Goal: Task Accomplishment & Management: Manage account settings

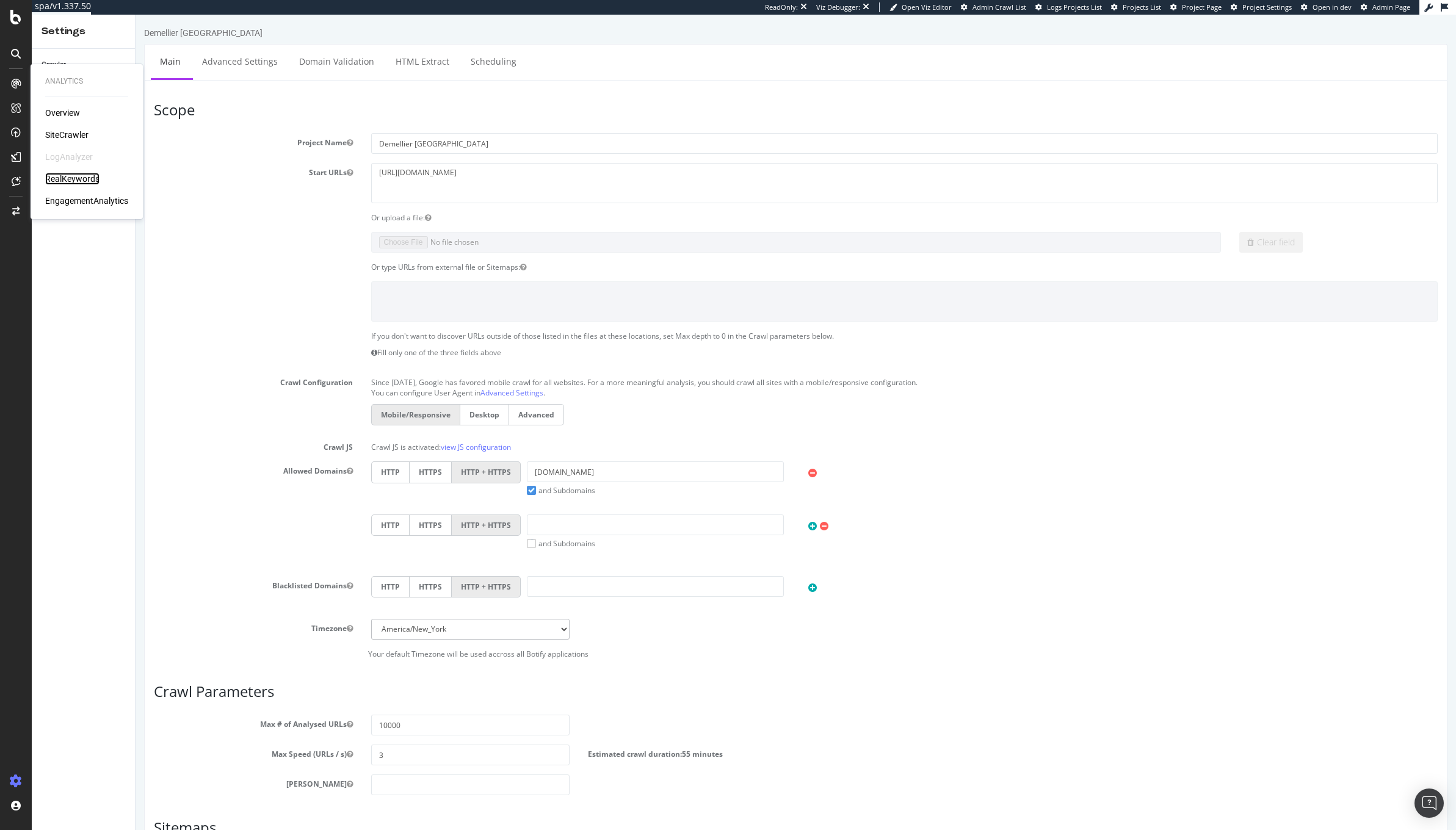
click at [71, 180] on div "RealKeywords" at bounding box center [72, 179] width 54 height 13
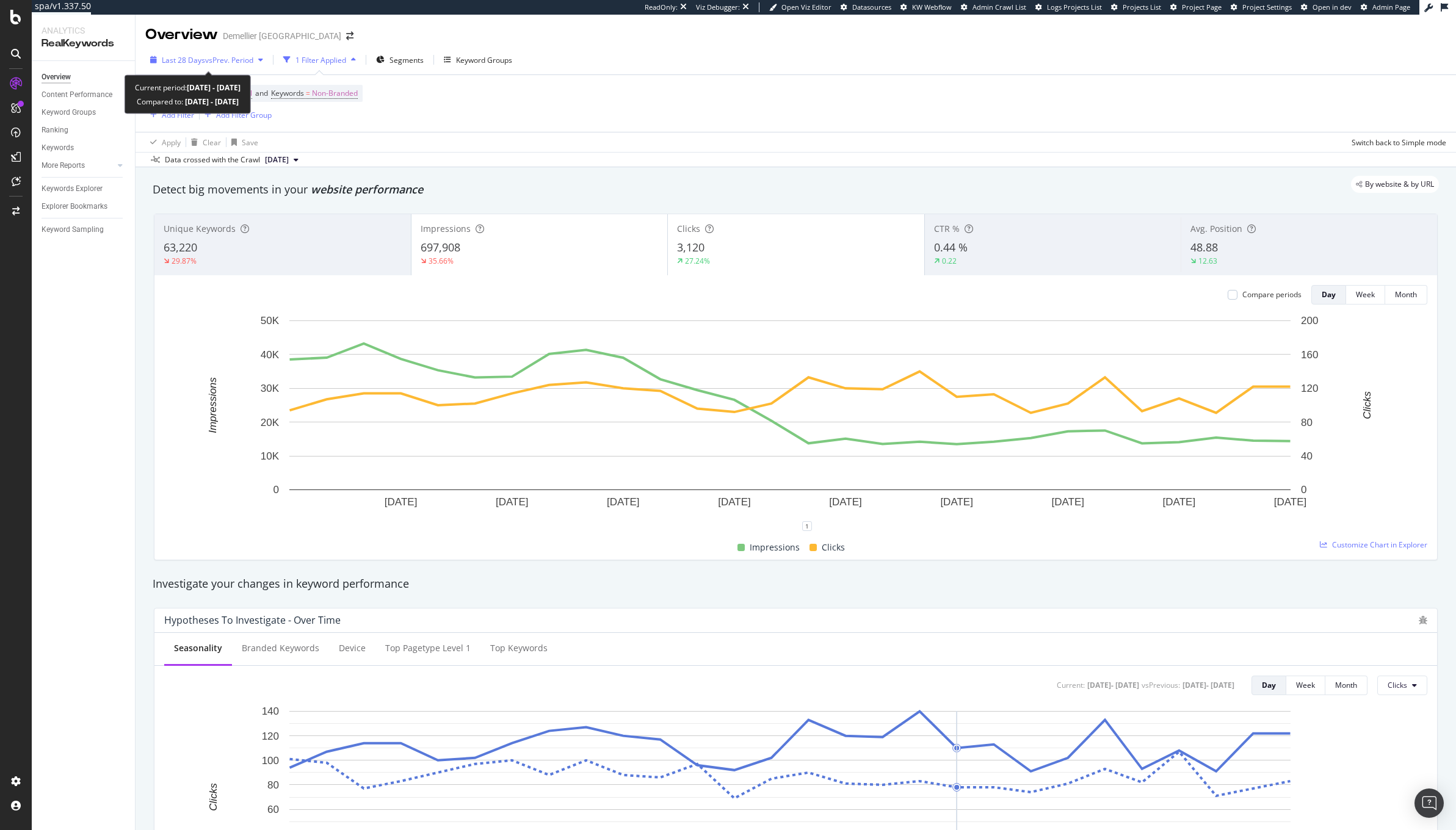
click at [213, 60] on span "vs Prev. Period" at bounding box center [229, 59] width 49 height 10
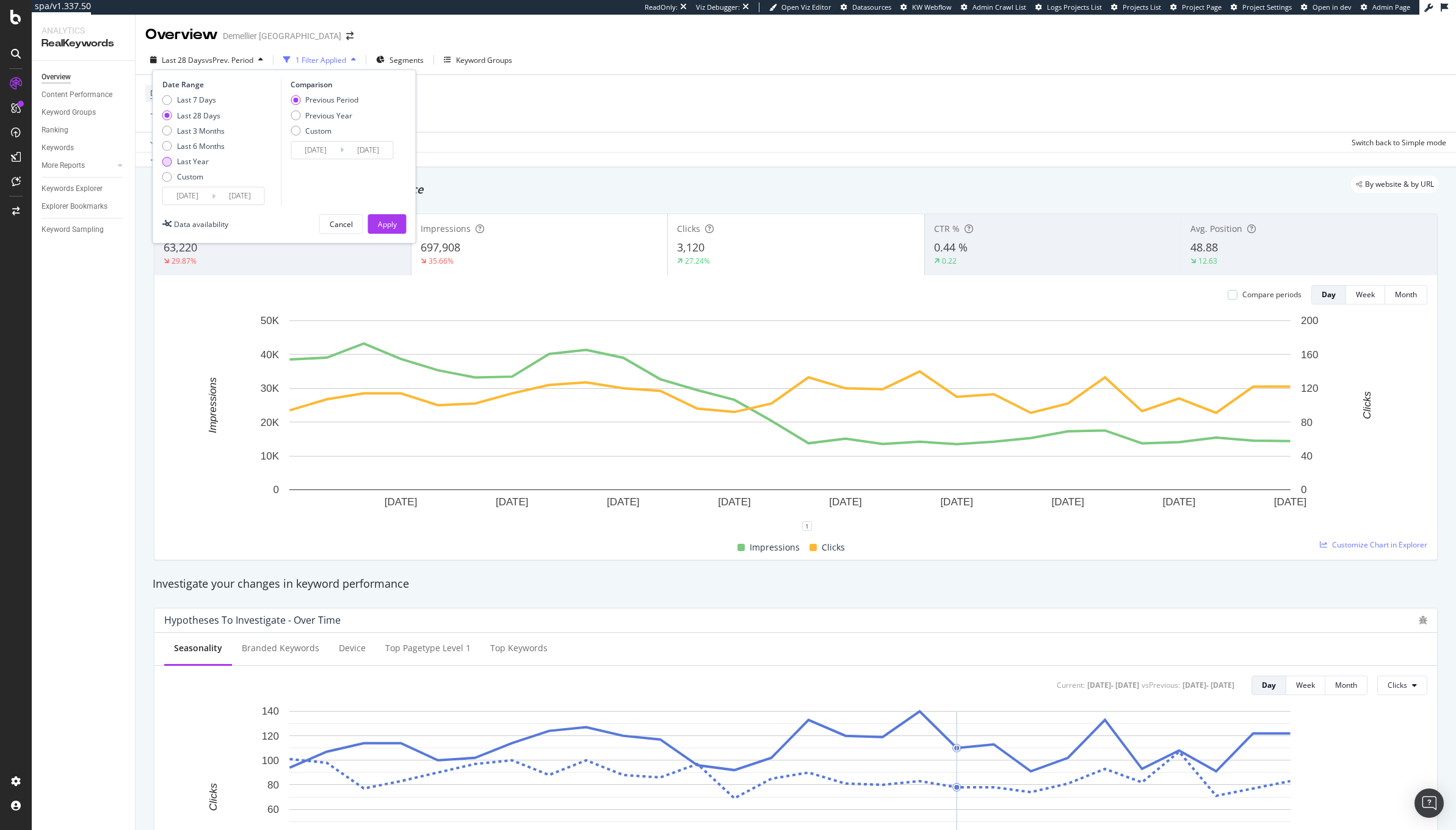
click at [206, 165] on div "Last Year" at bounding box center [192, 161] width 32 height 10
type input "[DATE]"
click at [187, 198] on input "[DATE]" at bounding box center [187, 196] width 49 height 17
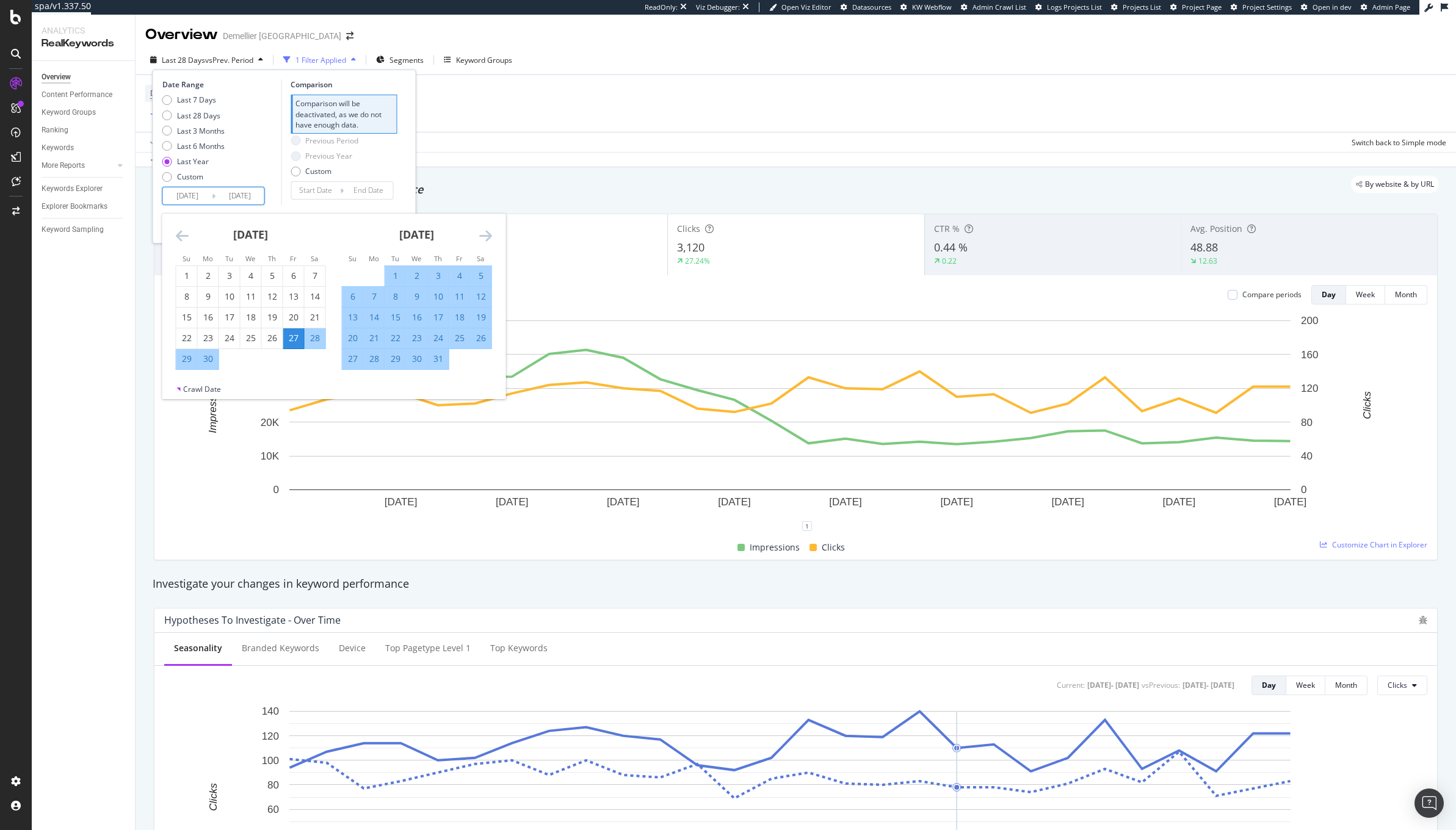
click at [182, 239] on icon "Move backward to switch to the previous month." at bounding box center [182, 235] width 13 height 15
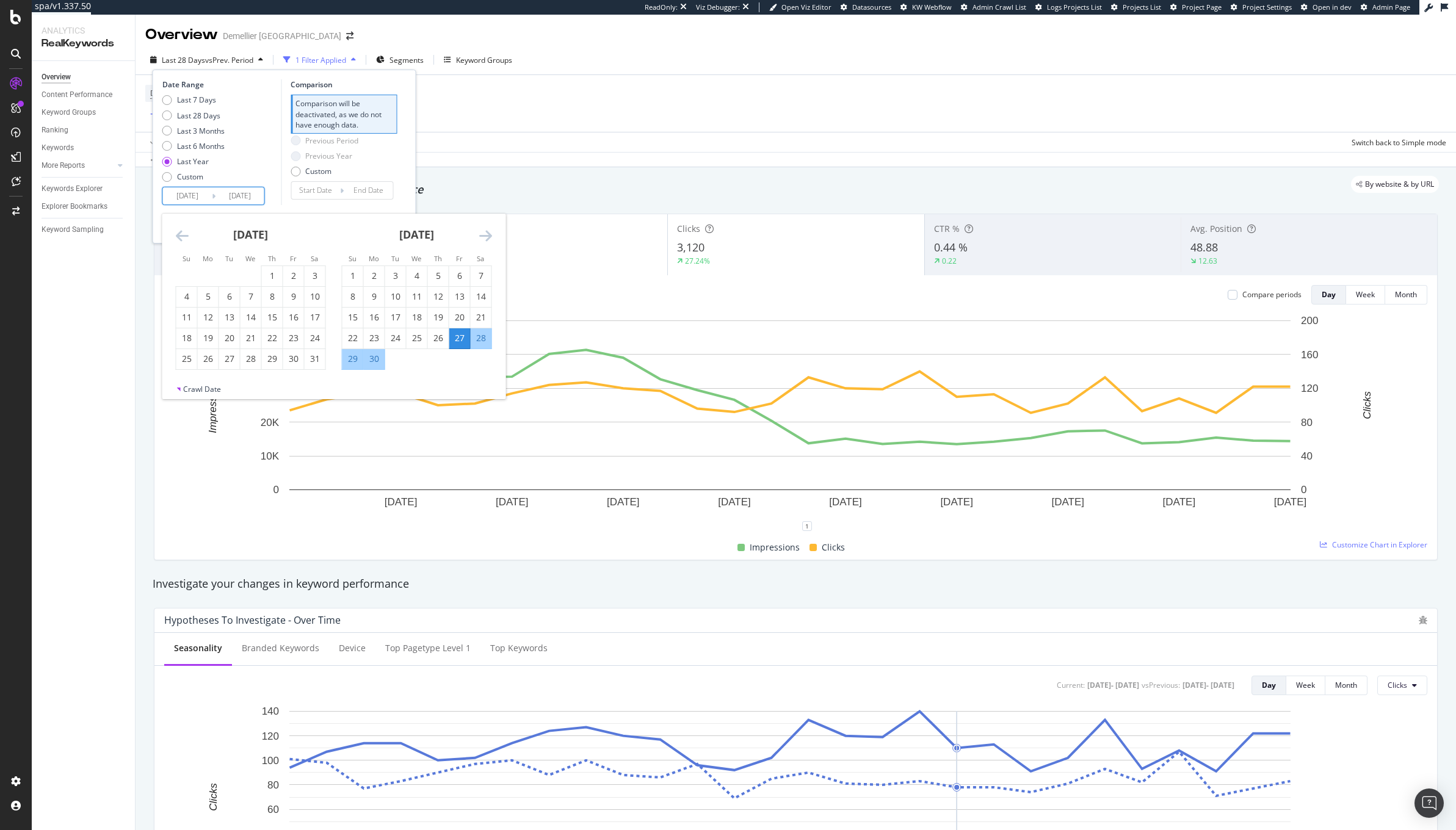
click at [182, 239] on icon "Move backward to switch to the previous month." at bounding box center [182, 235] width 13 height 15
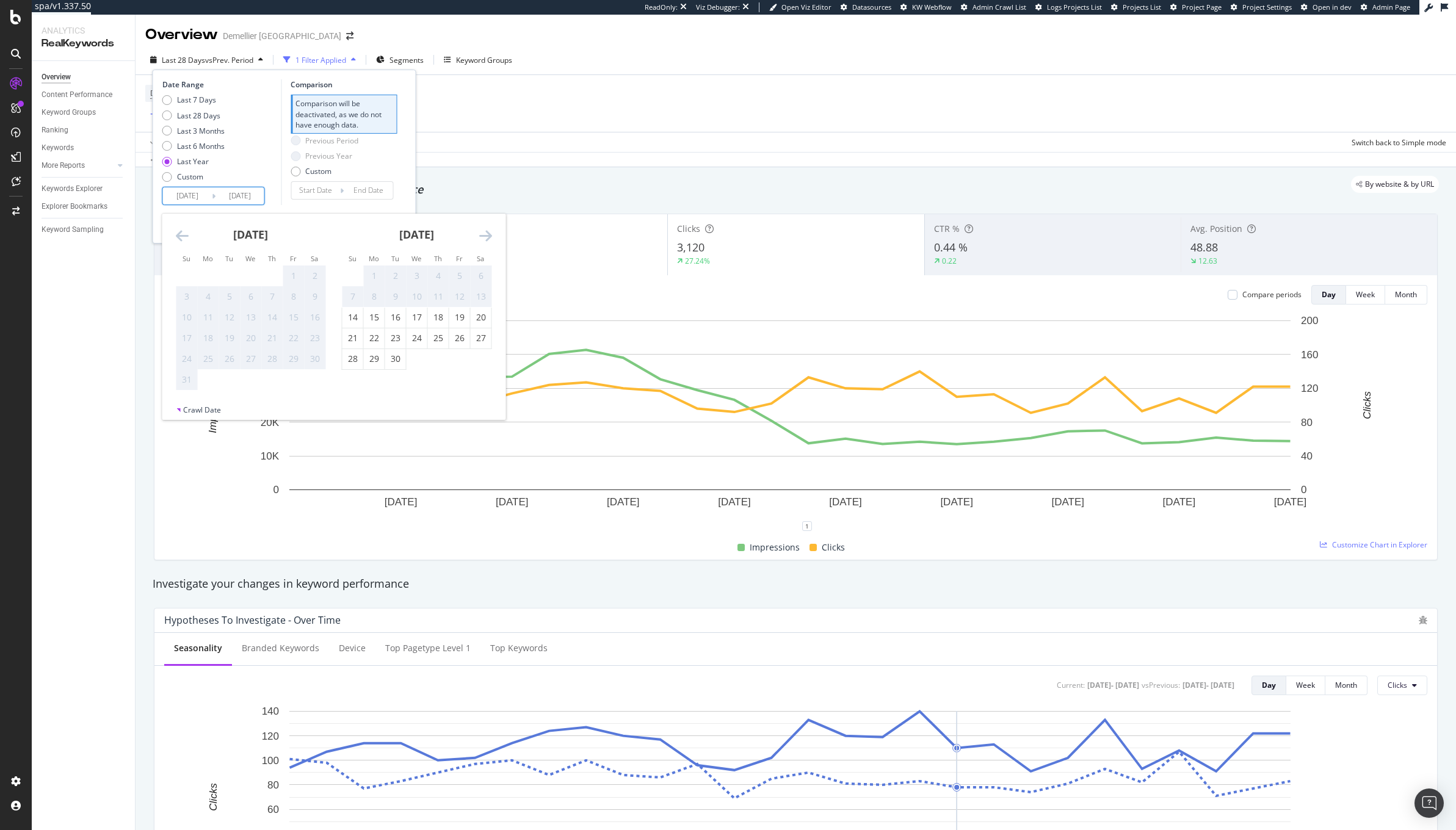
click at [182, 239] on icon "Move backward to switch to the previous month." at bounding box center [182, 235] width 13 height 15
click at [491, 232] on icon "Move forward to switch to the next month." at bounding box center [486, 235] width 13 height 15
click at [249, 173] on div "Last 7 Days Last 28 Days Last 3 Months Last 6 Months Last Year Custom" at bounding box center [221, 141] width 116 height 92
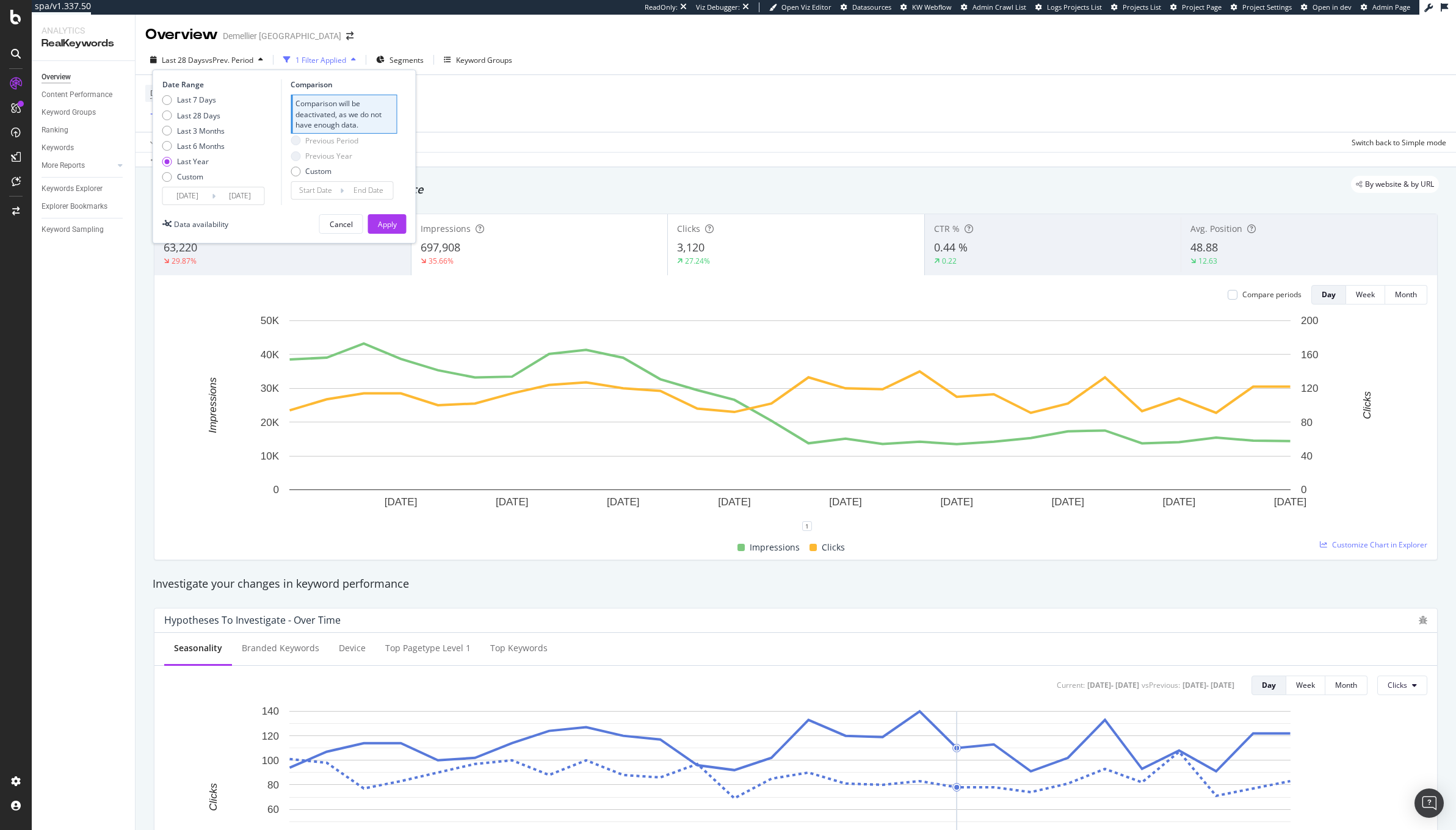
click at [218, 167] on div "Last 7 Days Last 28 Days Last 3 Months Last 6 Months Last Year Custom" at bounding box center [194, 141] width 63 height 92
click at [188, 165] on div "Last Year" at bounding box center [192, 161] width 32 height 10
click at [382, 221] on div "Apply" at bounding box center [387, 224] width 19 height 10
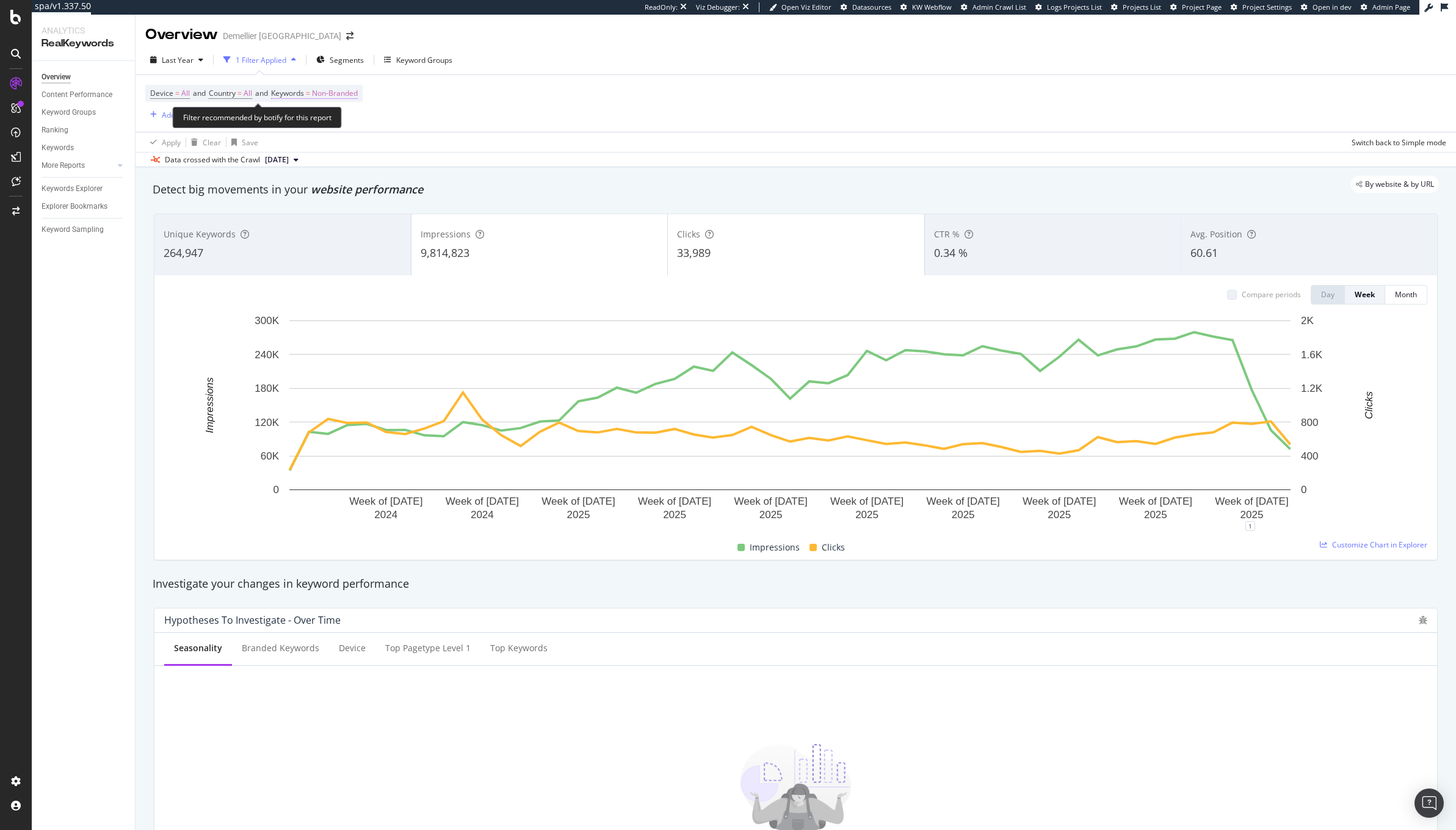
click at [345, 87] on span "Non-Branded" at bounding box center [335, 93] width 46 height 17
click at [340, 120] on div "button" at bounding box center [347, 121] width 15 height 7
click at [333, 218] on span "All" at bounding box center [361, 217] width 124 height 11
click at [408, 146] on div "Apply" at bounding box center [414, 147] width 19 height 10
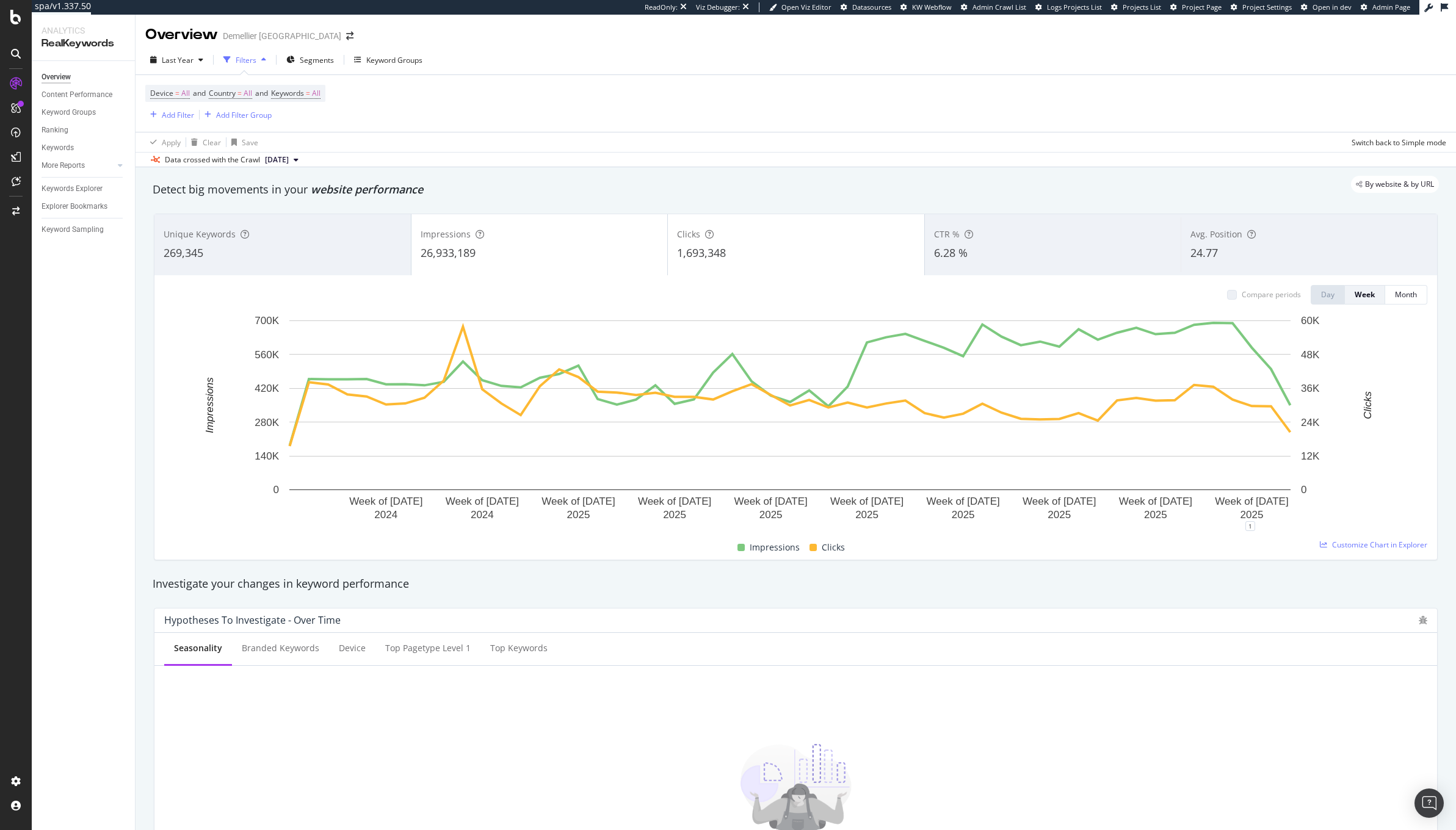
click at [549, 225] on div "Impressions 26,933,189" at bounding box center [540, 245] width 257 height 55
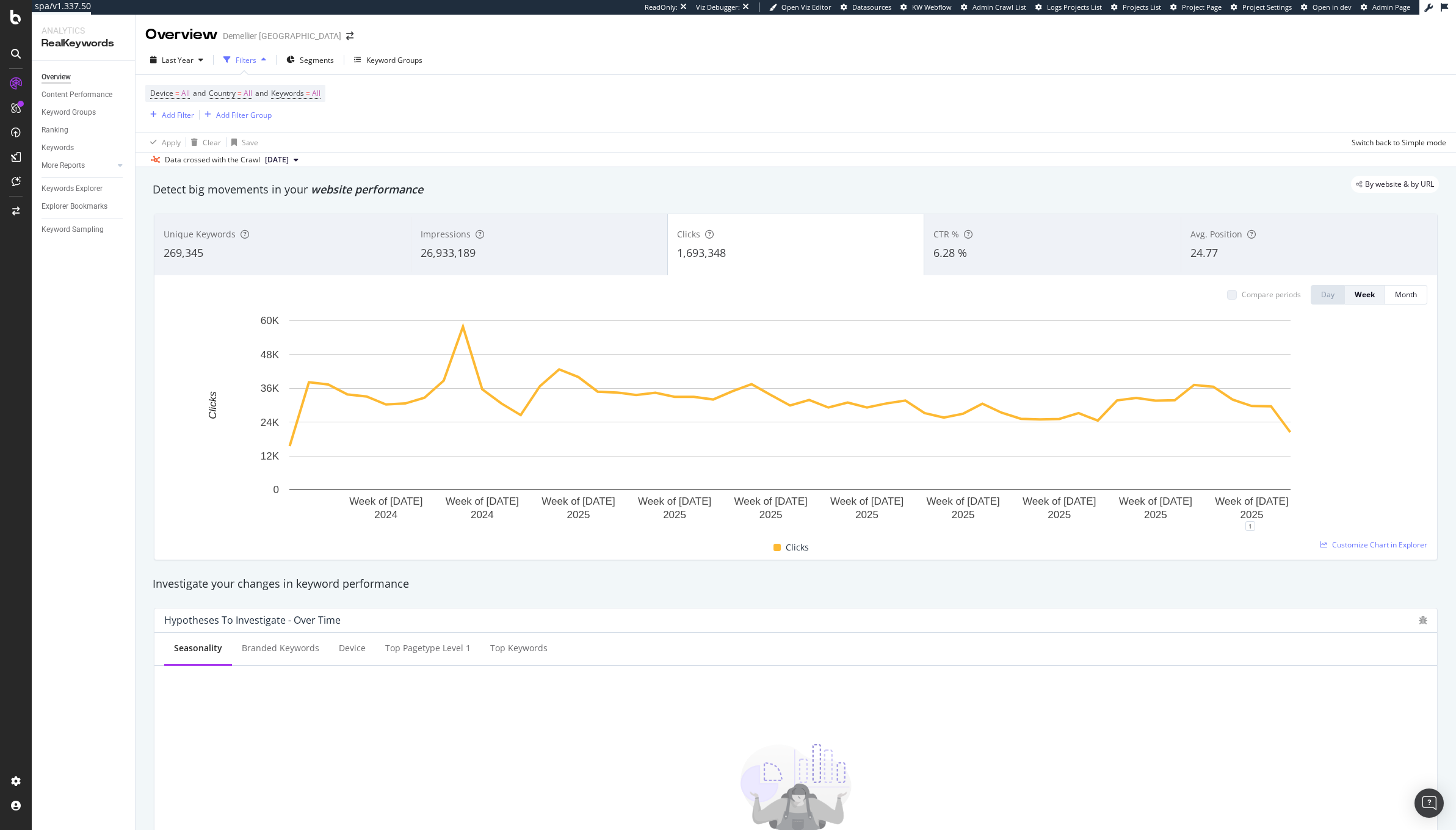
click at [581, 260] on div "26,933,189" at bounding box center [540, 253] width 238 height 16
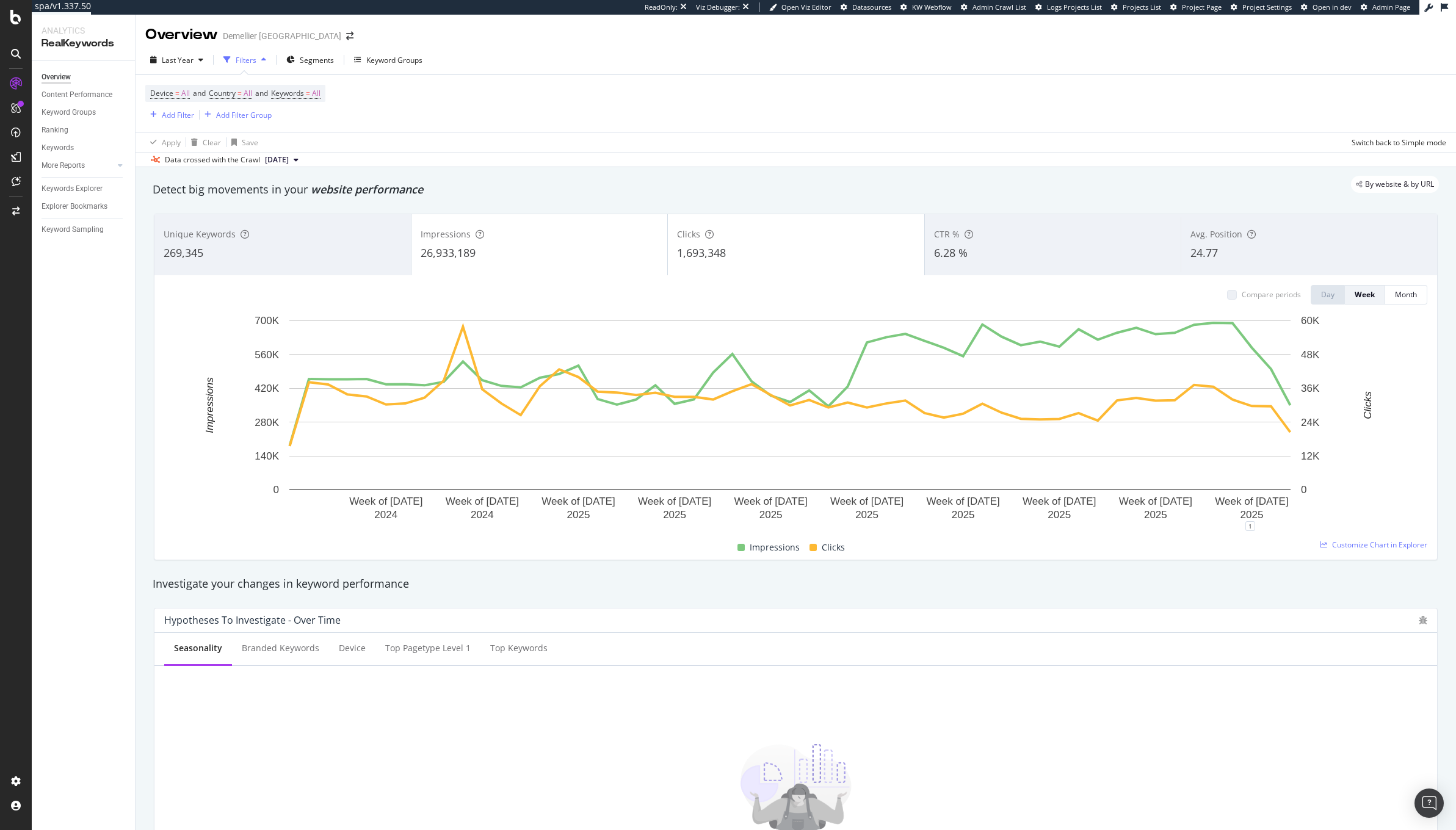
click at [753, 257] on div "1,693,348" at bounding box center [796, 253] width 238 height 16
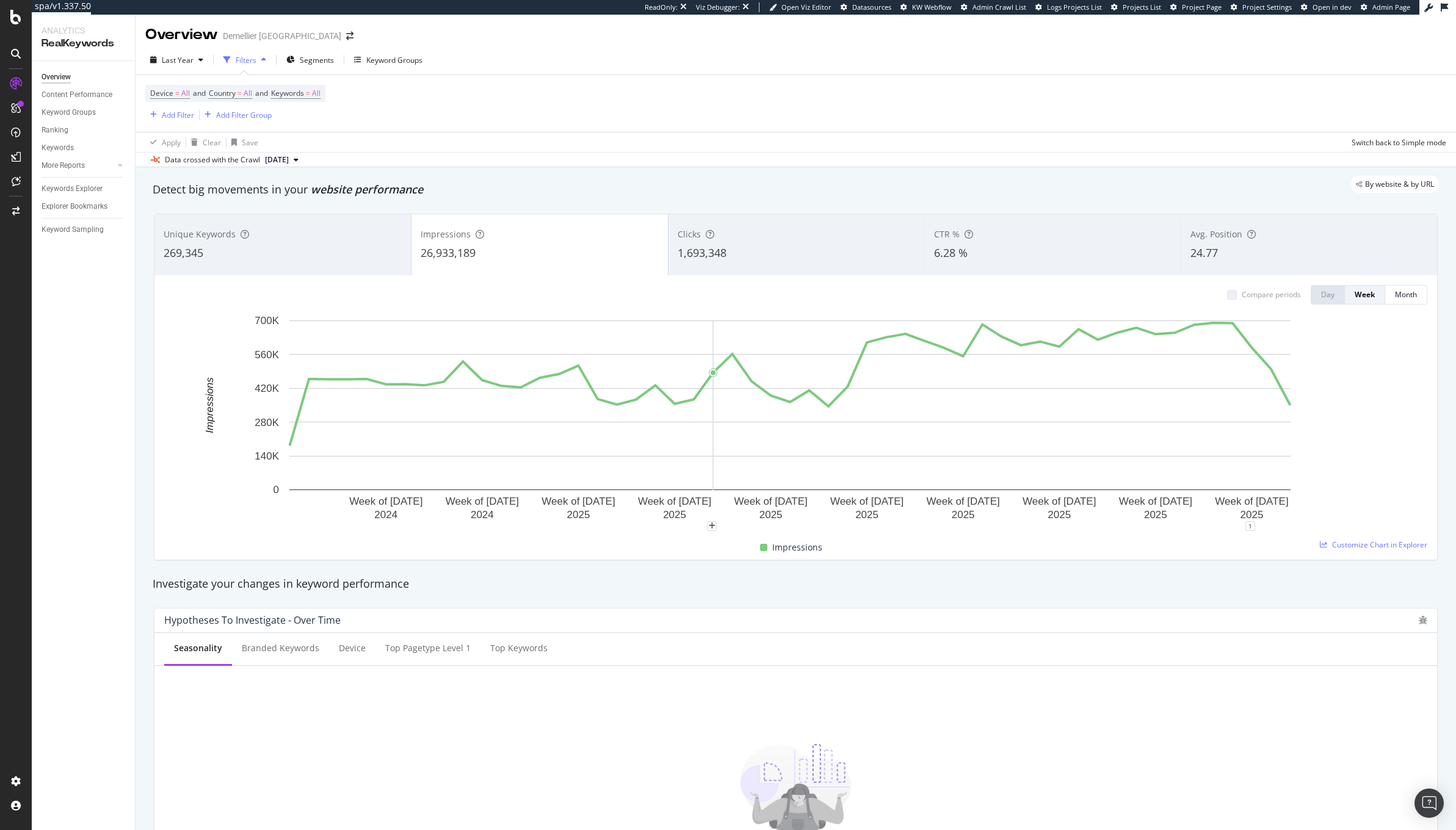
drag, startPoint x: 825, startPoint y: 354, endPoint x: 716, endPoint y: 347, distance: 109.2
click at [716, 347] on rect "A chart." at bounding box center [790, 405] width 1001 height 170
click at [728, 276] on div "Compare periods Day Week Month Week of [DATE] Week of [DATE] Week of [DATE] Wee…" at bounding box center [796, 418] width 1283 height 285
click at [728, 264] on div "Clicks 1,693,348" at bounding box center [797, 245] width 257 height 55
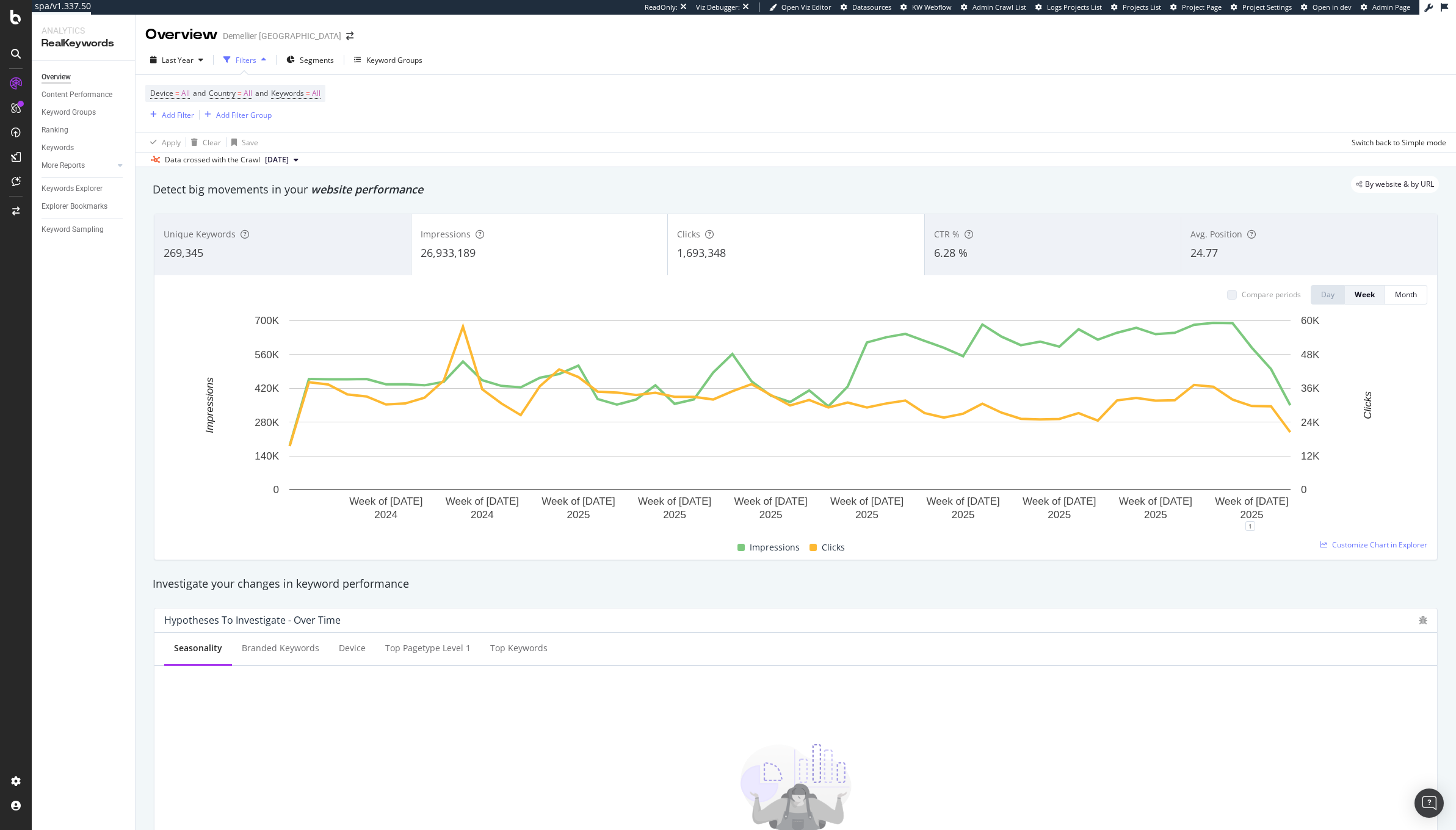
click at [541, 249] on div "26,933,189" at bounding box center [540, 253] width 238 height 16
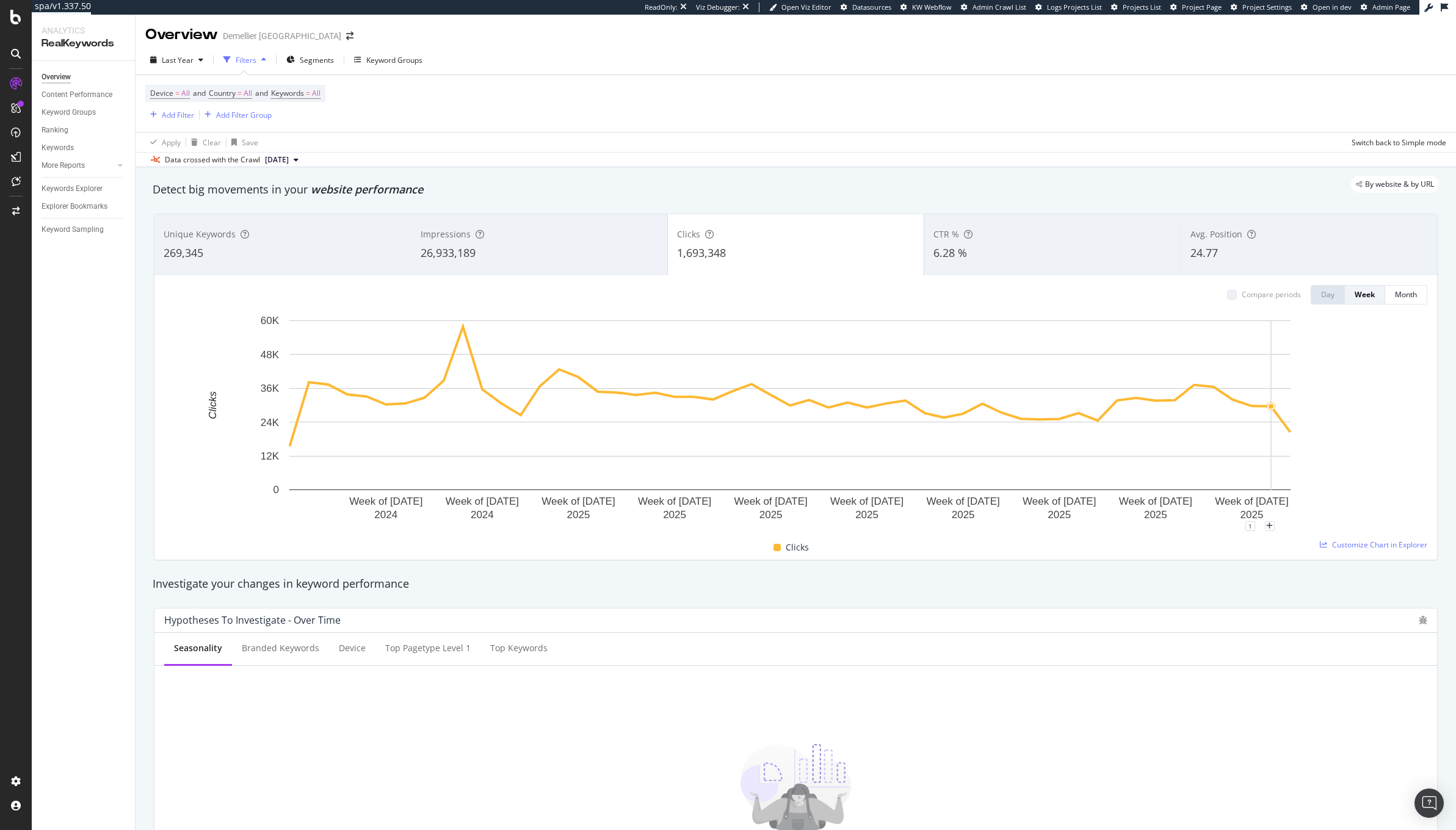
drag, startPoint x: 1277, startPoint y: 325, endPoint x: 818, endPoint y: 325, distance: 459.0
click at [1264, 325] on rect "A chart." at bounding box center [790, 405] width 1001 height 170
click at [182, 117] on div "Add Filter" at bounding box center [178, 114] width 32 height 10
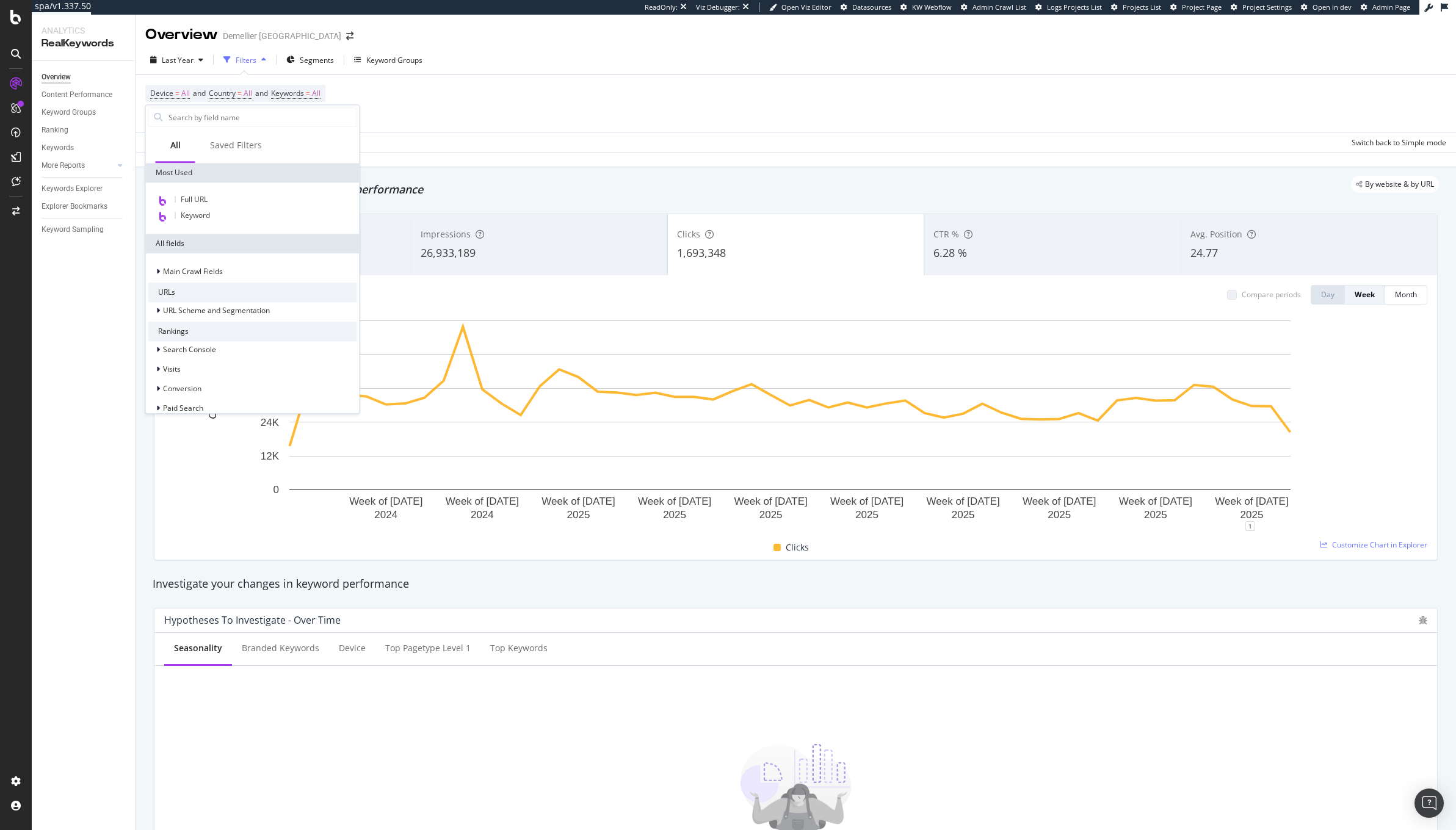
click at [563, 124] on div "Device = All and Country = All and Keywords = All Add Filter Add Filter Group" at bounding box center [796, 103] width 1301 height 57
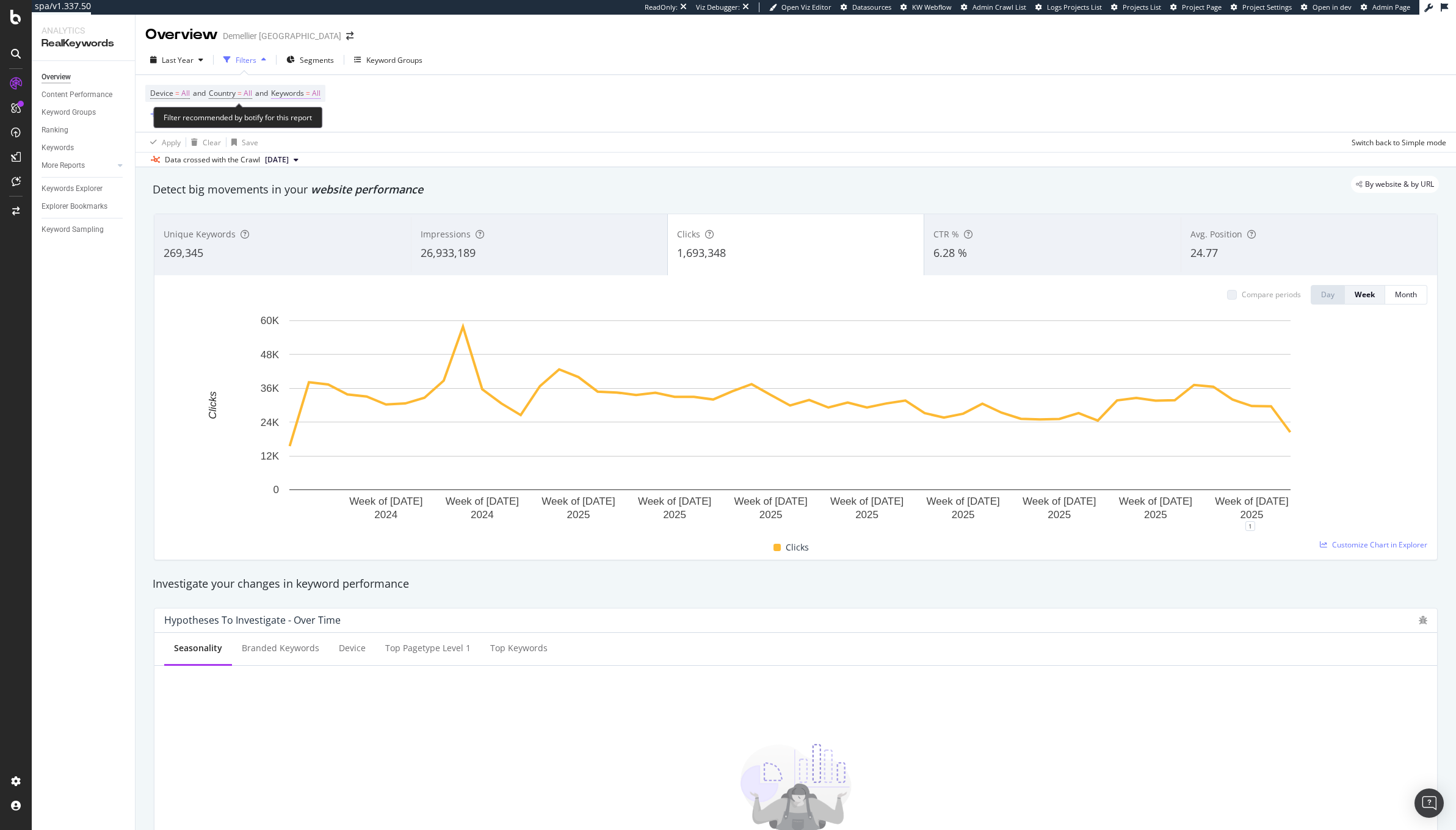
click at [321, 94] on span "All" at bounding box center [316, 93] width 9 height 17
click at [317, 121] on div "All" at bounding box center [356, 122] width 135 height 20
click at [296, 121] on span "All" at bounding box center [295, 121] width 13 height 10
click at [321, 146] on span "Non-Branded" at bounding box center [361, 146] width 124 height 11
click at [408, 154] on div "Non-Branded Cancel Add filter Apply" at bounding box center [356, 133] width 154 height 61
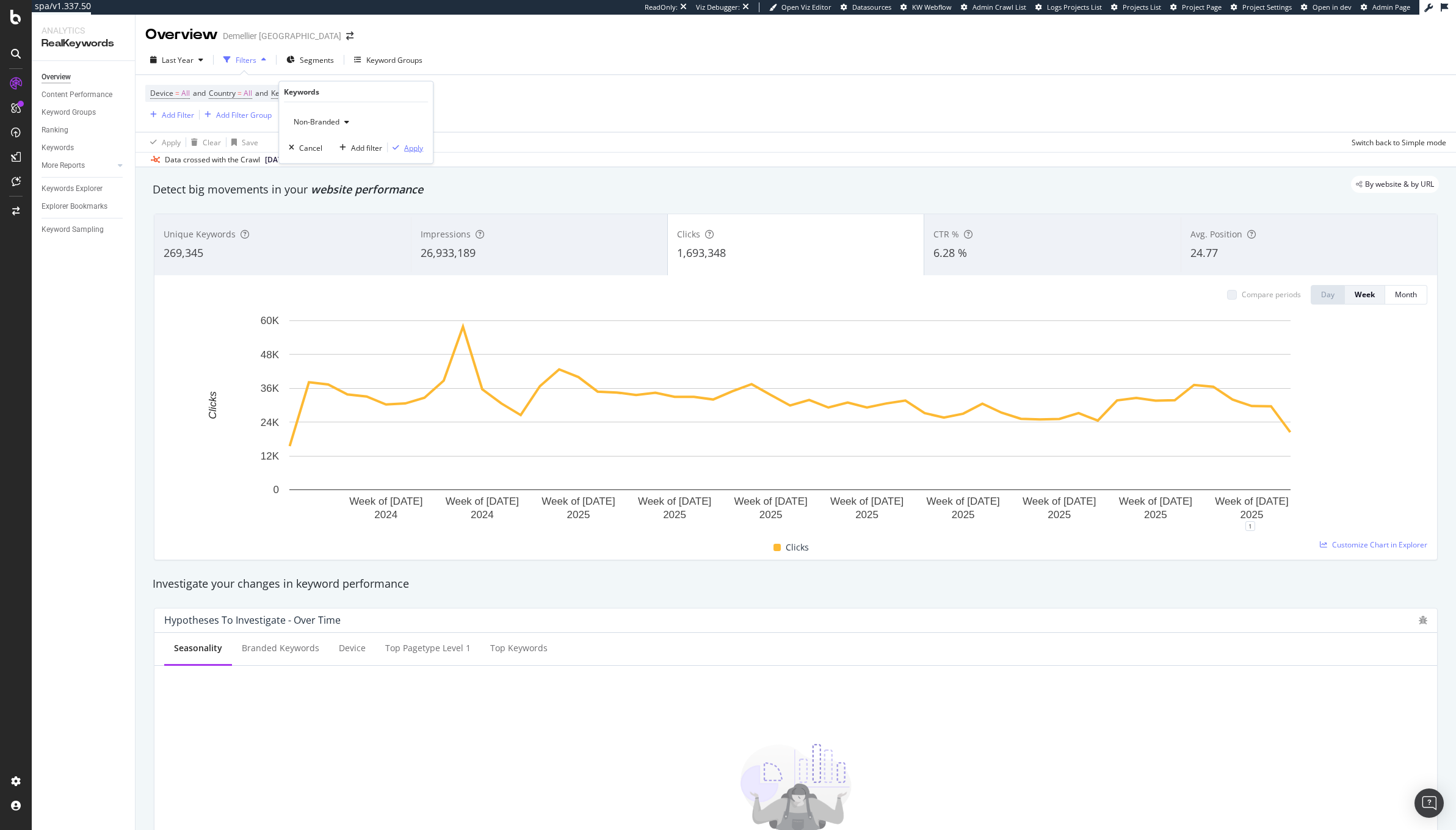
click at [410, 149] on div "Apply" at bounding box center [414, 147] width 19 height 10
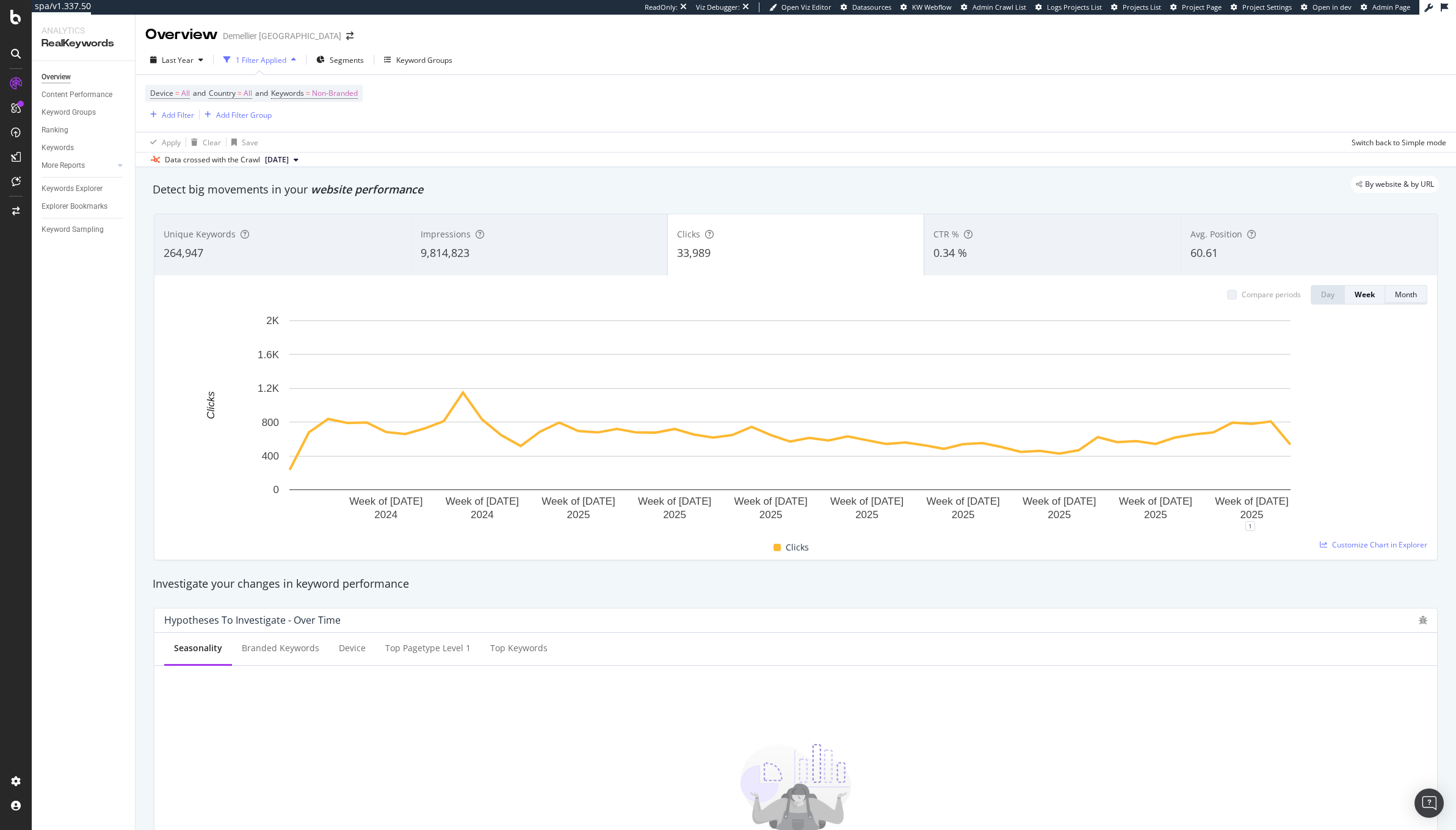
click at [1386, 294] on button "Month" at bounding box center [1407, 294] width 42 height 20
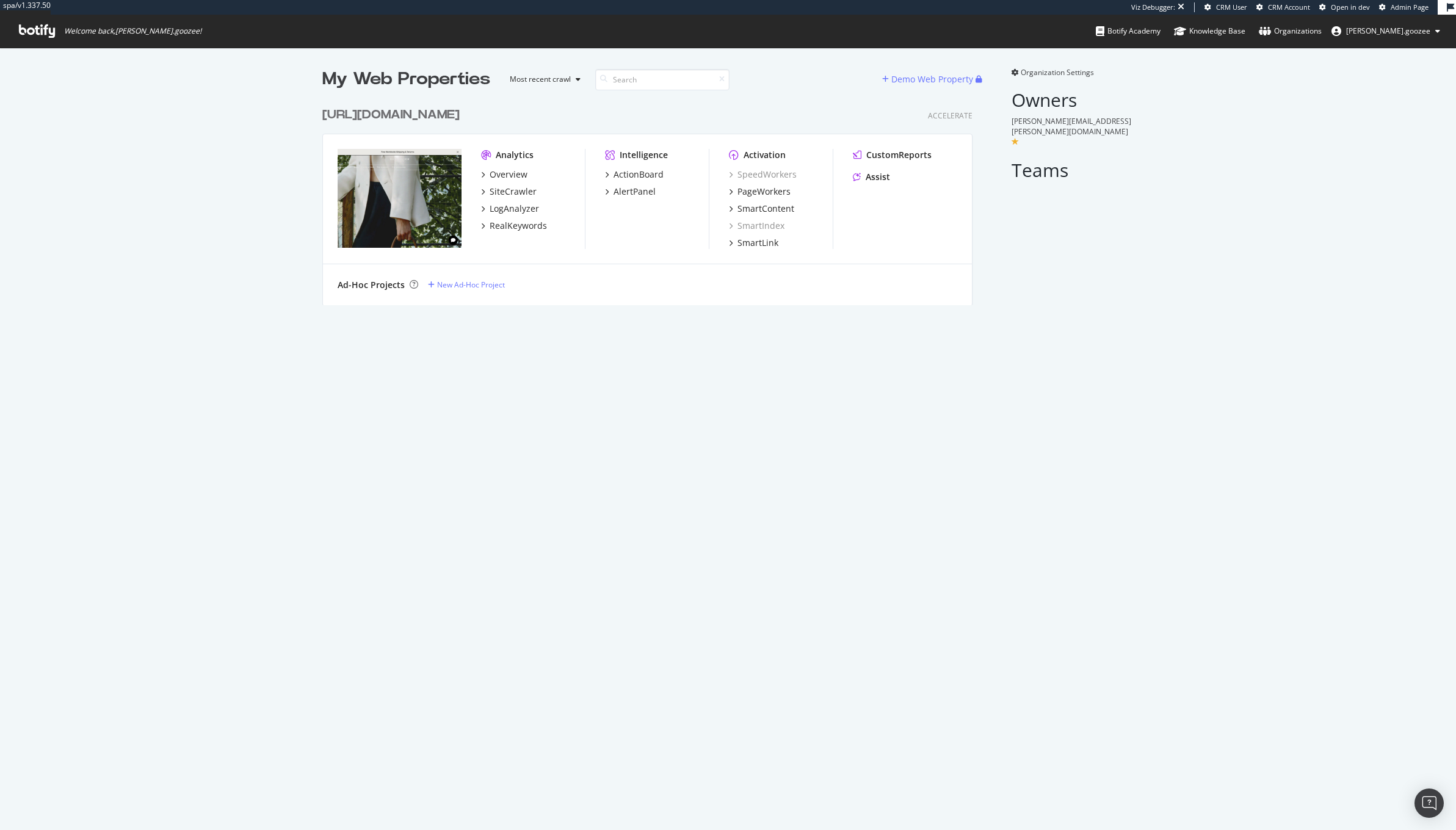
scroll to position [202, 649]
click at [500, 185] on div "SiteCrawler" at bounding box center [513, 192] width 47 height 13
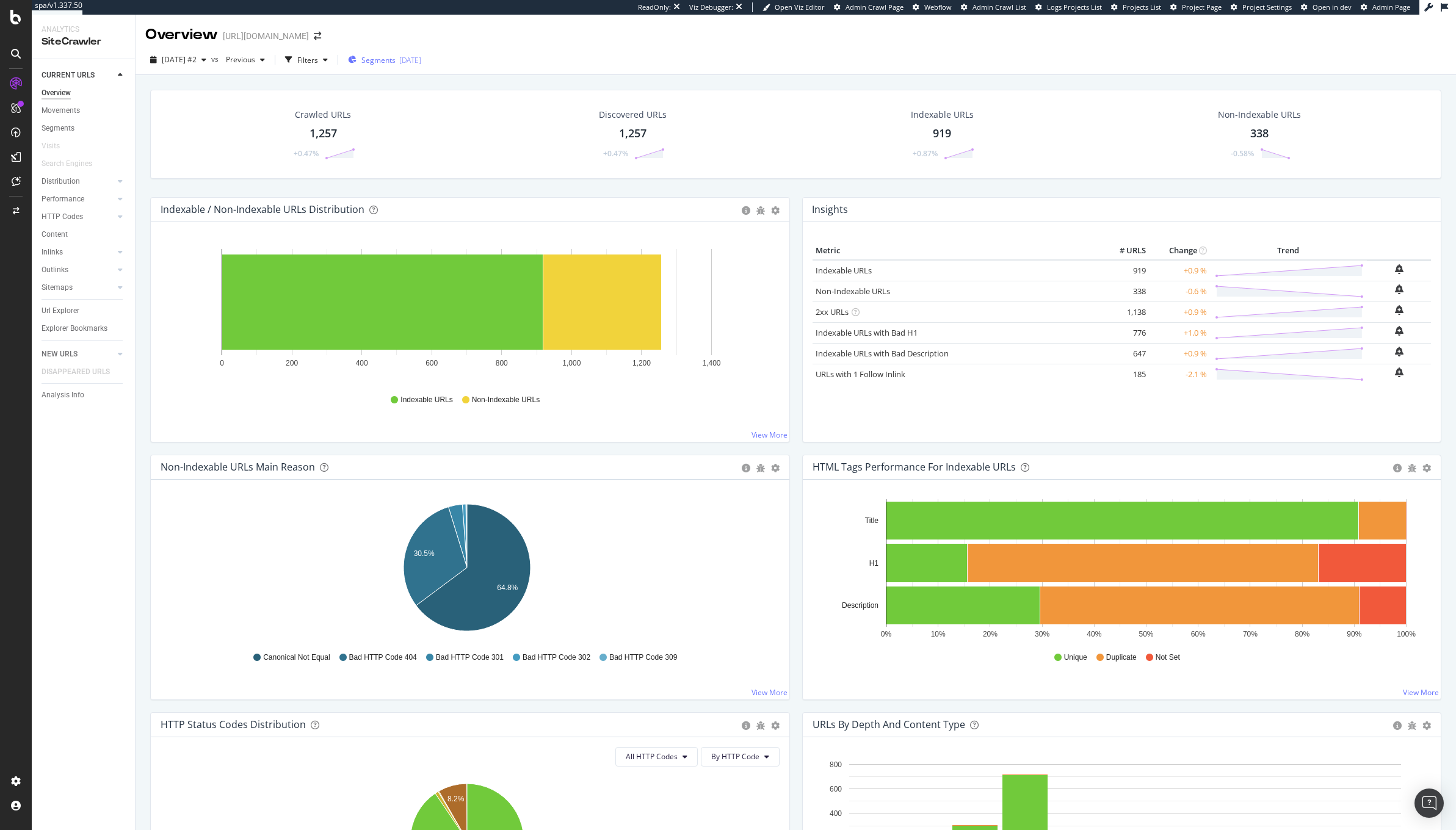
click at [396, 63] on span "Segments" at bounding box center [379, 59] width 34 height 10
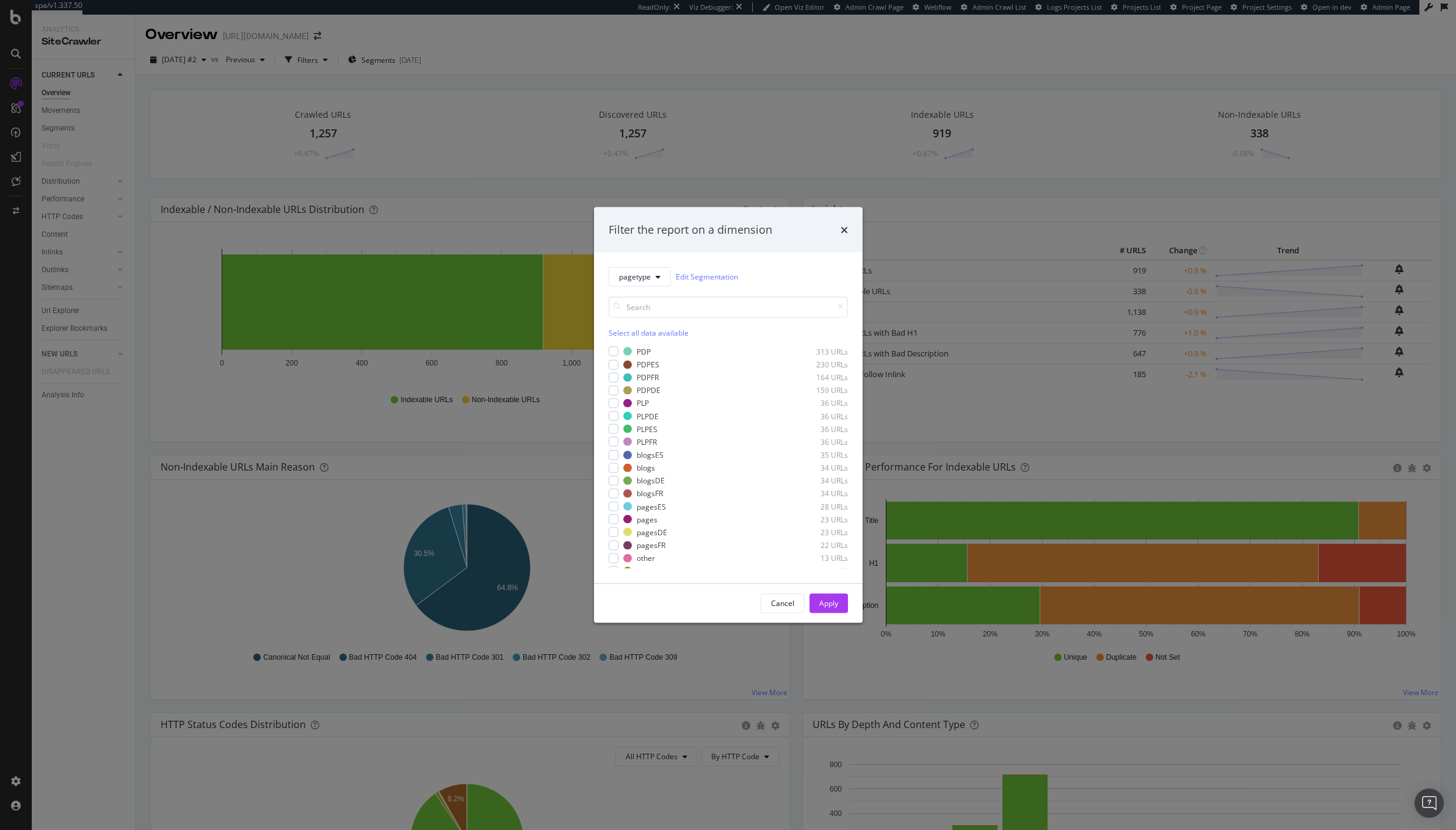
click at [540, 74] on div "Filter the report on a dimension pagetype Edit Segmentation Select all data ava…" at bounding box center [728, 415] width 1456 height 830
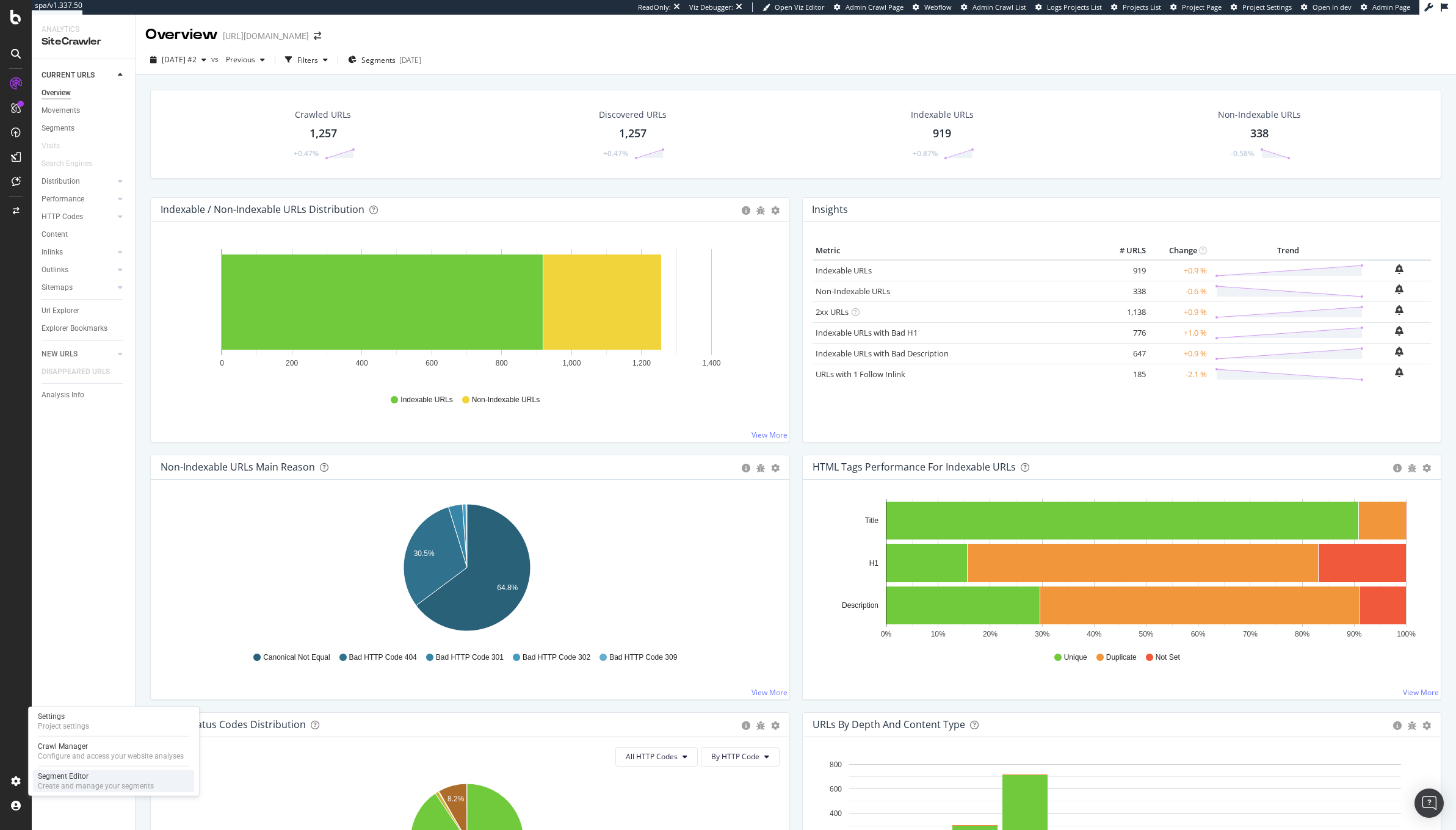
click at [59, 776] on div "Segment Editor" at bounding box center [95, 776] width 116 height 9
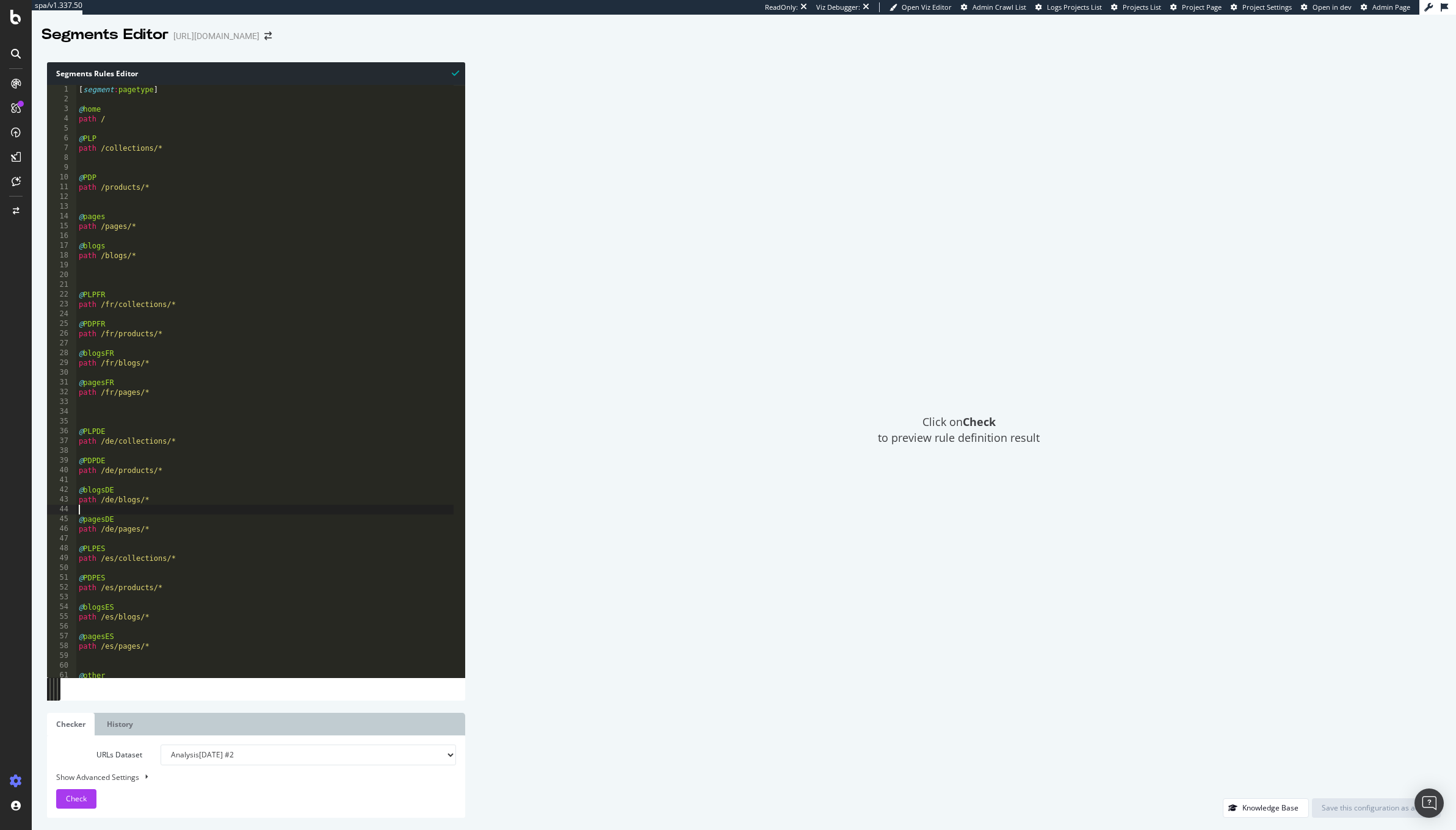
click at [263, 505] on div "[ segment : pagetype ] @ home path / @ PLP path /collections/* @ PDP path /prod…" at bounding box center [265, 391] width 377 height 613
click at [115, 224] on div "[ segment : pagetype ] @ home path / @ PLP path /collections/* @ PDP path /prod…" at bounding box center [264, 391] width 378 height 613
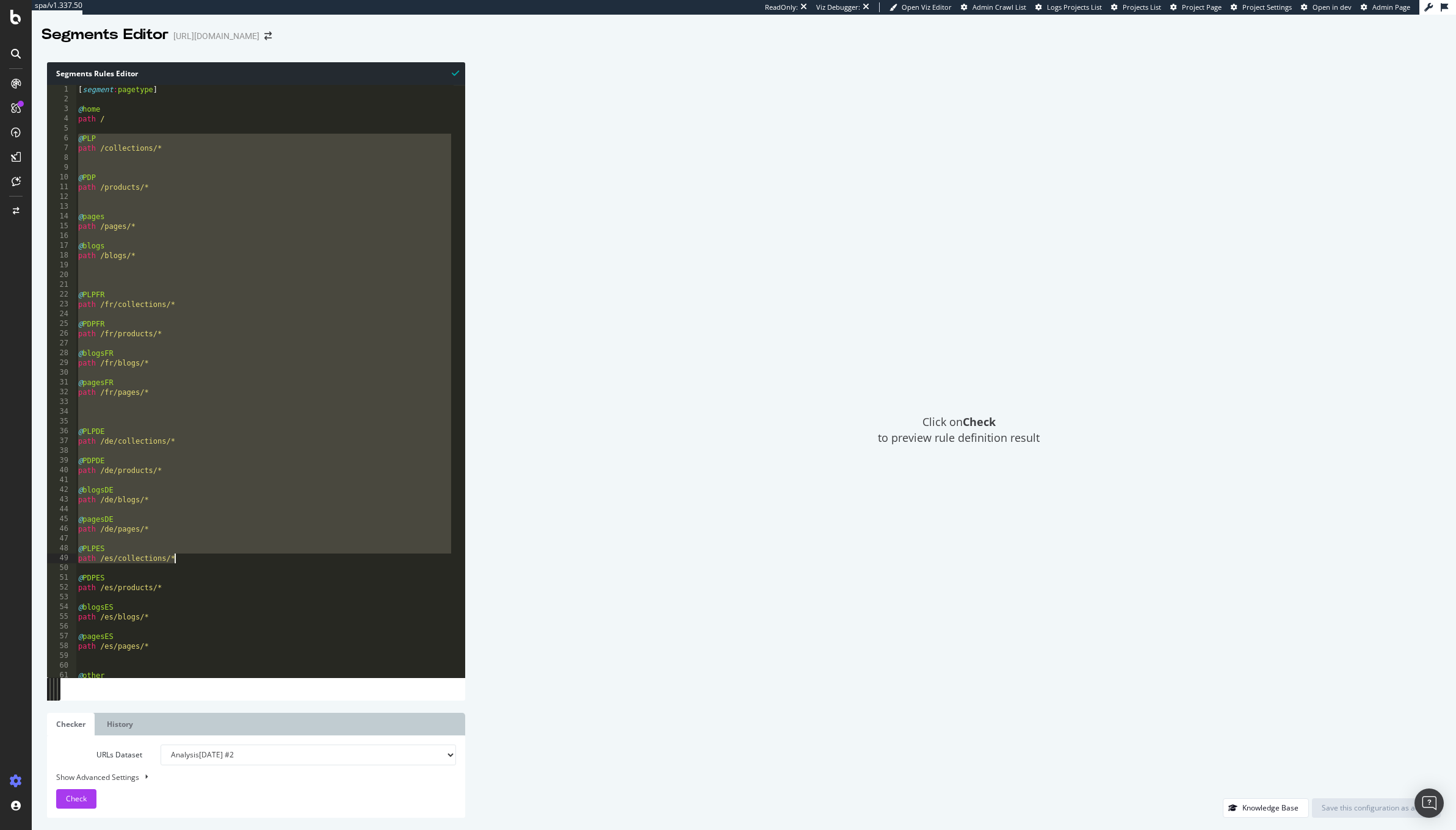
scroll to position [13, 0]
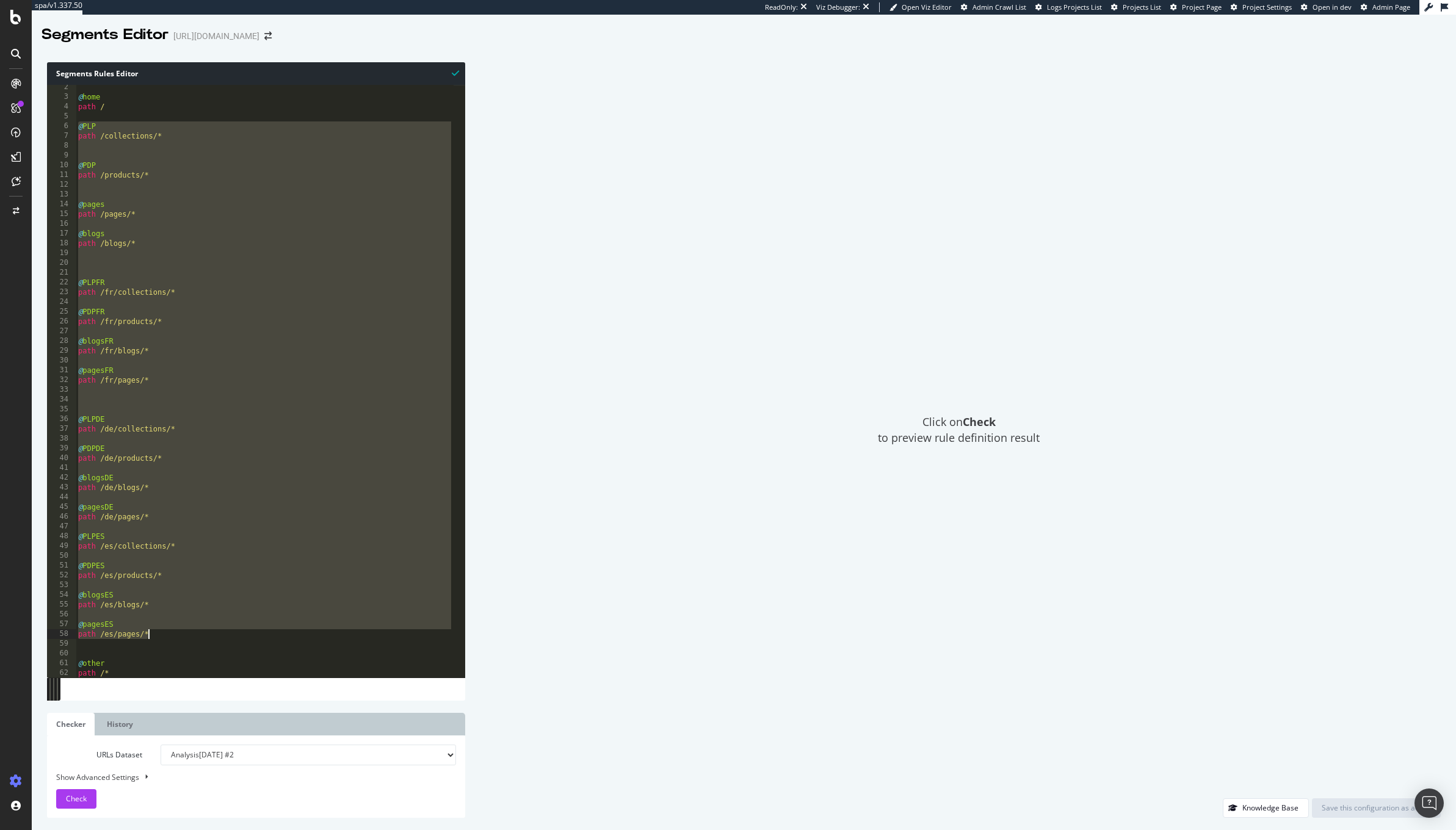
drag, startPoint x: 77, startPoint y: 138, endPoint x: 336, endPoint y: 635, distance: 560.4
click at [336, 635] on div "@ home path / @ PLP path /collections/* @ PDP path /products/* @ pages path /pa…" at bounding box center [264, 389] width 378 height 613
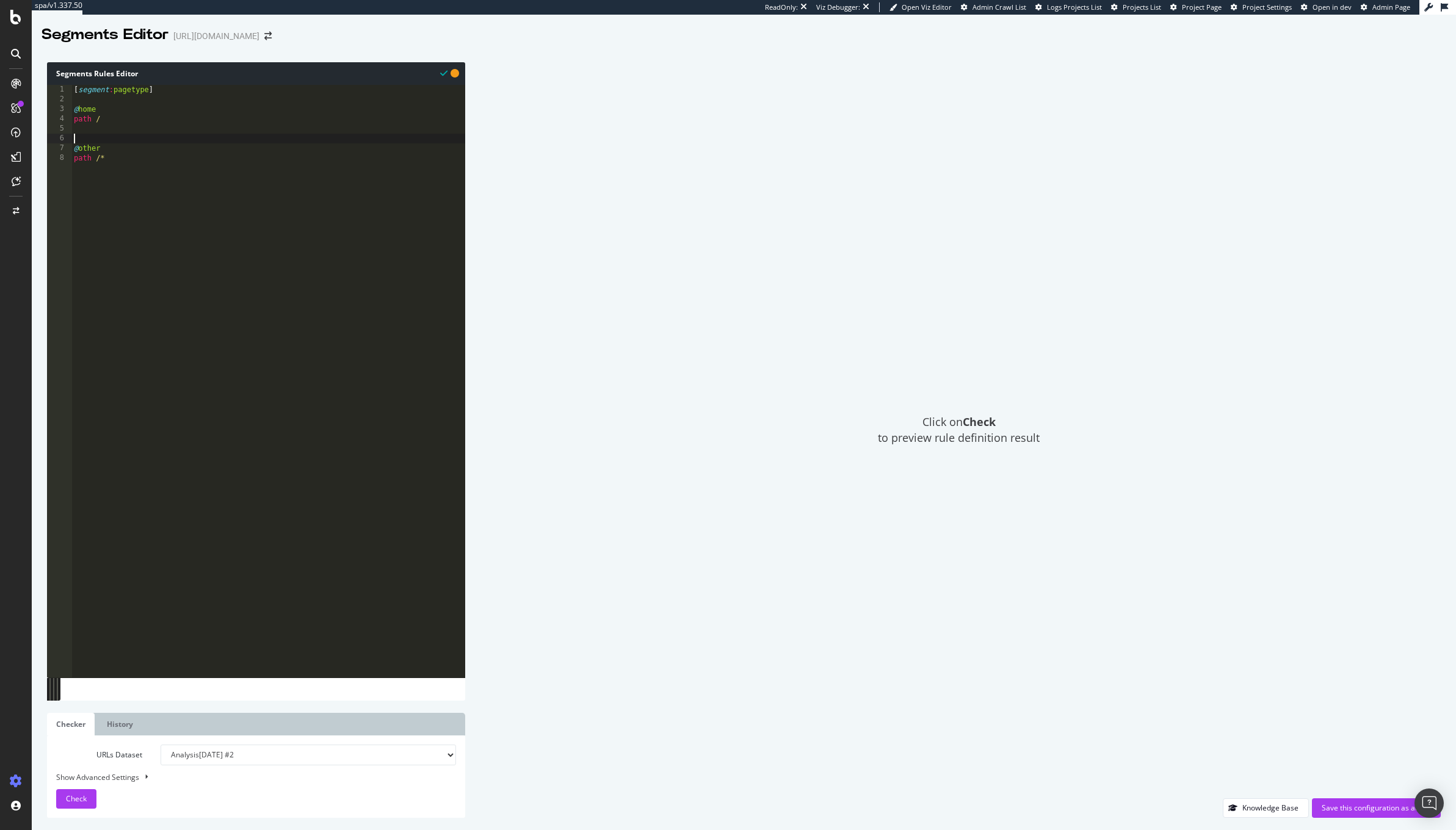
scroll to position [9, 10]
paste textarea "Cursor at row 6"
click at [195, 152] on div "[ segment : pagetype ] @ home path / @ PDP/Clean path /products/* @ other path …" at bounding box center [271, 391] width 390 height 613
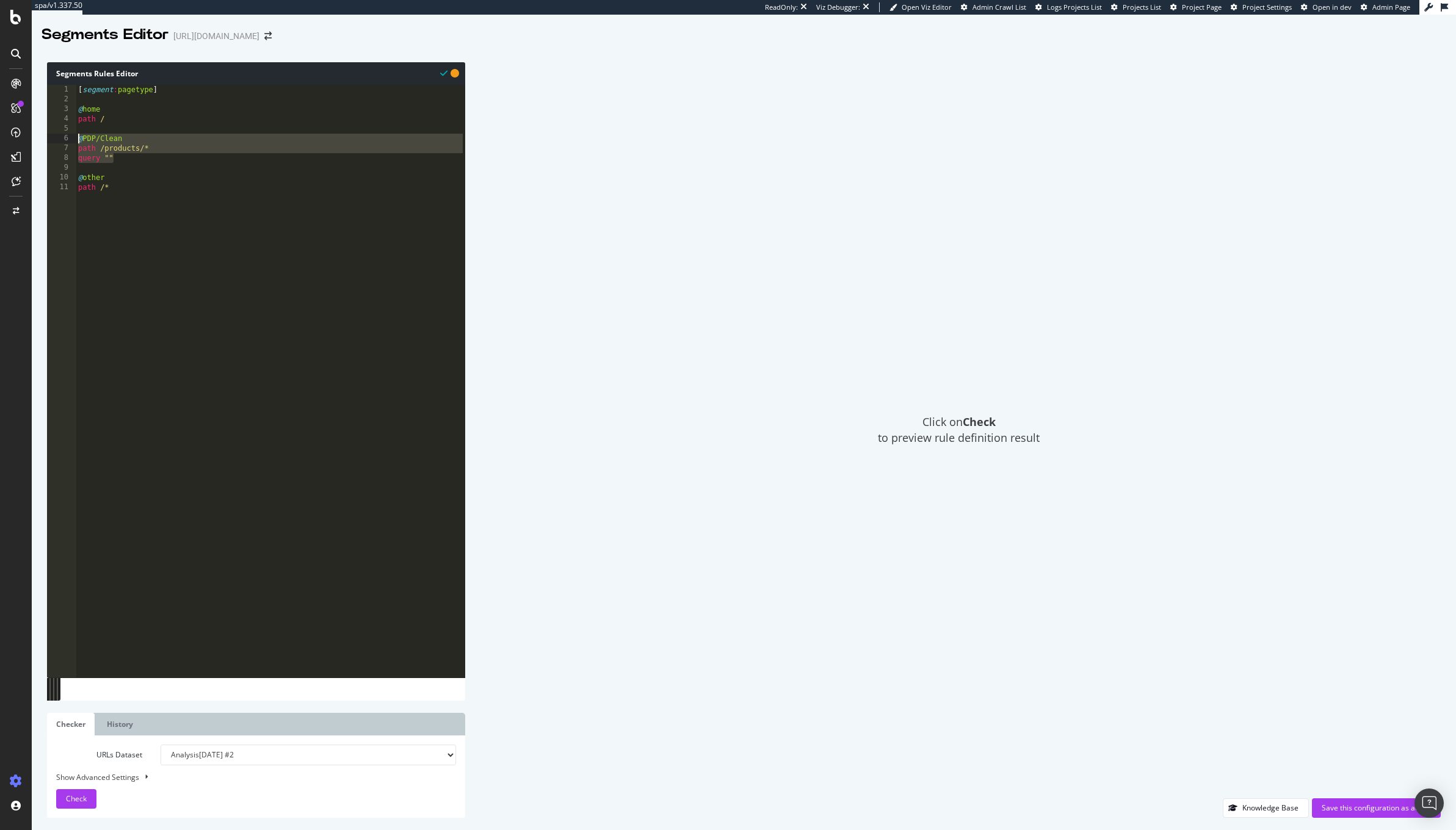
drag, startPoint x: 170, startPoint y: 163, endPoint x: 69, endPoint y: 140, distance: 103.6
click at [69, 140] on div "ab"cde fg 1 2 3 4 5 6 7 8 9 10 11 [ segment : pagetype ] @ home path / @ PDP/Cl…" at bounding box center [256, 381] width 419 height 593
click at [165, 163] on div "[ segment : pagetype ] @ home path / @ PDP/Clean path /products/* query "" @ ot…" at bounding box center [271, 391] width 390 height 613
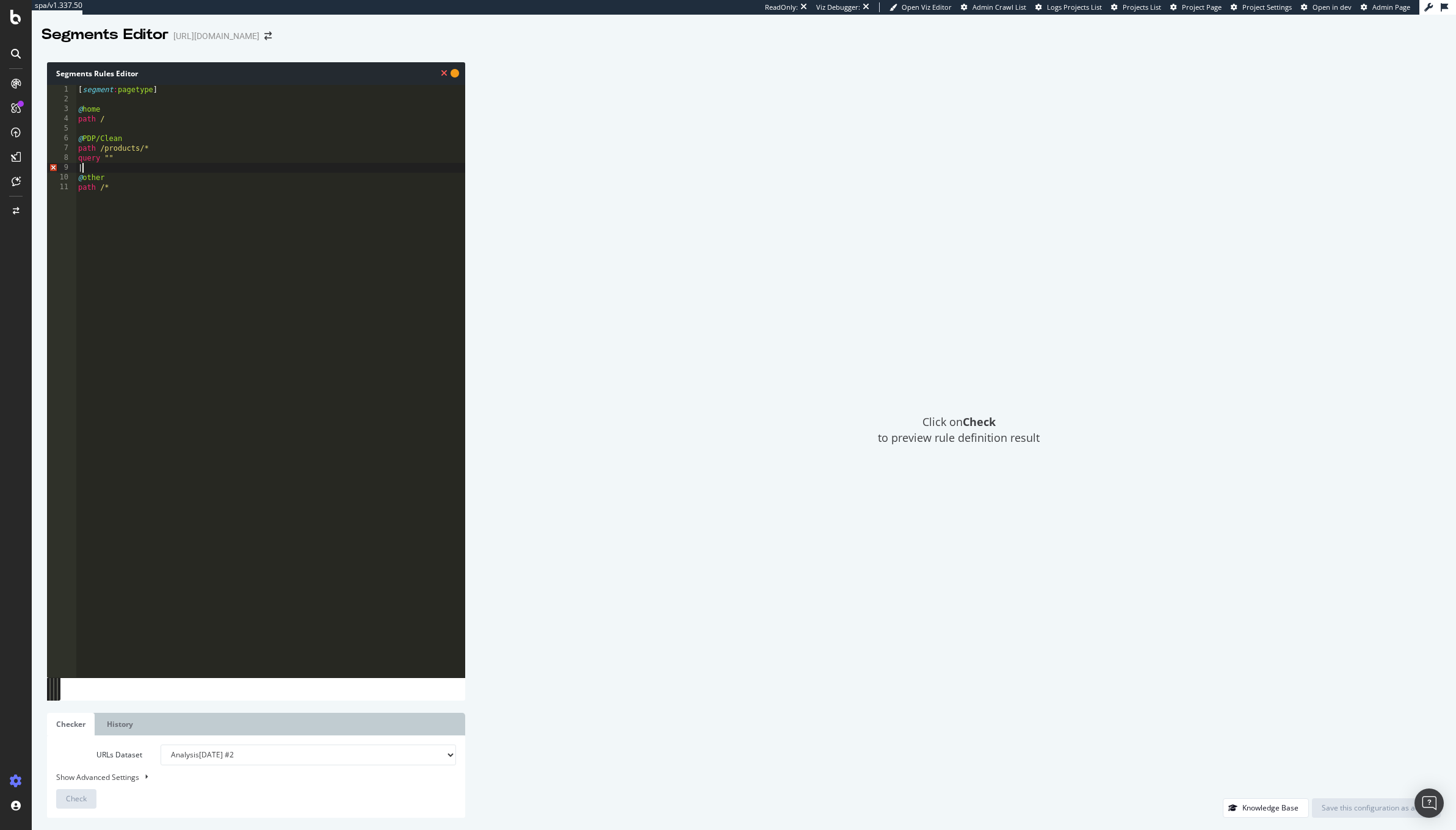
scroll to position [9, 13]
click at [126, 173] on div "[ segment : pagetype ] @ home path / @ PDP/Clean path /products/* query "" @ PD…" at bounding box center [271, 391] width 390 height 613
click at [124, 174] on div "[ segment : pagetype ] @ home path / @ PDP/Clean path /products/* query "" @ PD…" at bounding box center [271, 391] width 390 height 613
click at [99, 195] on div "[ segment : pagetype ] @ home path / @ PDP/Clean path /products/* query "" @ PD…" at bounding box center [271, 391] width 390 height 613
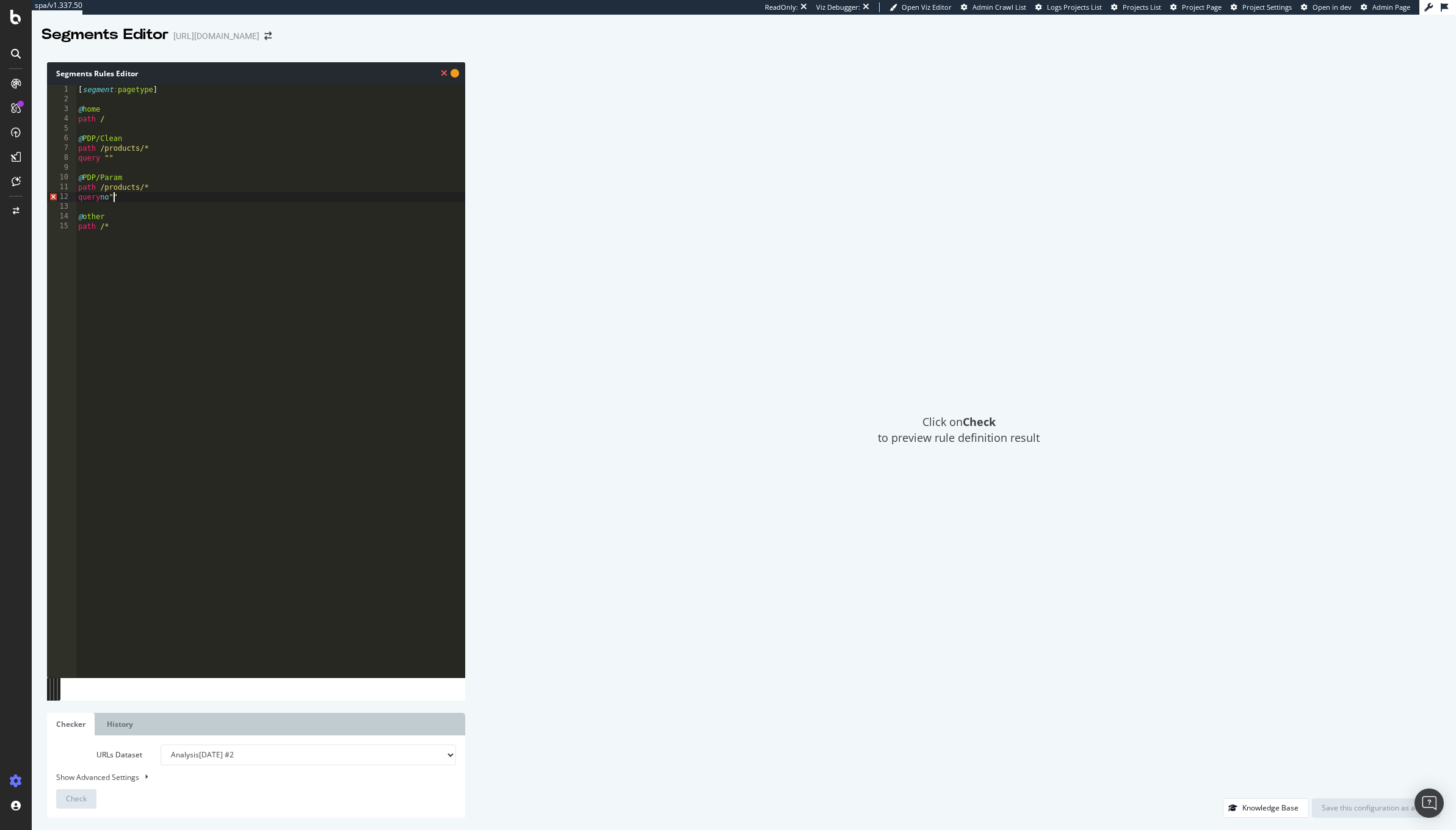
scroll to position [9, 23]
click at [261, 293] on div "[ segment : pagetype ] @ home path / @ PDP/Clean path /products/* query "" @ PD…" at bounding box center [271, 391] width 390 height 613
click at [84, 799] on span "Check" at bounding box center [76, 798] width 21 height 10
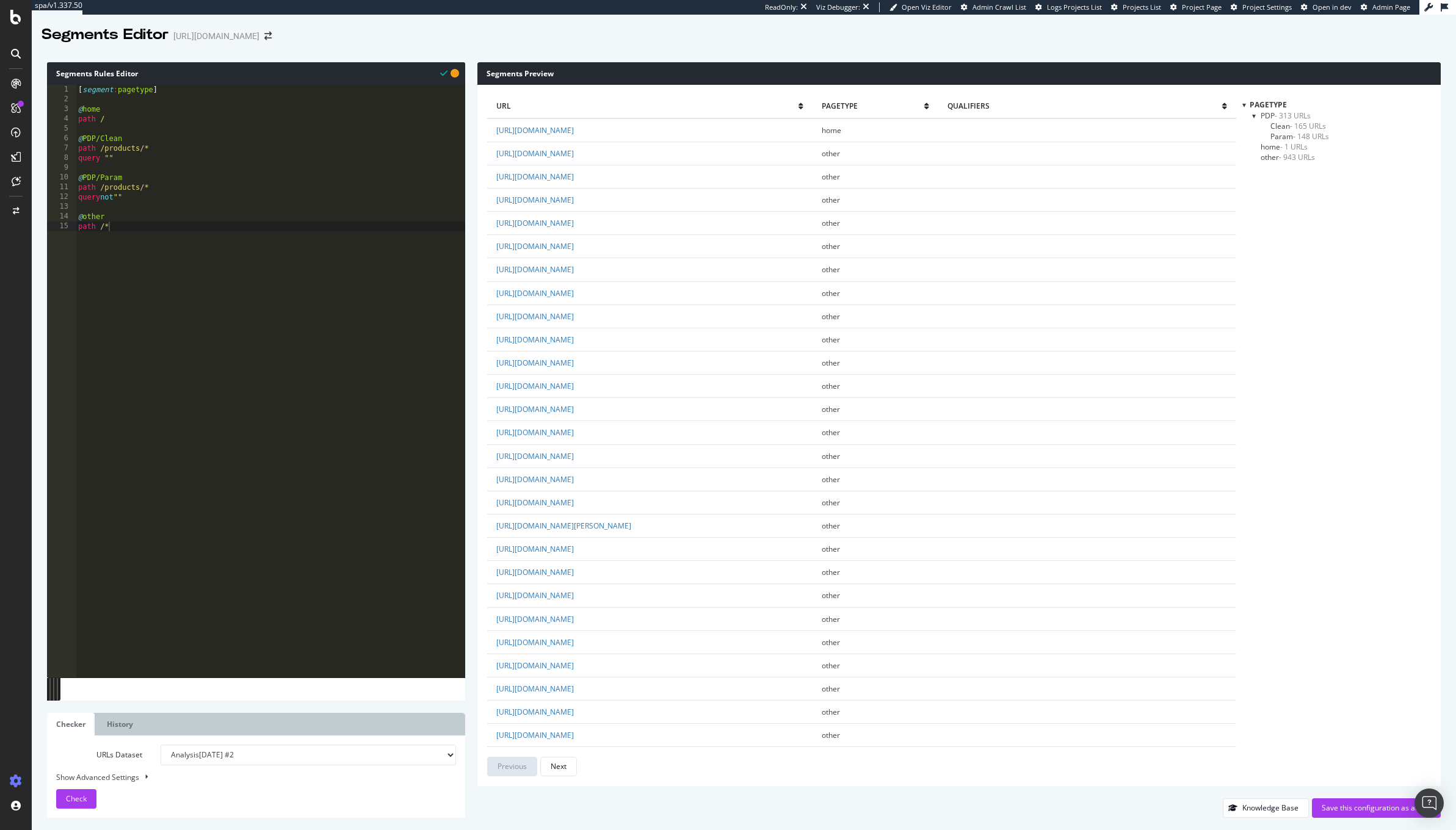
click at [1284, 125] on span "Clean - 165 URLs" at bounding box center [1298, 126] width 56 height 10
click at [1283, 135] on span "Param - 148 URLs" at bounding box center [1300, 136] width 59 height 10
click at [1283, 128] on span "Clean - 165 URLs" at bounding box center [1298, 126] width 56 height 10
click at [1278, 135] on span "Param - 148 URLs" at bounding box center [1300, 136] width 59 height 10
click at [1282, 128] on span "Clean - 165 URLs" at bounding box center [1298, 126] width 56 height 10
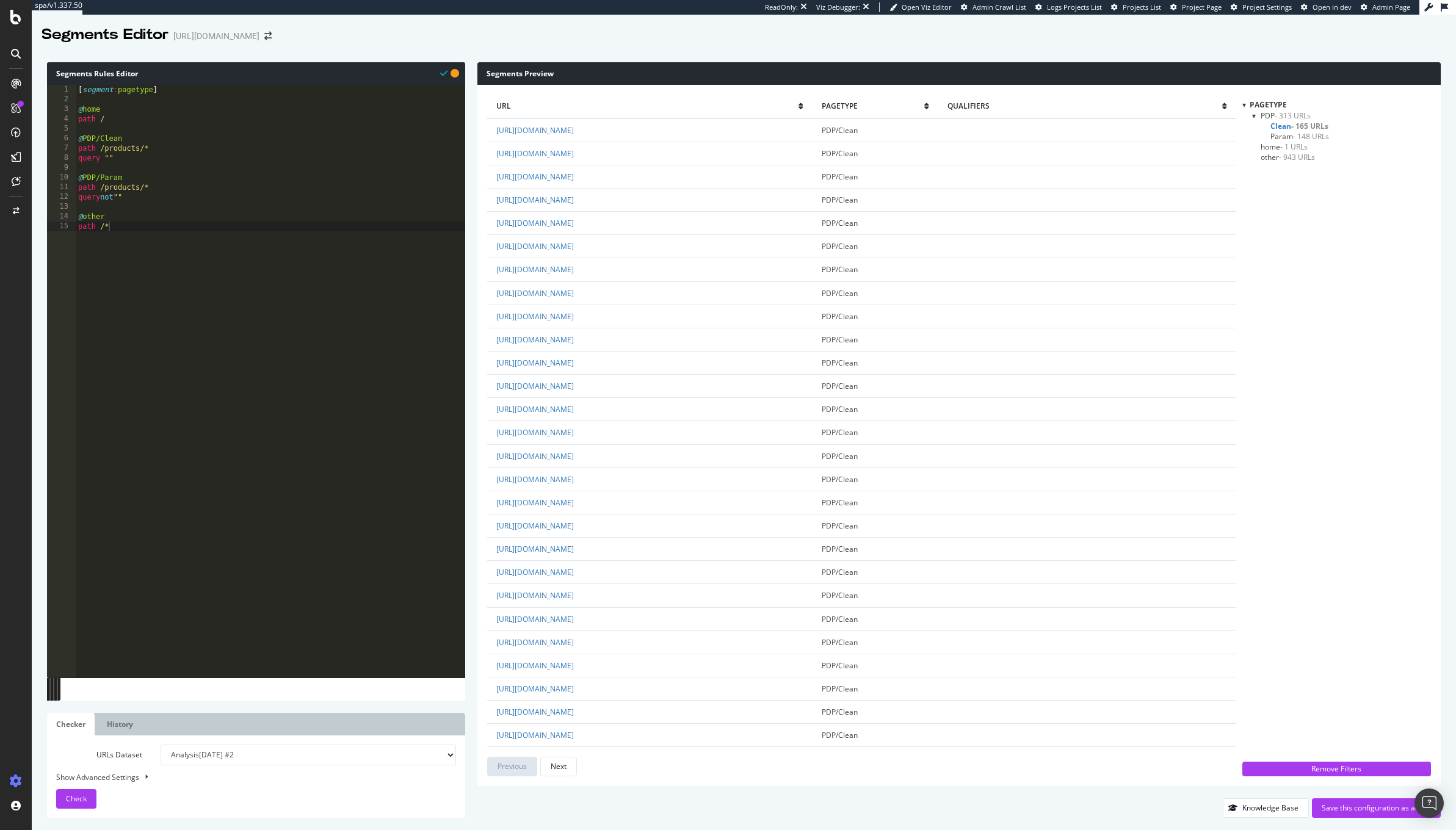
click at [1280, 135] on span "Param - 148 URLs" at bounding box center [1300, 136] width 59 height 10
click at [199, 198] on div "[ segment : pagetype ] @ home path / @ PDP/Clean path /products/* query "" @ PD…" at bounding box center [271, 391] width 390 height 613
click at [1265, 158] on span "other - 943 URLs" at bounding box center [1287, 156] width 54 height 10
click at [165, 194] on div "[ segment : pagetype ] @ home path / @ PDP/Clean path /products/* query "" @ PD…" at bounding box center [271, 391] width 390 height 613
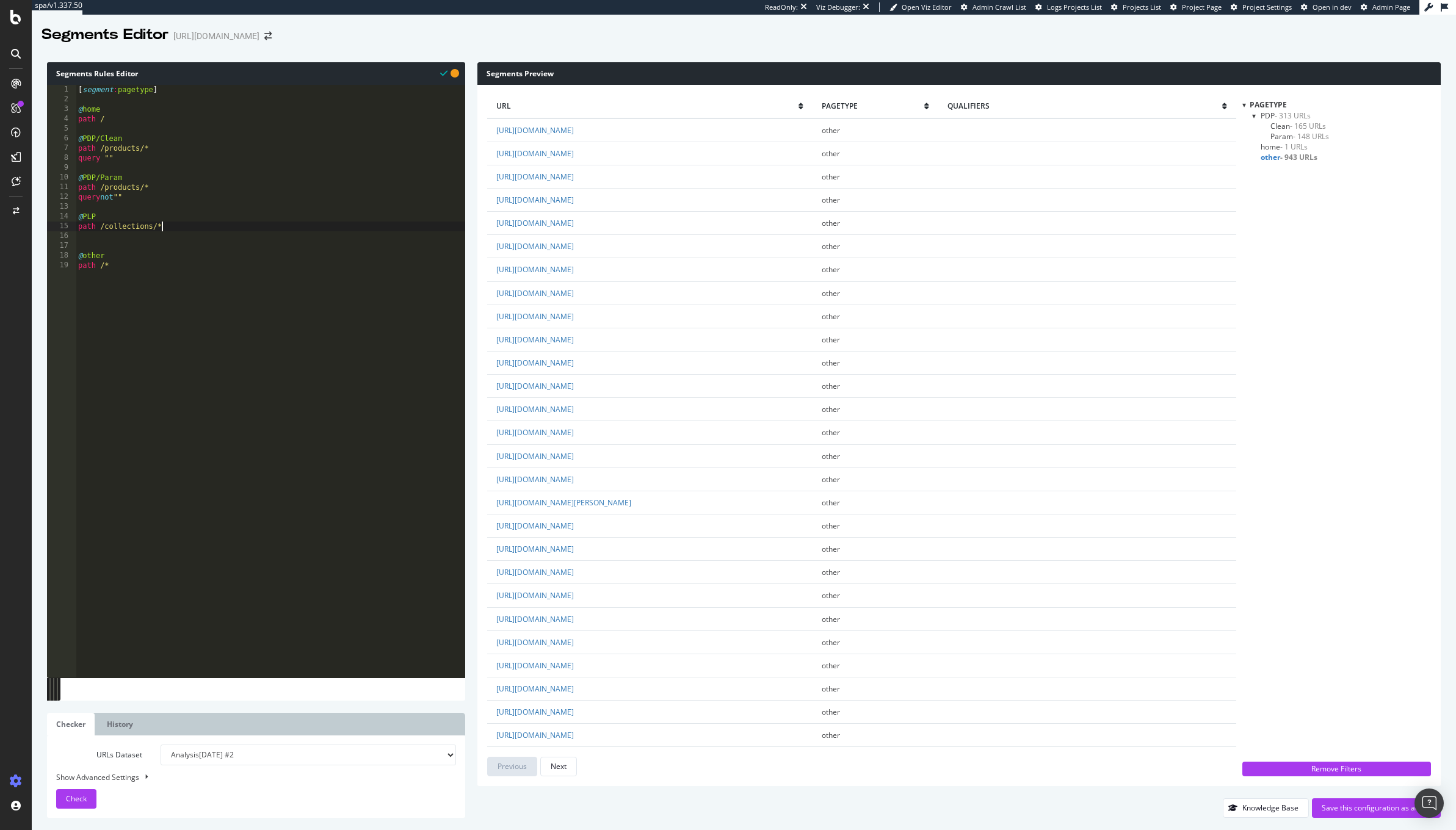
click at [224, 235] on div "[ segment : pagetype ] @ home path / @ PDP/Clean path /products/* query "" @ PD…" at bounding box center [271, 391] width 390 height 613
click at [68, 807] on div "Check" at bounding box center [76, 799] width 21 height 18
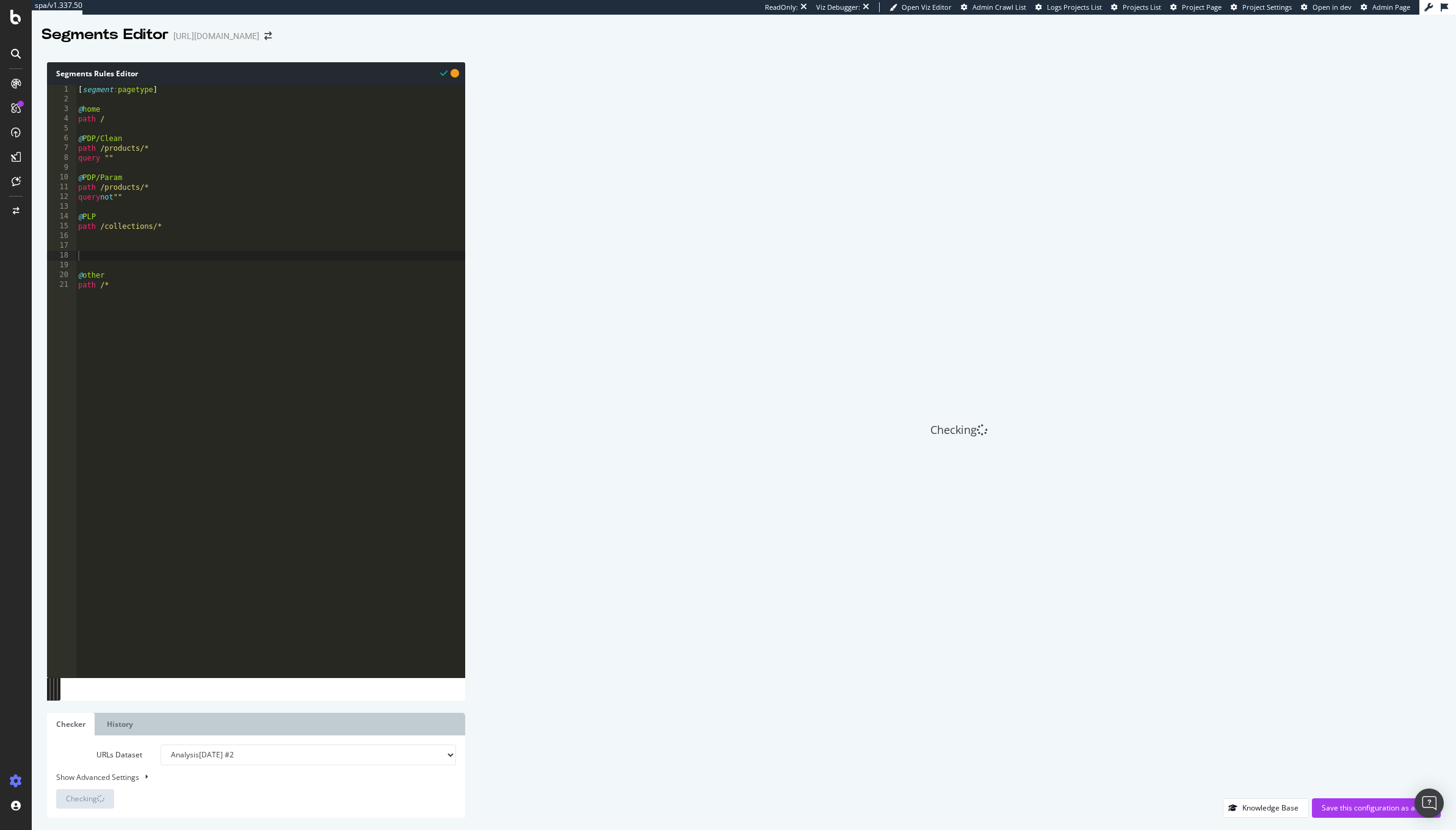
click at [199, 258] on div "[ segment : pagetype ] @ home path / @ PDP/Clean path /products/* query "" @ PD…" at bounding box center [271, 391] width 390 height 613
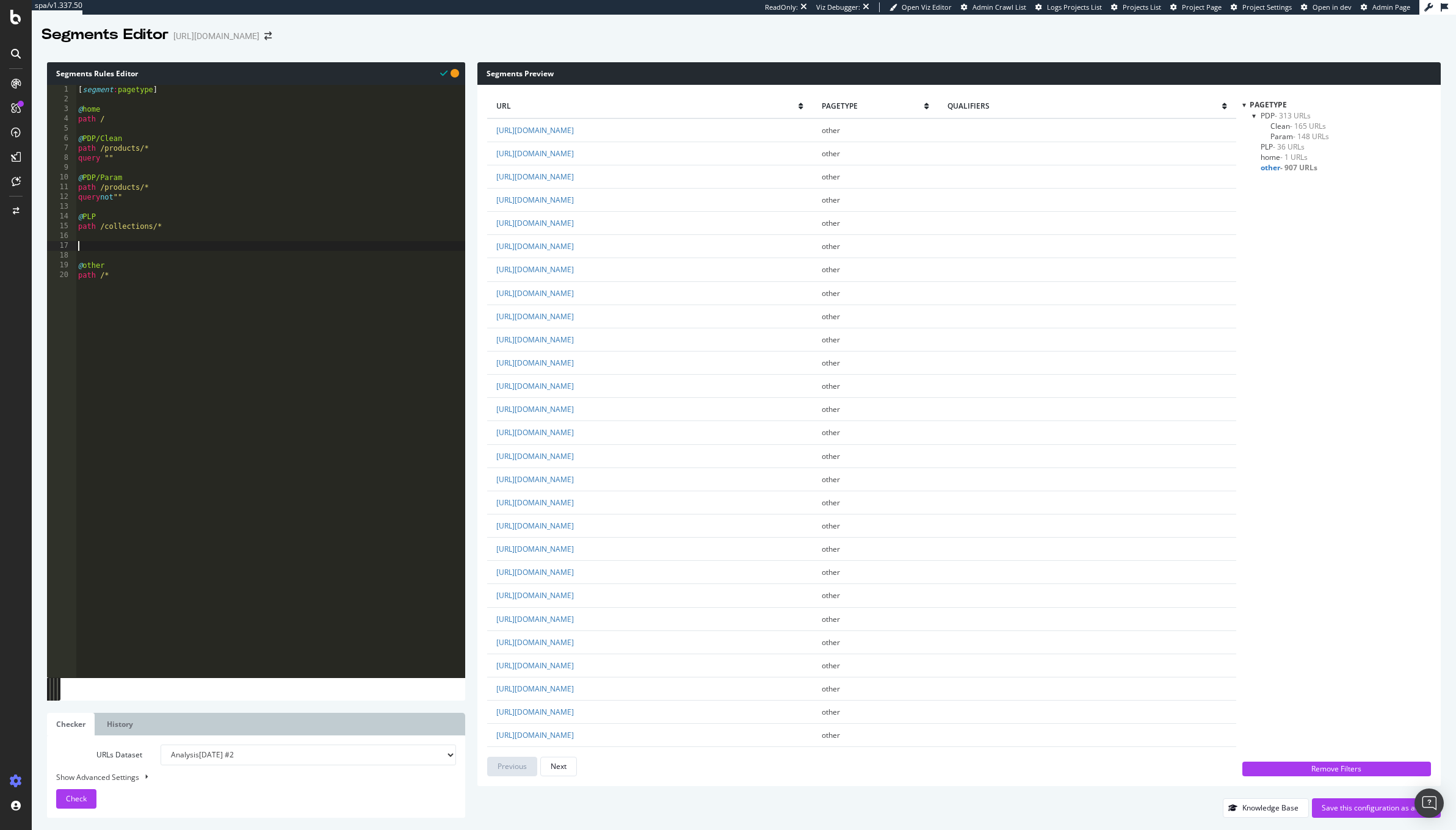
click at [1269, 145] on span "PLP - 36 URLs" at bounding box center [1282, 146] width 44 height 10
click at [156, 201] on div "[ segment : pagetype ] @ home path / @ PDP/Clean path /products/* query "" @ PD…" at bounding box center [271, 391] width 390 height 613
drag, startPoint x: 156, startPoint y: 201, endPoint x: 58, endPoint y: 199, distance: 98.0
click at [58, 199] on div "abcde fg 1 2 3 4 5 6 7 8 9 10 11 12 13 14 15 16 17 18 19 20 [ segment : pagetyp…" at bounding box center [256, 381] width 419 height 593
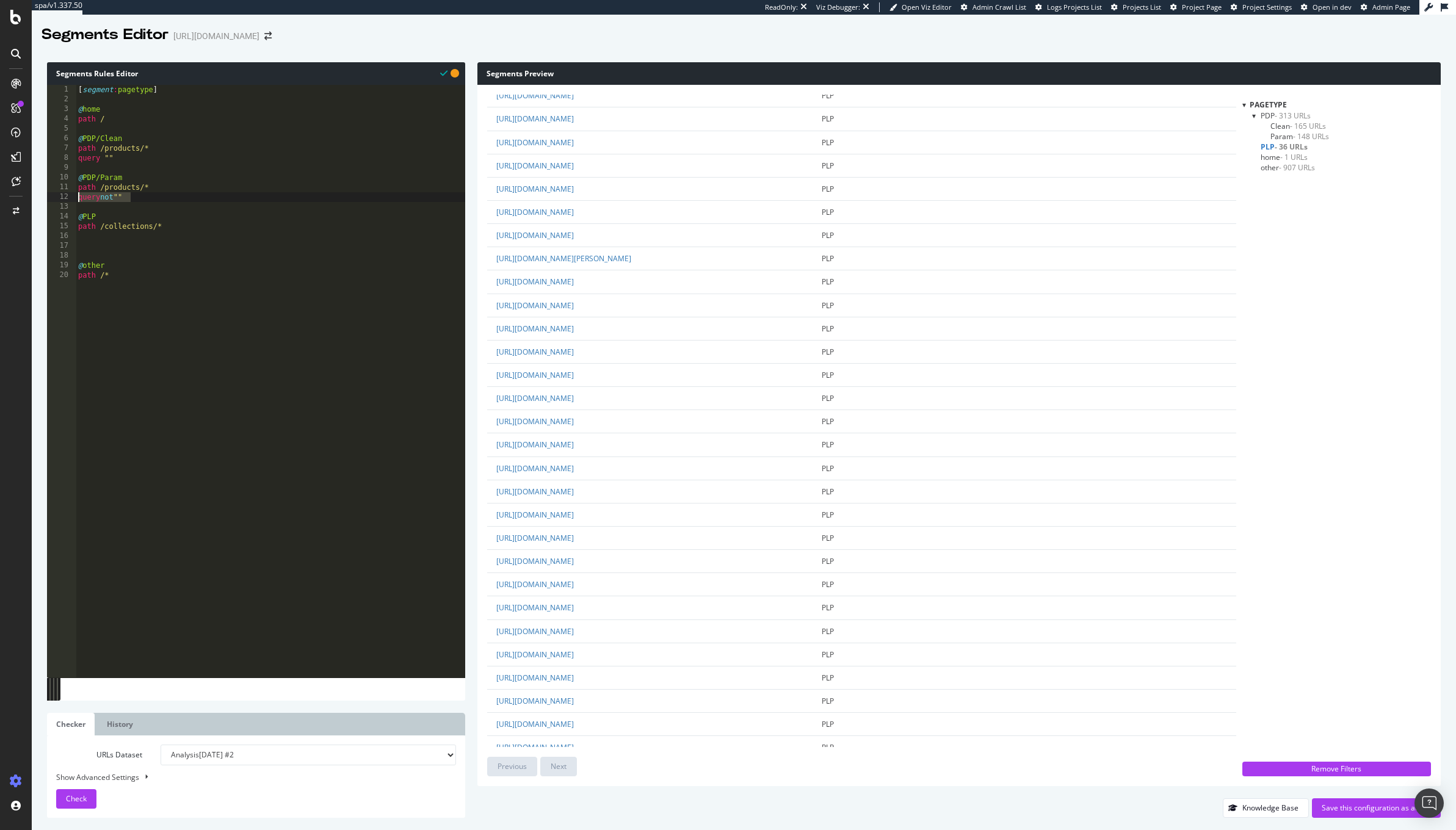
click at [160, 205] on div "[ segment : pagetype ] @ home path / @ PDP/Clean path /products/* query "" @ PD…" at bounding box center [271, 391] width 390 height 613
click at [124, 124] on div "[ segment : pagetype ] @ home path / @ PDP/Clean path /products/* query "" @ PD…" at bounding box center [271, 391] width 390 height 613
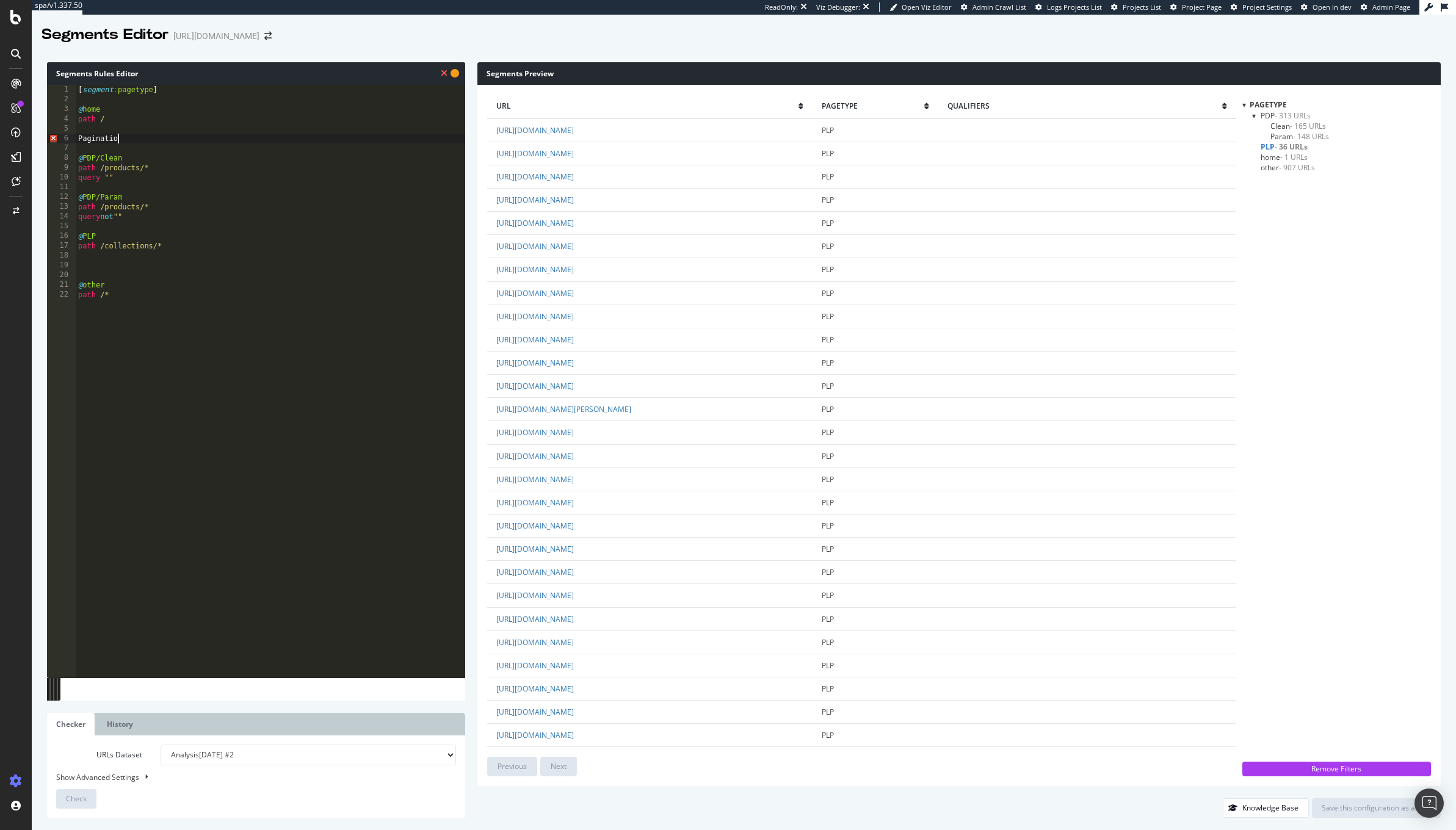
scroll to position [9, 50]
click at [81, 138] on div "[ segment : pagetype ] @ home path / Pagination @ PDP/Clean path /products/* qu…" at bounding box center [271, 391] width 390 height 613
drag, startPoint x: 118, startPoint y: 135, endPoint x: 74, endPoint y: 135, distance: 44.0
click at [74, 135] on div "ab@cde fg 1 2 3 4 5 6 7 8 9 10 11 12 13 14 15 16 17 18 19 20 21 22 [ segment : …" at bounding box center [256, 381] width 419 height 593
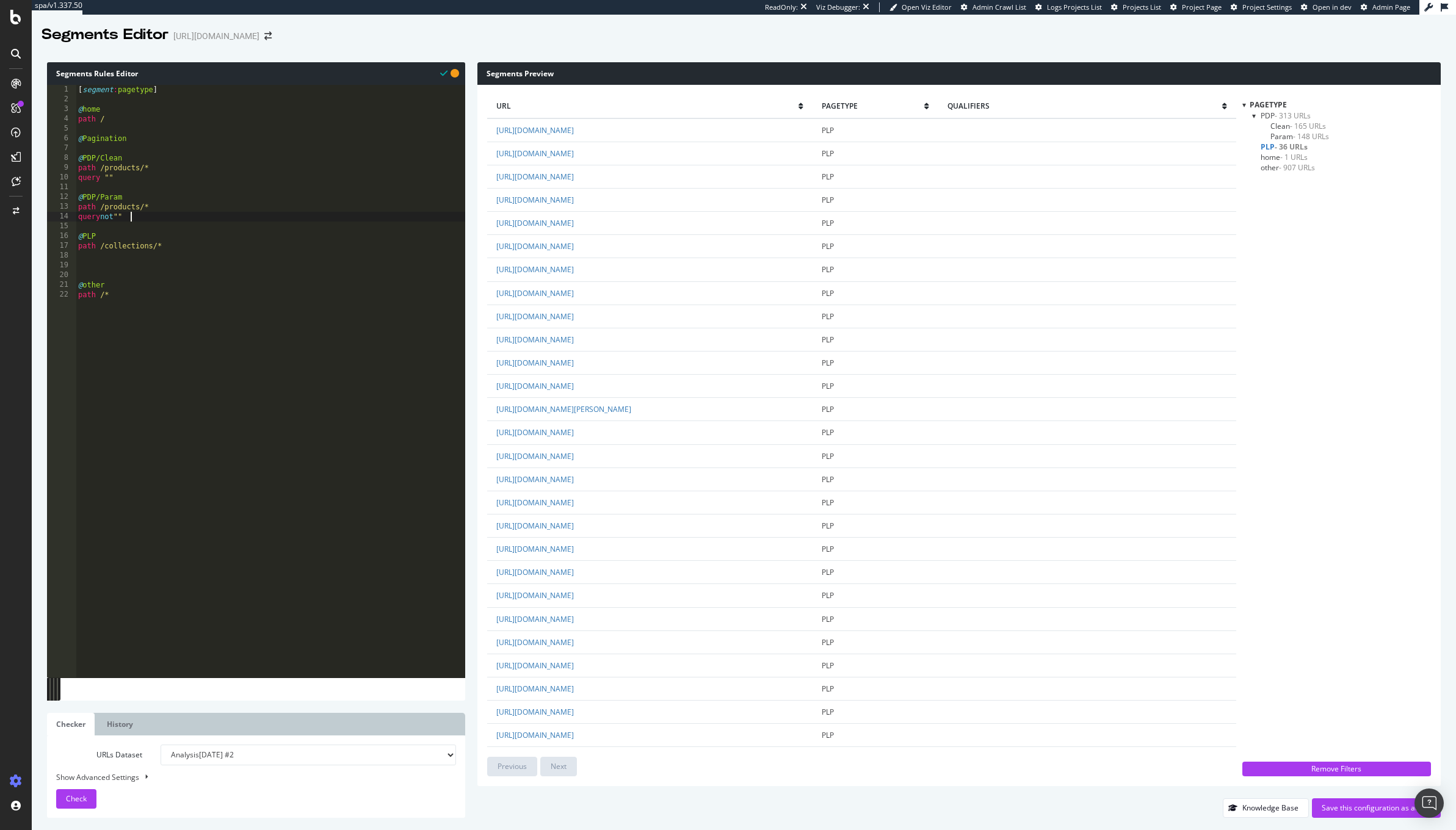
click at [168, 221] on div "[ segment : pagetype ] @ home path / @ Pagination @ PDP/Clean path /products/* …" at bounding box center [271, 391] width 390 height 613
paste textarea "Cursor at row 16"
click at [71, 798] on span "Check" at bounding box center [76, 798] width 21 height 10
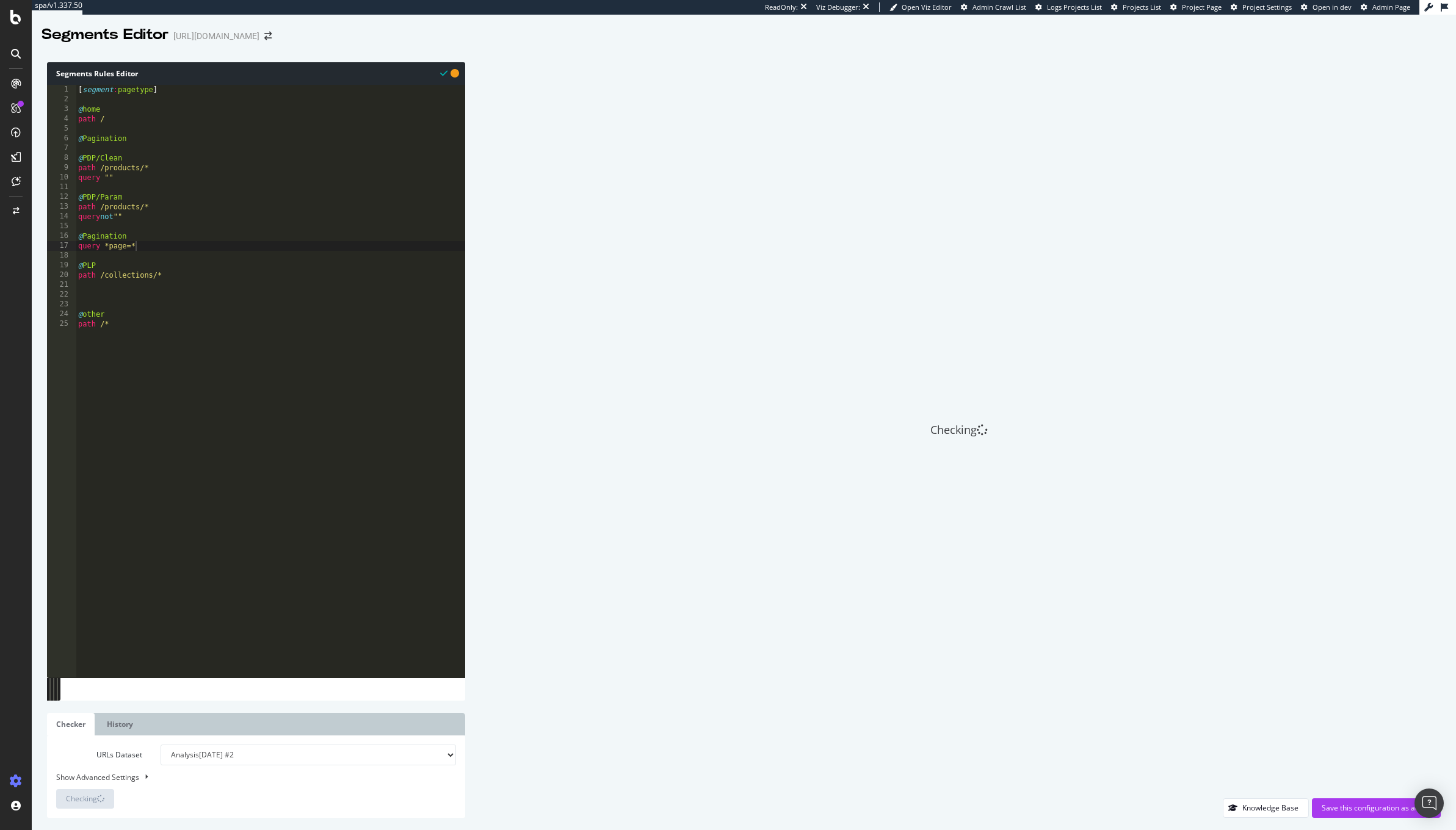
scroll to position [9, 37]
drag, startPoint x: 156, startPoint y: 135, endPoint x: 74, endPoint y: 142, distance: 82.3
click at [77, 141] on div "abcde fg 1 2 3 4 5 6 7 8 9 10 11 12 13 14 15 16 17 18 19 20 21 22 23 24 25 [ se…" at bounding box center [256, 381] width 419 height 593
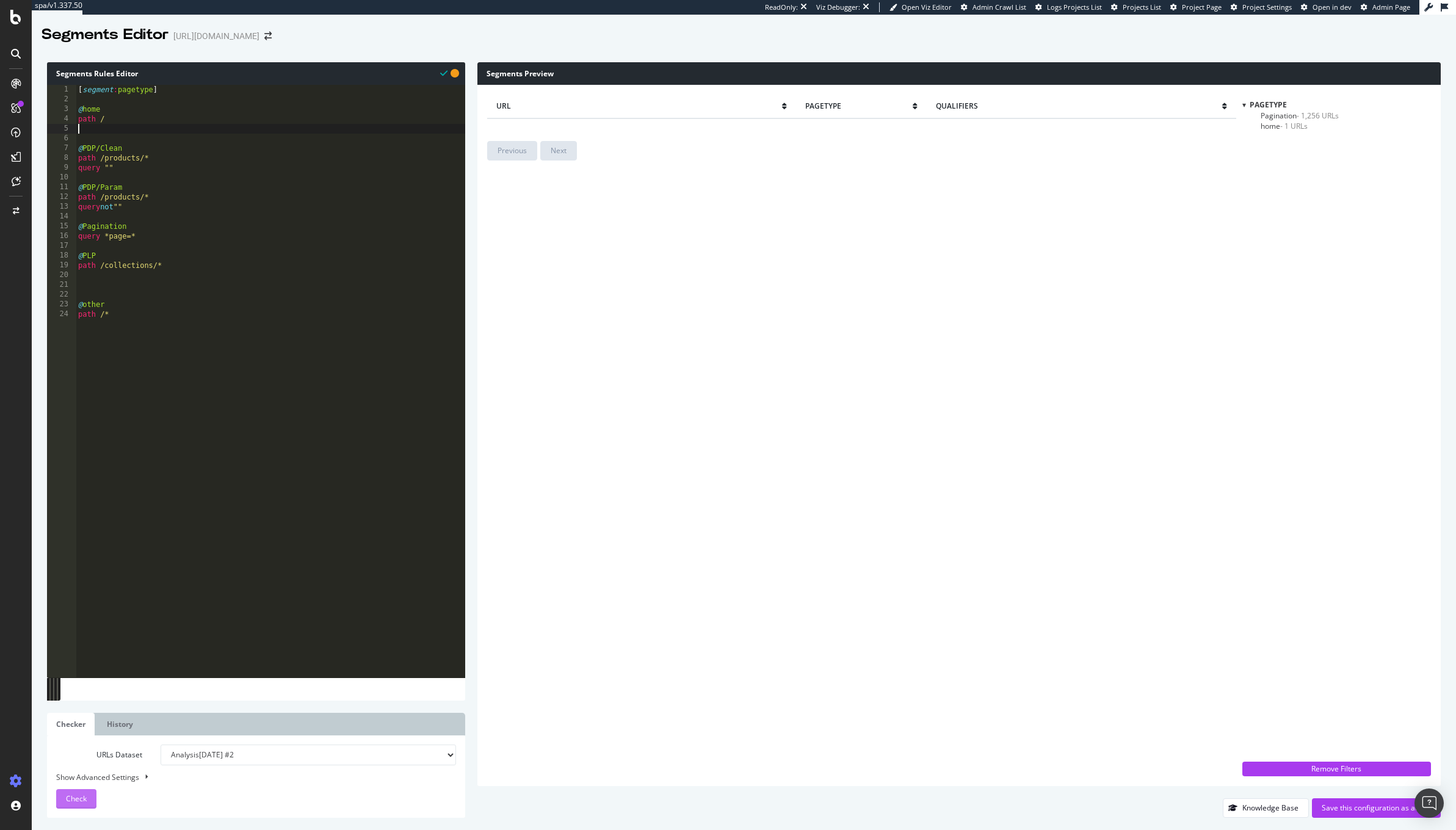
click at [77, 805] on div "Check" at bounding box center [76, 799] width 21 height 18
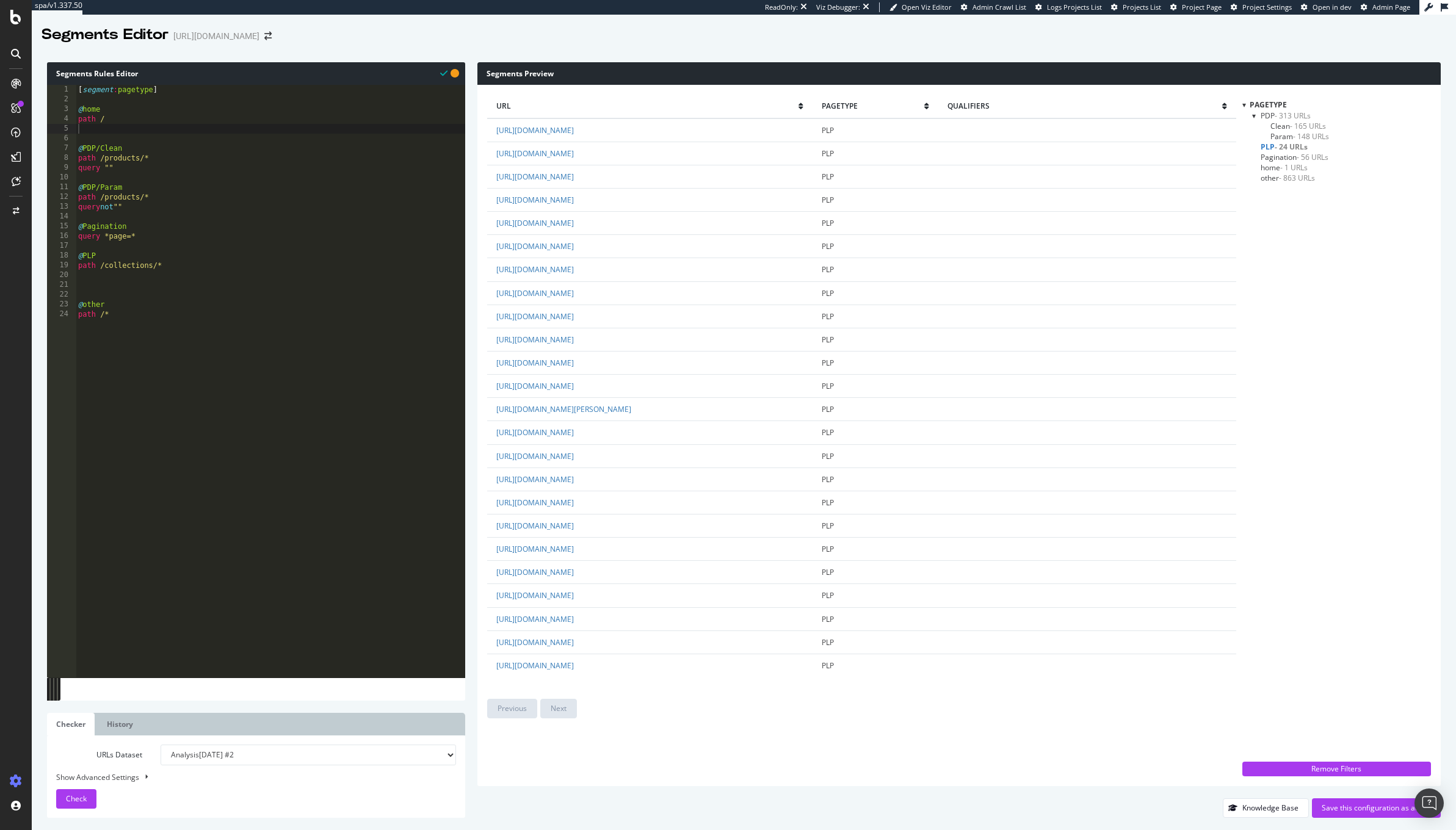
click at [1274, 151] on span "- 24 URLs" at bounding box center [1291, 146] width 33 height 10
click at [1274, 156] on span "Pagination - 56 URLs" at bounding box center [1294, 156] width 68 height 10
click at [1265, 142] on span "PLP - 24 URLs" at bounding box center [1282, 146] width 44 height 10
click at [1269, 158] on span "Pagination - 56 URLs" at bounding box center [1294, 156] width 68 height 10
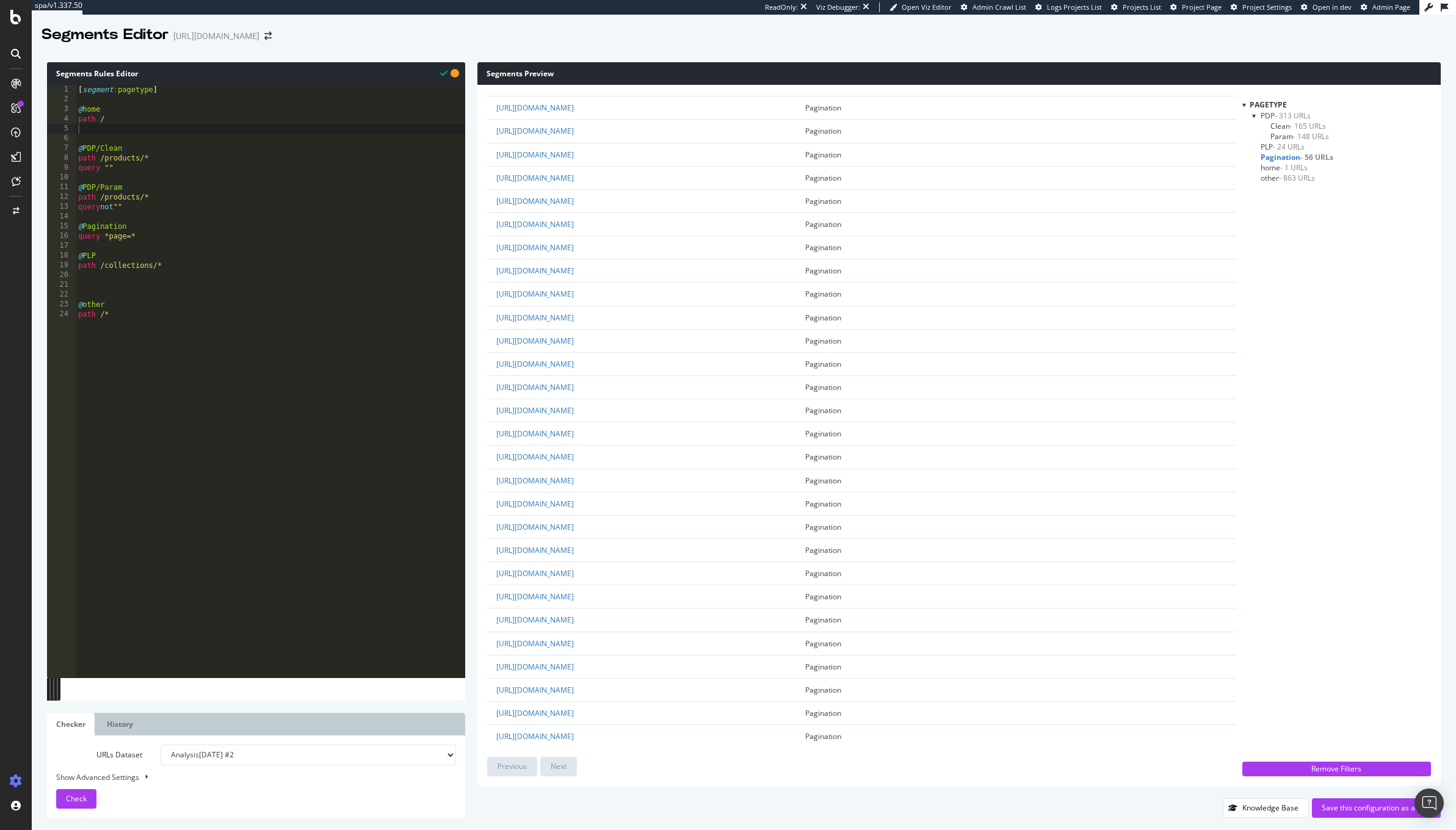
scroll to position [0, 0]
click at [1267, 147] on span "PLP - 24 URLs" at bounding box center [1282, 146] width 44 height 10
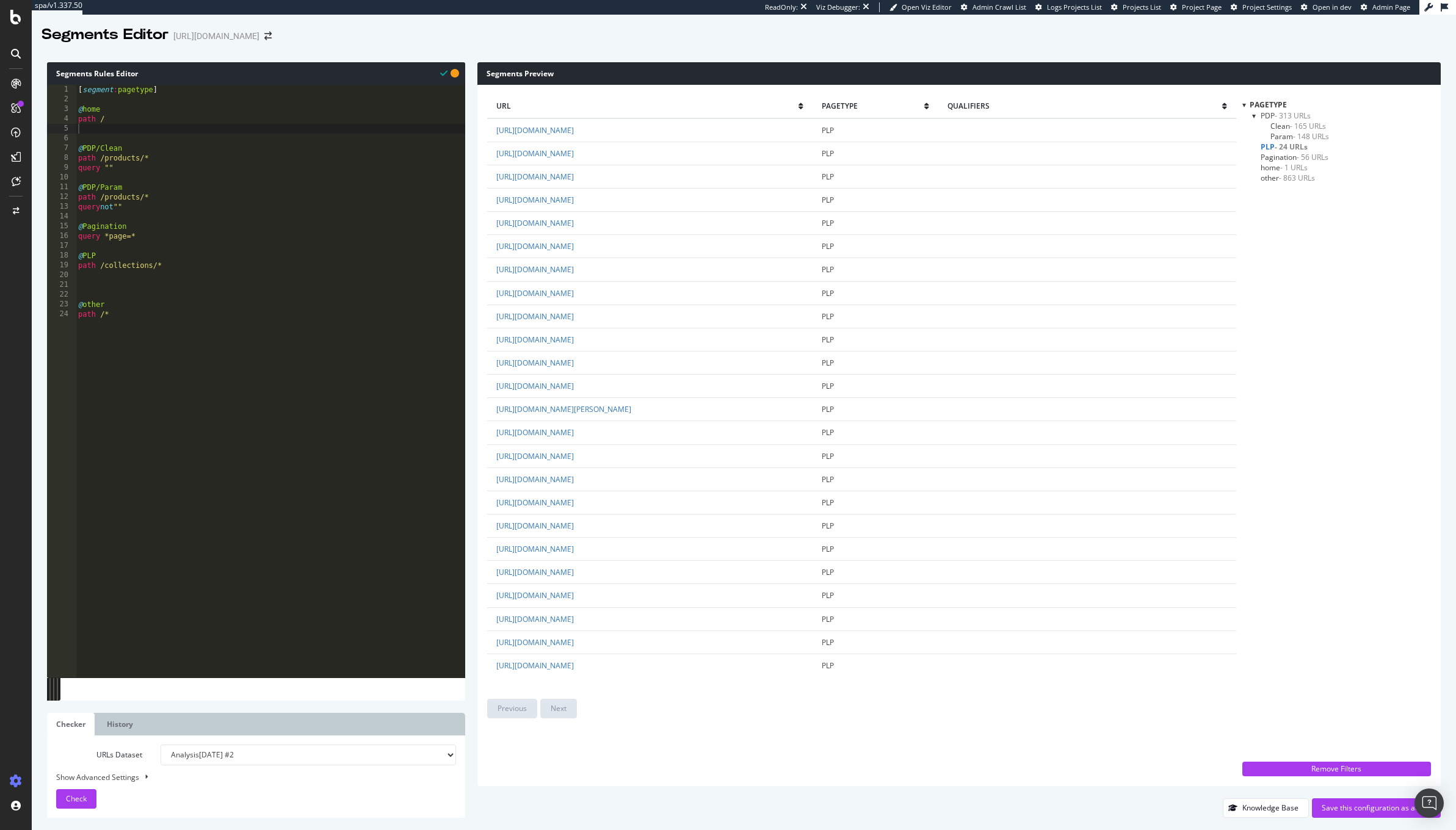
click at [1263, 179] on span "other - 863 URLs" at bounding box center [1287, 178] width 54 height 10
click at [98, 264] on div "[ segment : pagetype ] @ home path / @ PDP/Clean path /products/* query "" @ PD…" at bounding box center [271, 391] width 390 height 613
click at [103, 273] on div "[ segment : pagetype ] @ home path / @ PDP/Clean path /products/* query "" @ PD…" at bounding box center [271, 391] width 390 height 613
click at [102, 266] on div "[ segment : pagetype ] @ home path / @ PDP/Clean path /products/* query "" @ PD…" at bounding box center [271, 391] width 390 height 613
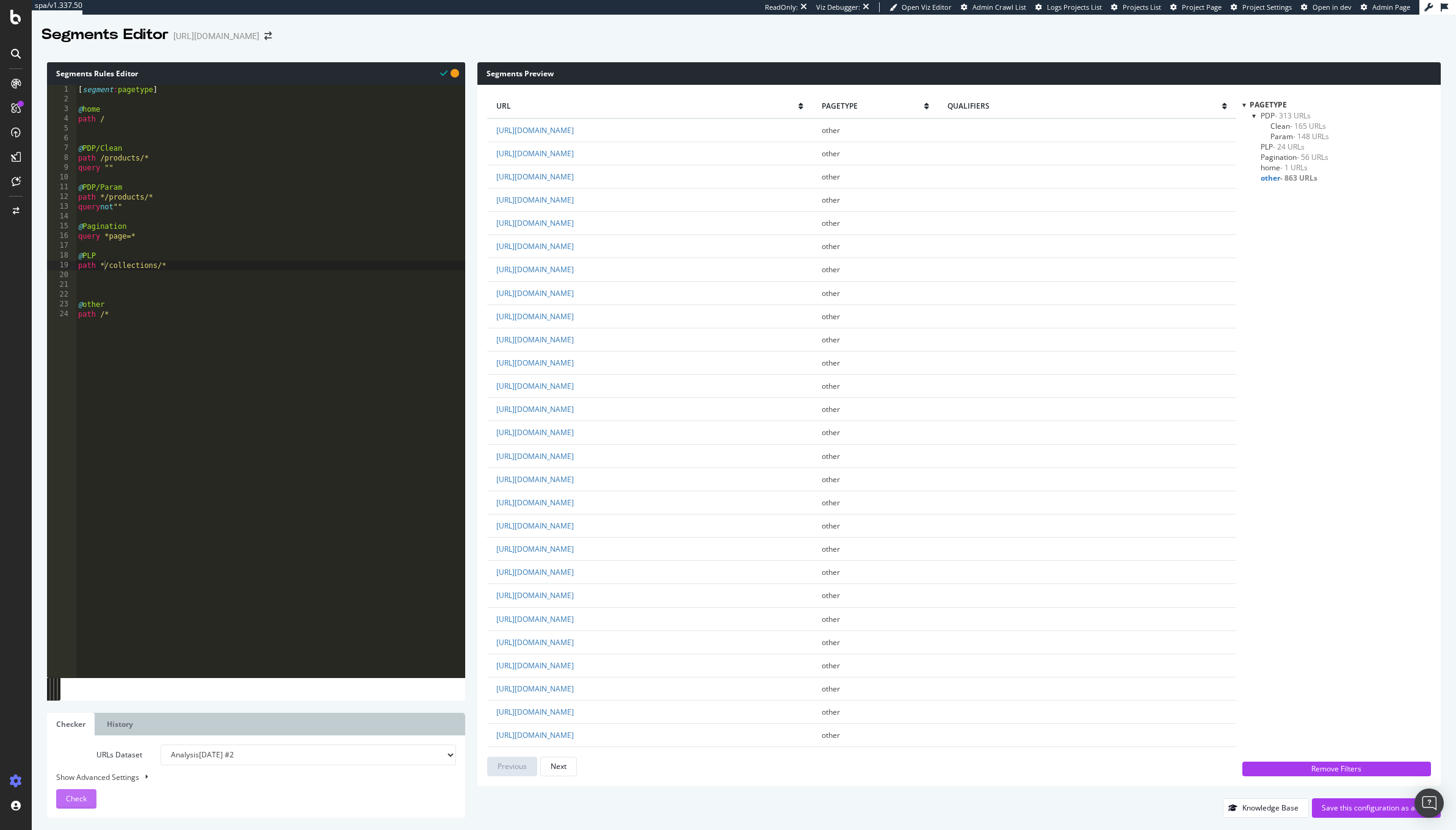
click at [81, 795] on span "Check" at bounding box center [76, 798] width 21 height 10
click at [1283, 159] on span "Pagination - 56 URLs" at bounding box center [1294, 156] width 68 height 10
click at [1277, 176] on span "other - 720 URLs" at bounding box center [1287, 178] width 54 height 10
click at [120, 115] on div "[ segment : pagetype ] @ home path / @ PDP/Clean path /products/* query "" @ PD…" at bounding box center [271, 391] width 390 height 613
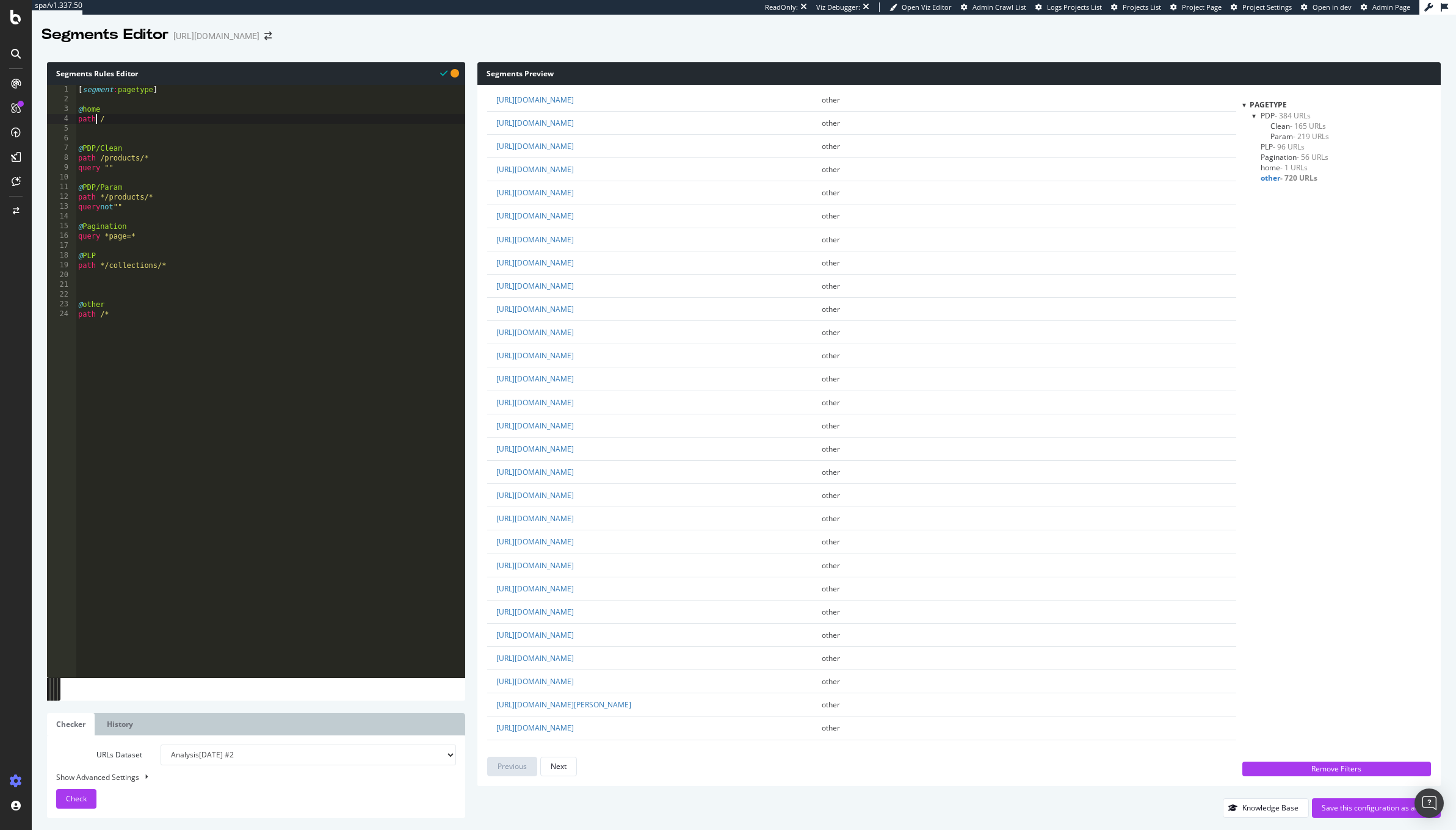
drag, startPoint x: 98, startPoint y: 118, endPoint x: 70, endPoint y: 118, distance: 28.0
click at [70, 118] on div "abcde fg 1 2 3 4 5 6 7 8 9 10 11 12 13 14 15 16 17 18 19 20 21 22 23 24 [ segme…" at bounding box center [256, 381] width 419 height 593
drag, startPoint x: 91, startPoint y: 129, endPoint x: 74, endPoint y: 129, distance: 17.0
click at [74, 129] on div "abcde fg 1 2 3 4 5 6 7 8 9 10 11 12 13 14 15 16 17 18 19 20 21 22 23 24 25 [ se…" at bounding box center [256, 381] width 419 height 593
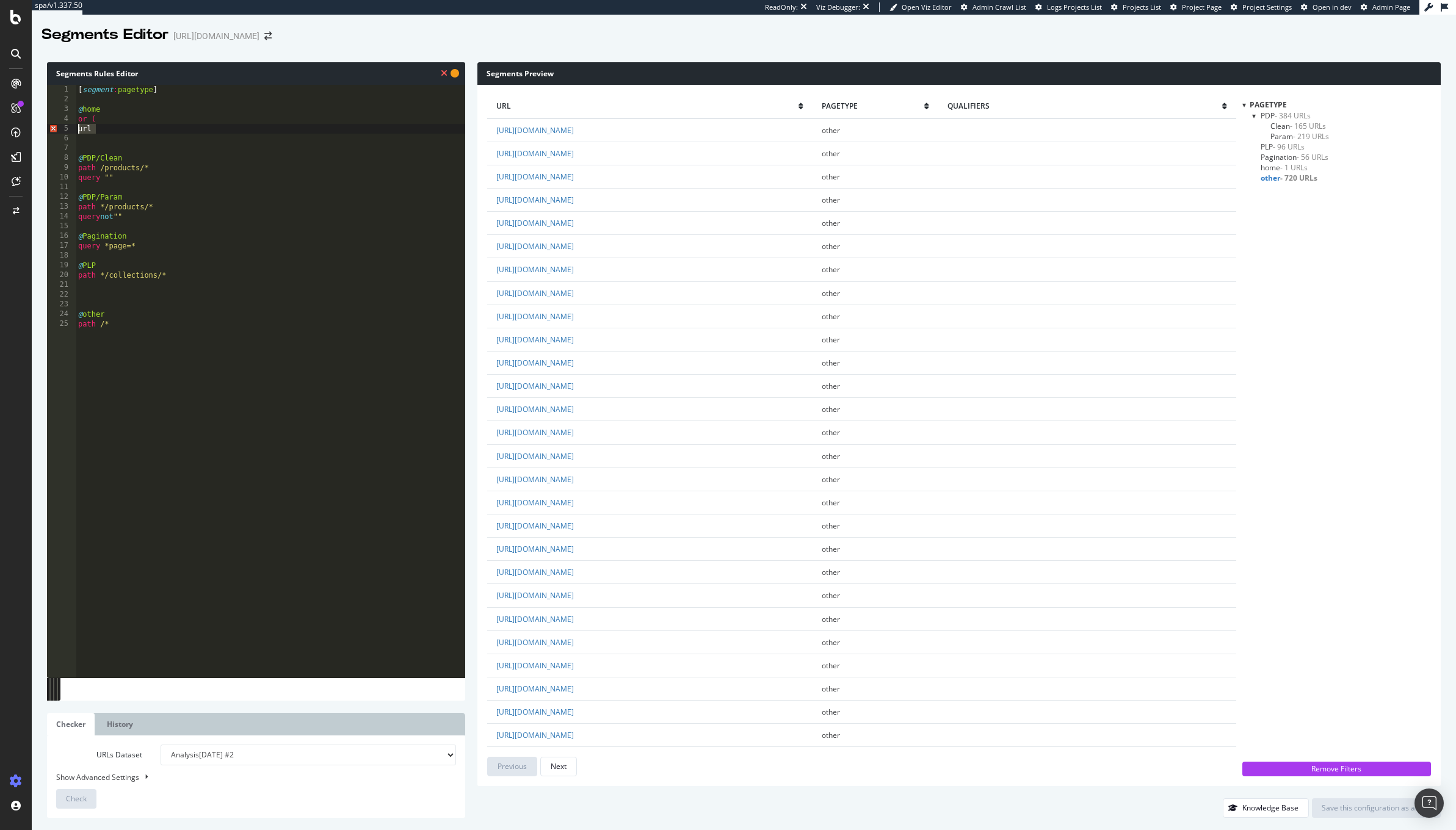
click at [104, 127] on div "[ segment : pagetype ] @ home or ( url @ PDP/Clean path /products/* query "" @ …" at bounding box center [271, 391] width 390 height 613
paste textarea "Cursor at row 6"
paste textarea "Cursor at row 7"
drag, startPoint x: 624, startPoint y: 577, endPoint x: 494, endPoint y: 577, distance: 130.0
click at [494, 577] on td "https://demellierlondon.com/es" at bounding box center [650, 573] width 325 height 23
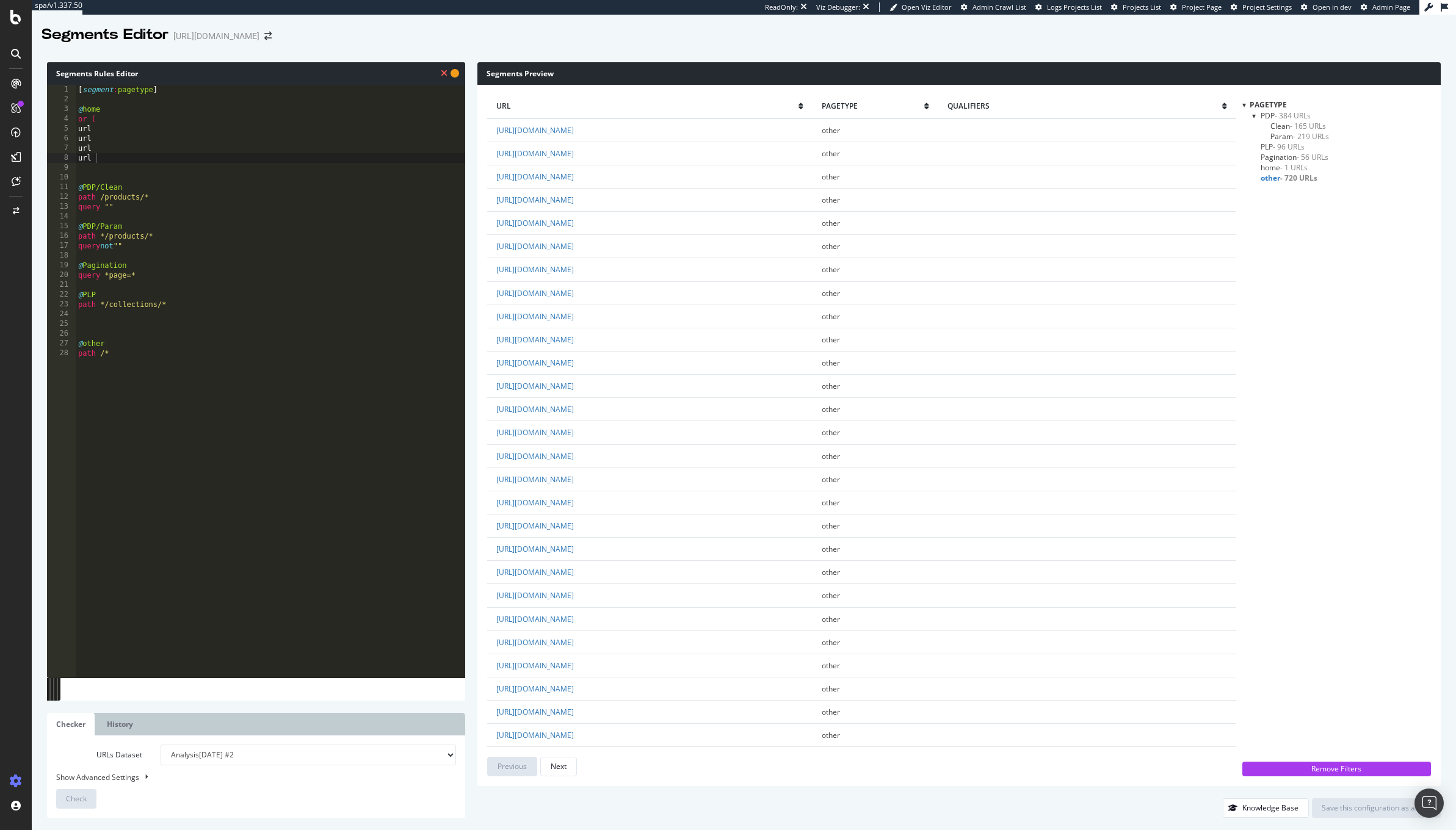
copy link "https://demellierlondon.com/es"
click at [101, 140] on div "[ segment : pagetype ] @ home or ( url url url url @ PDP/Clean path /products/*…" at bounding box center [271, 391] width 390 height 613
click at [113, 147] on div "[ segment : pagetype ] @ home or ( url url https://demellierlondon.com/es url u…" at bounding box center [271, 391] width 390 height 613
paste textarea "f"
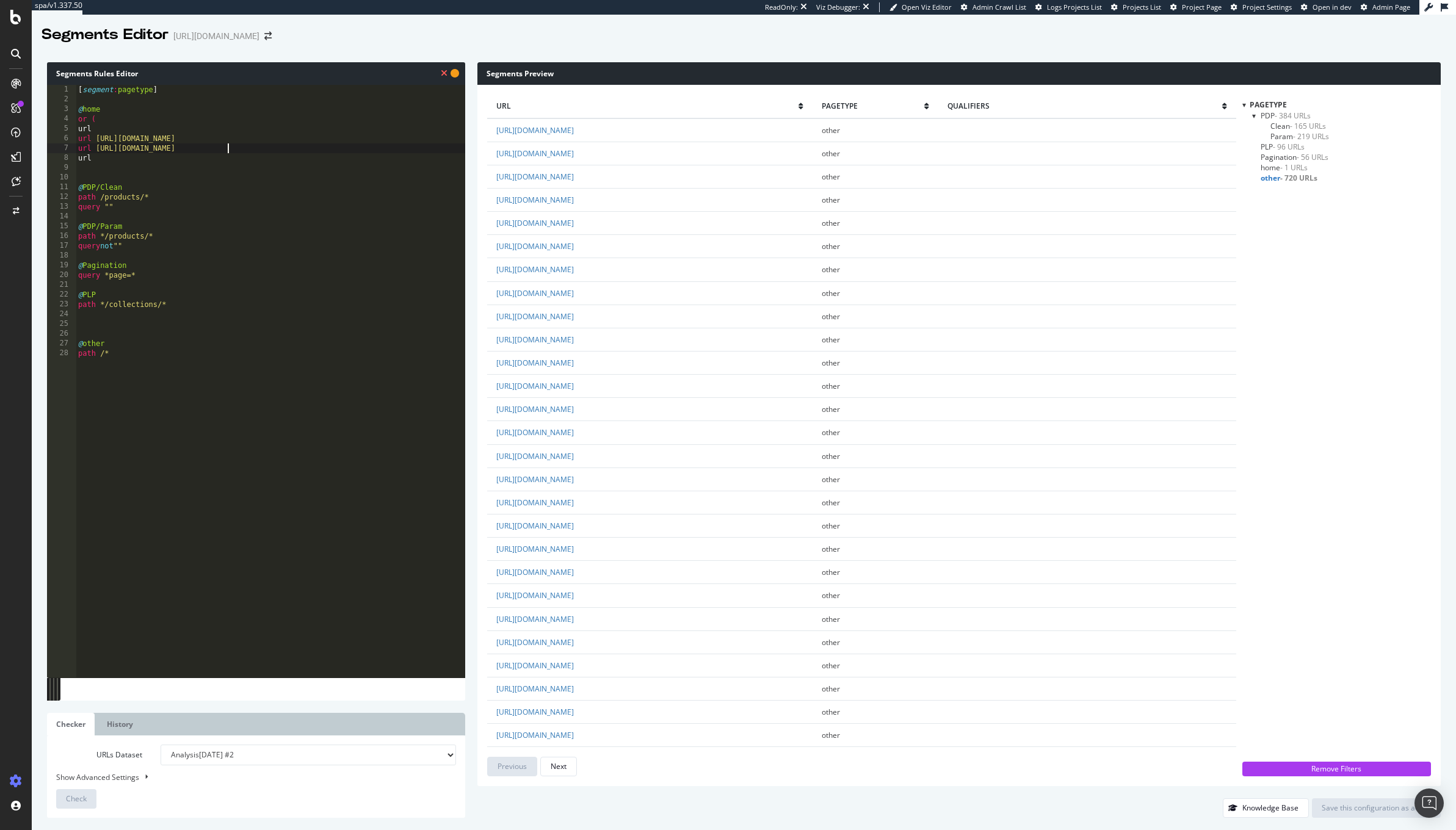
click at [213, 167] on div "[ segment : pagetype ] @ home or ( url url https://demellierlondon.com/es url h…" at bounding box center [271, 391] width 390 height 613
click at [196, 162] on div "[ segment : pagetype ] @ home or ( url url https://demellierlondon.com/es url h…" at bounding box center [271, 391] width 390 height 613
paste textarea "d"
click at [119, 129] on div "[ segment : pagetype ] @ home or ( url url https://demellierlondon.com/es url h…" at bounding box center [271, 391] width 390 height 613
click at [250, 159] on div "[ segment : pagetype ] @ home or ( url https://demellierlondon.com url https://…" at bounding box center [271, 391] width 390 height 613
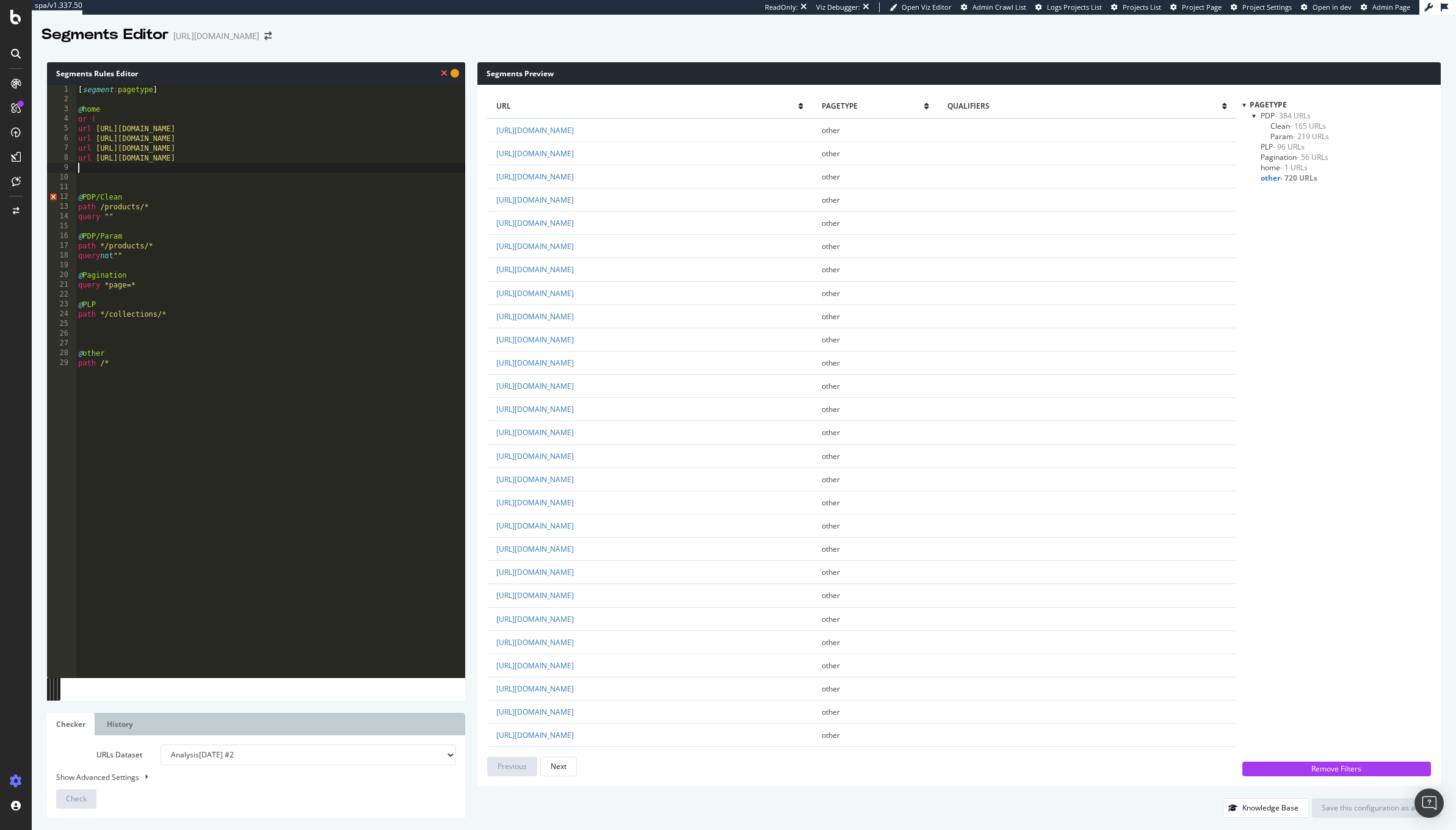
scroll to position [9, 16]
click at [296, 185] on div "[ segment : pagetype ] @ home or ( url https://demellierlondon.com url https://…" at bounding box center [271, 391] width 390 height 613
click at [72, 798] on span "Check" at bounding box center [76, 798] width 21 height 10
click at [1274, 165] on span "home - 3 URLs" at bounding box center [1284, 167] width 47 height 10
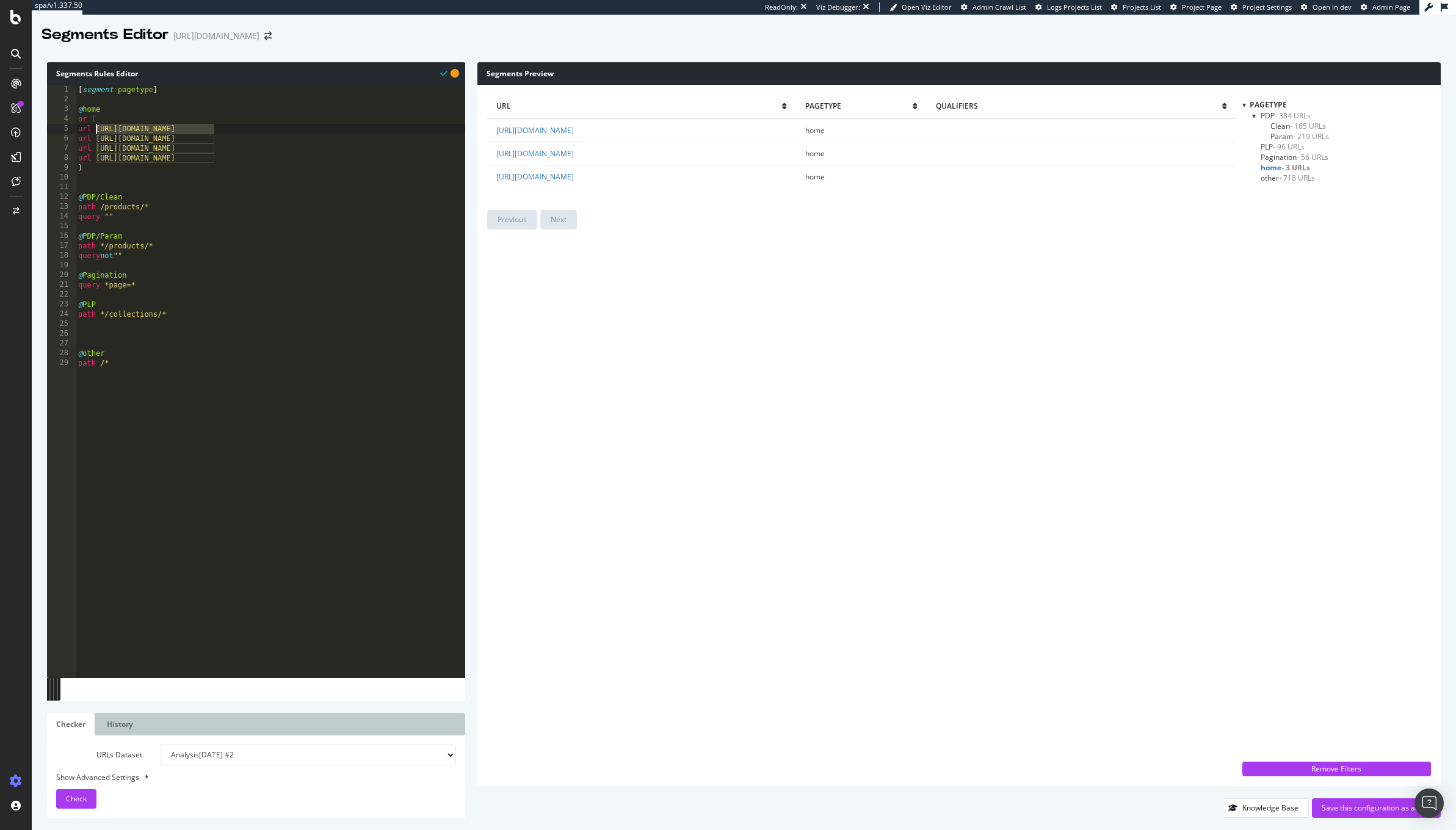
drag, startPoint x: 235, startPoint y: 131, endPoint x: 96, endPoint y: 129, distance: 139.0
click at [96, 129] on div "[ segment : pagetype ] @ home or ( url https://demellierlondon.com url https://…" at bounding box center [271, 391] width 390 height 613
click at [1272, 178] on span "other - 718 URLs" at bounding box center [1287, 178] width 54 height 10
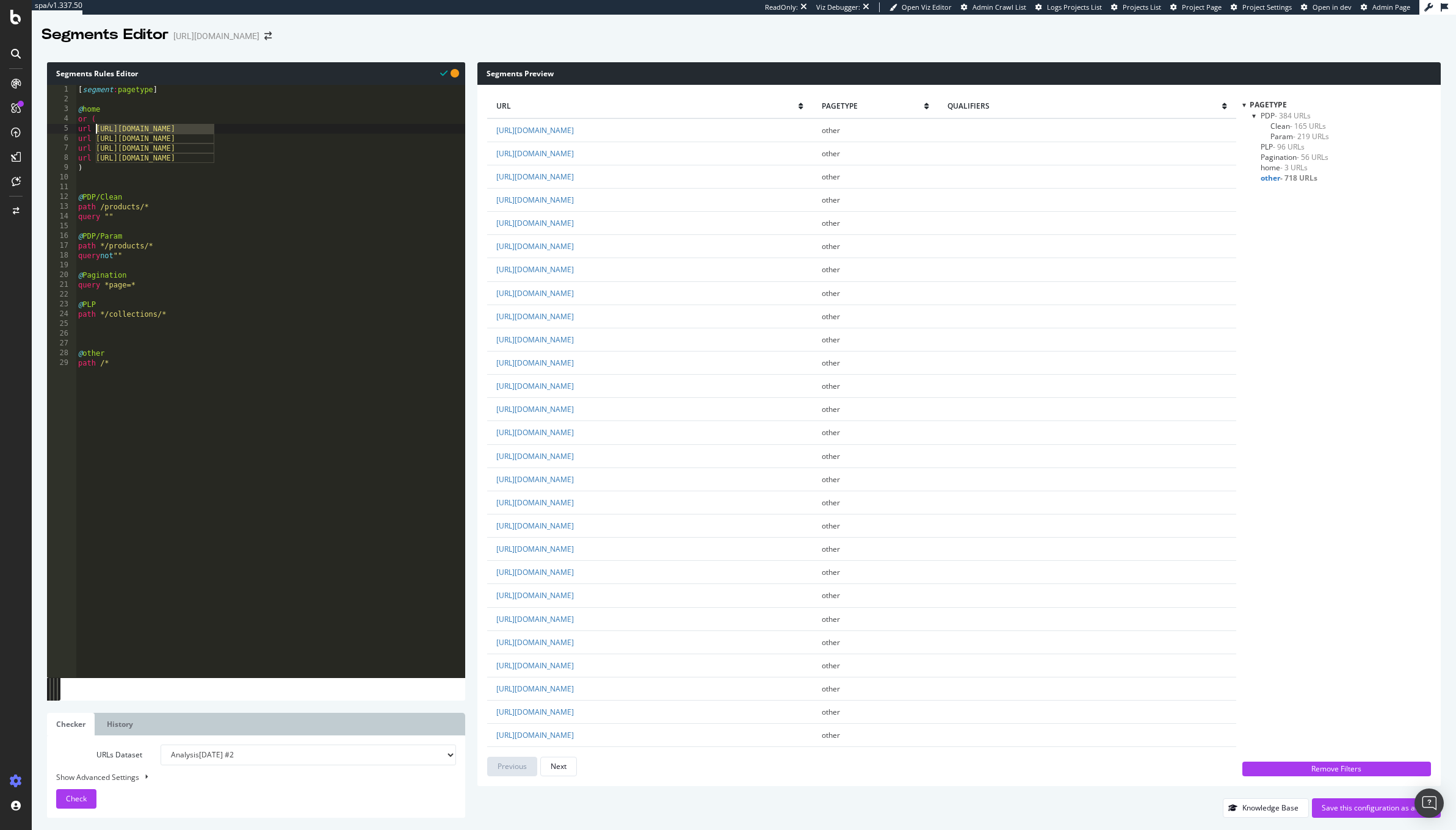
click at [257, 126] on div "[ segment : pagetype ] @ home or ( url https://demellierlondon.com url https://…" at bounding box center [271, 391] width 390 height 613
click at [171, 336] on div "[ segment : pagetype ] @ home or ( url https://demellierlondon.com/ url https:/…" at bounding box center [271, 391] width 390 height 613
click at [74, 797] on span "Check" at bounding box center [76, 798] width 21 height 10
click at [1277, 159] on span "Pagination - 56 URLs" at bounding box center [1294, 156] width 68 height 10
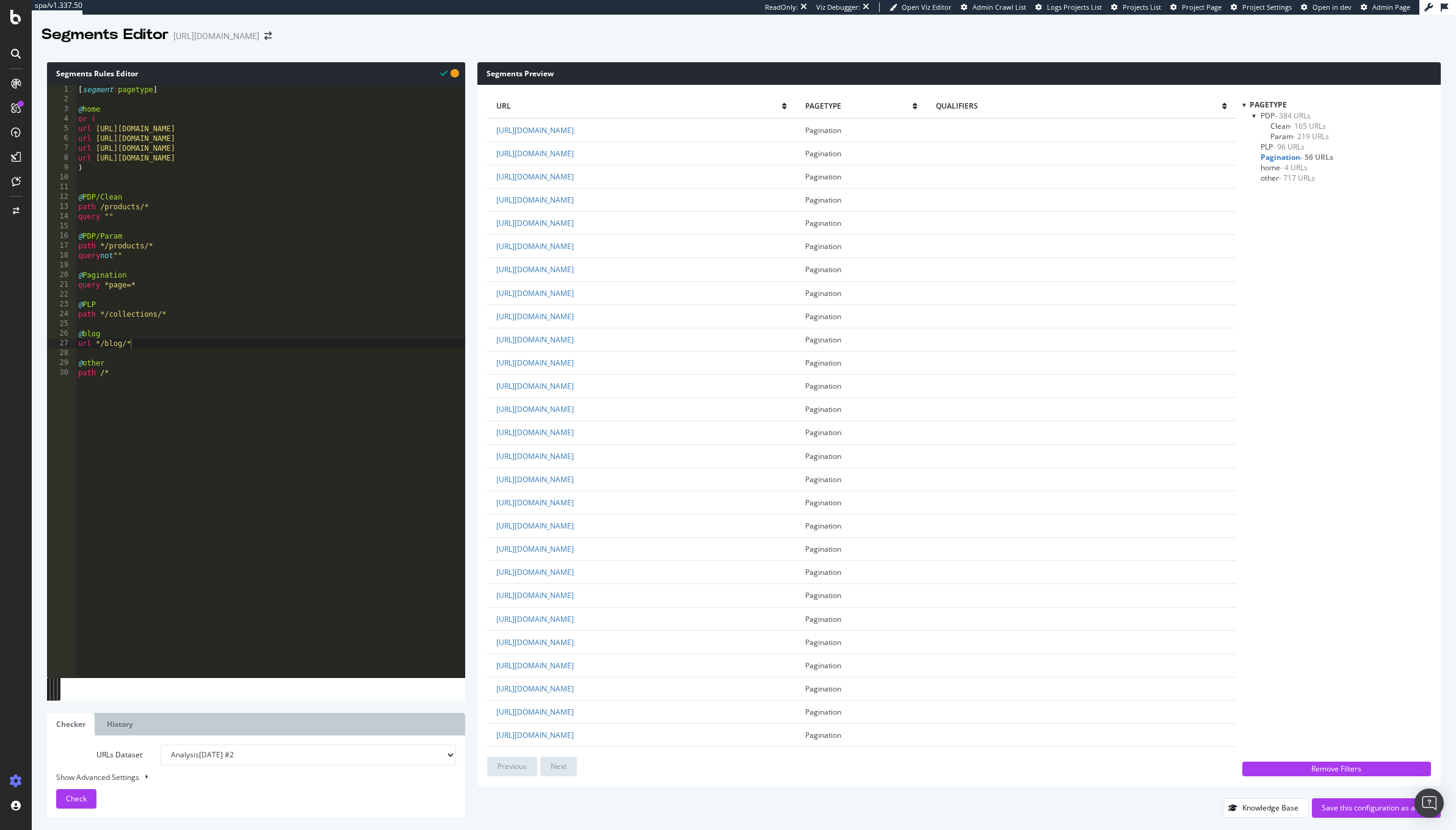
click at [1269, 149] on span "PLP - 96 URLs" at bounding box center [1282, 146] width 44 height 10
click at [1267, 170] on span "home - 4 URLs" at bounding box center [1284, 167] width 47 height 10
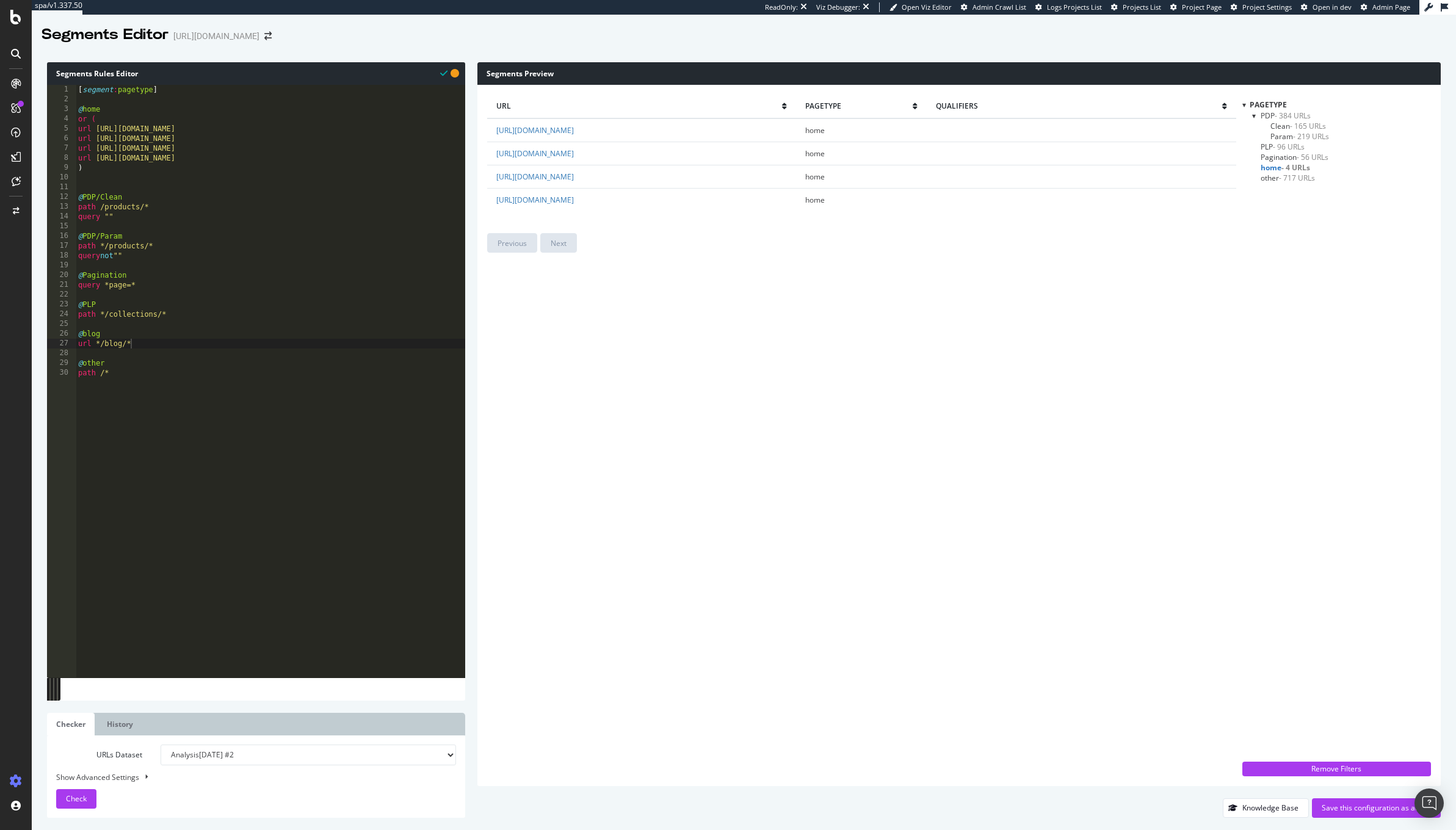
click at [1276, 185] on div "pagetype PDP - 384 URLs Clean - 165 URLs Param - 219 URLs PLP - 96 URLs Paginat…" at bounding box center [1336, 427] width 189 height 656
click at [1268, 183] on div "pagetype PDP - 384 URLs Clean - 165 URLs Param - 219 URLs PLP - 96 URLs Paginat…" at bounding box center [1336, 427] width 189 height 656
click at [1270, 182] on span "other - 717 URLs" at bounding box center [1287, 178] width 54 height 10
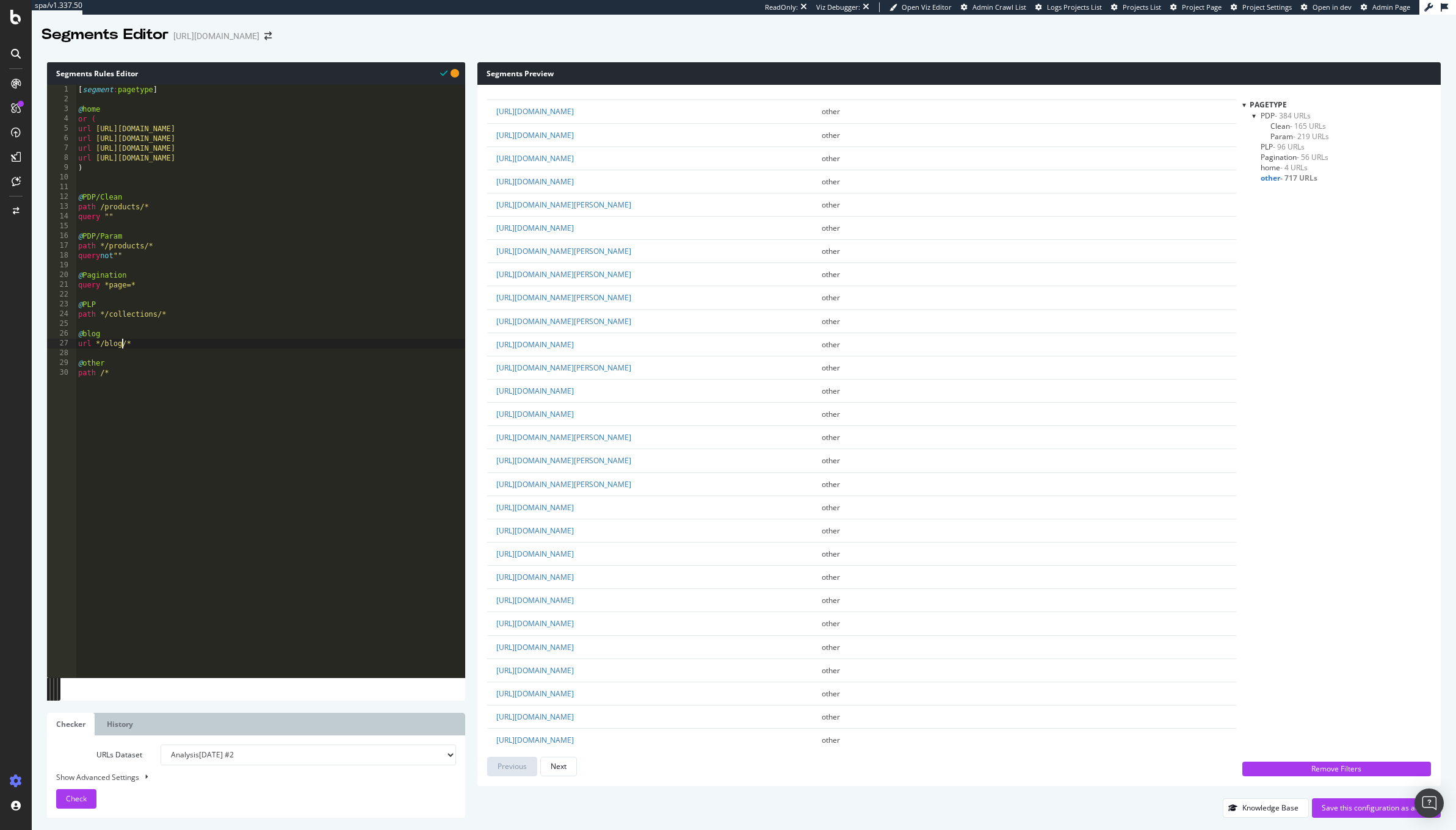
scroll to position [9, 37]
click at [123, 345] on div "[ segment : pagetype ] @ home or ( url https://demellierlondon.com/ url https:/…" at bounding box center [271, 391] width 390 height 613
click at [85, 798] on span "Check" at bounding box center [76, 798] width 21 height 10
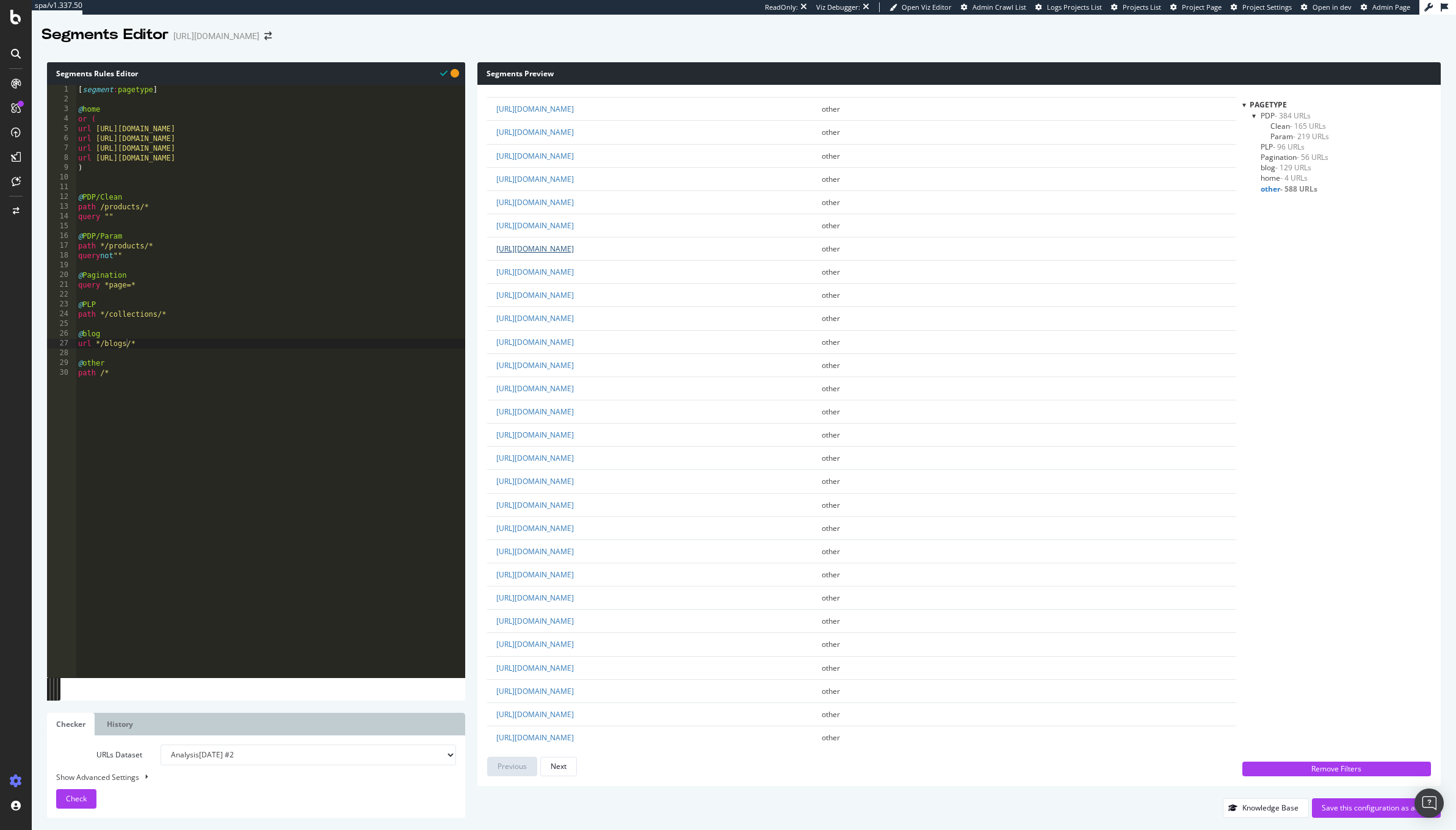
click at [574, 253] on link "https://demellierlondon.com/es/cart" at bounding box center [534, 248] width 77 height 10
drag, startPoint x: 99, startPoint y: 249, endPoint x: 65, endPoint y: 249, distance: 34.0
click at [65, 249] on div "abcde fg 1 2 3 4 5 6 7 8 9 10 11 12 13 14 15 16 17 18 19 20 21 22 23 24 25 26 2…" at bounding box center [256, 381] width 419 height 593
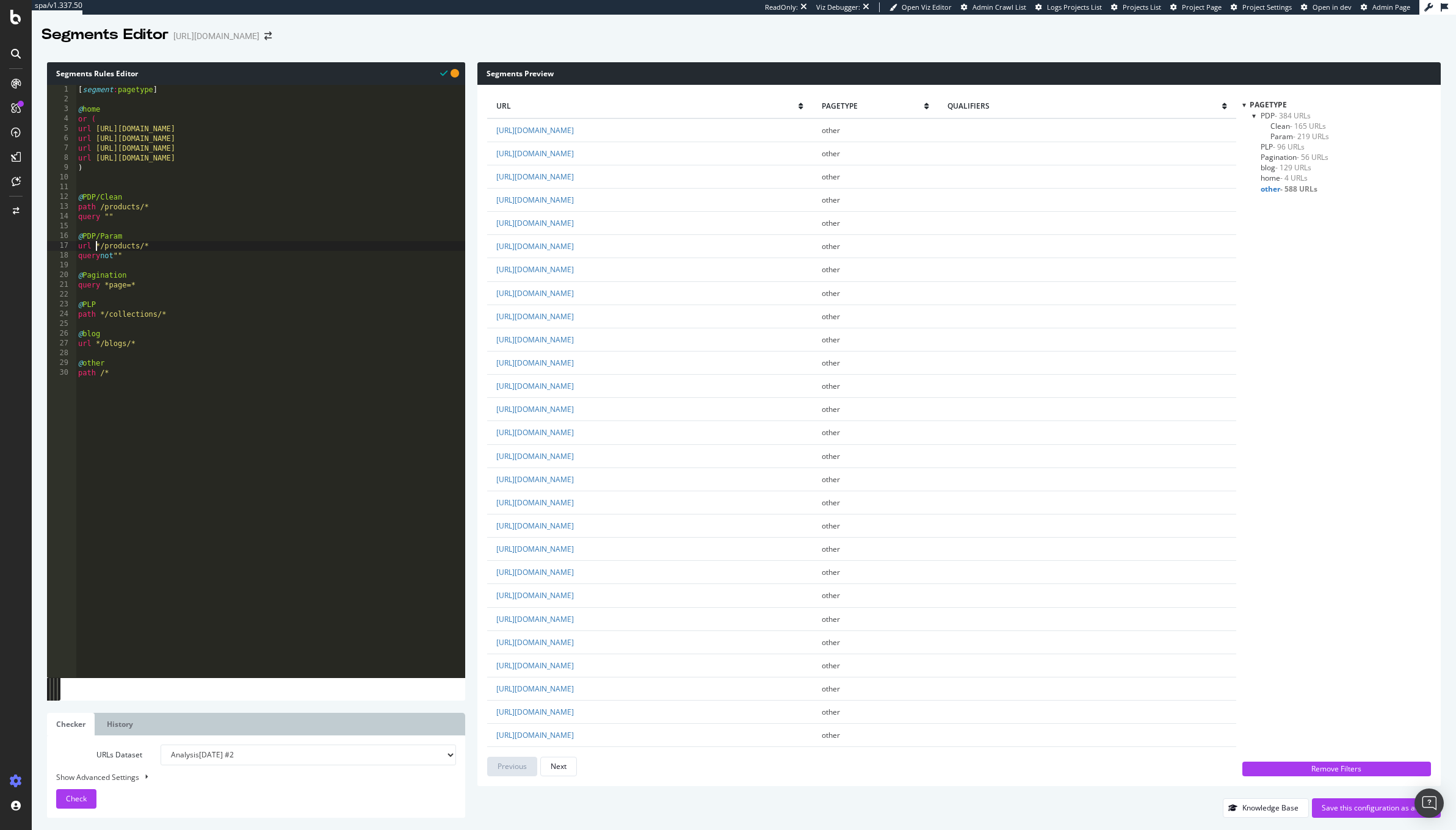
click at [216, 361] on div "[ segment : pagetype ] @ home or ( url https://demellierlondon.com/ url https:/…" at bounding box center [271, 391] width 390 height 613
drag, startPoint x: 99, startPoint y: 205, endPoint x: 55, endPoint y: 204, distance: 44.0
click at [55, 204] on div "abcde fg 1 2 3 4 5 6 7 8 9 10 11 12 13 14 15 16 17 18 19 20 21 22 23 24 25 26 2…" at bounding box center [256, 381] width 419 height 593
click at [213, 281] on div "[ segment : pagetype ] @ home or ( url https://demellierlondon.com/ url https:/…" at bounding box center [271, 391] width 390 height 613
click at [96, 209] on div "[ segment : pagetype ] @ home or ( url https://demellierlondon.com/ url https:/…" at bounding box center [271, 391] width 390 height 613
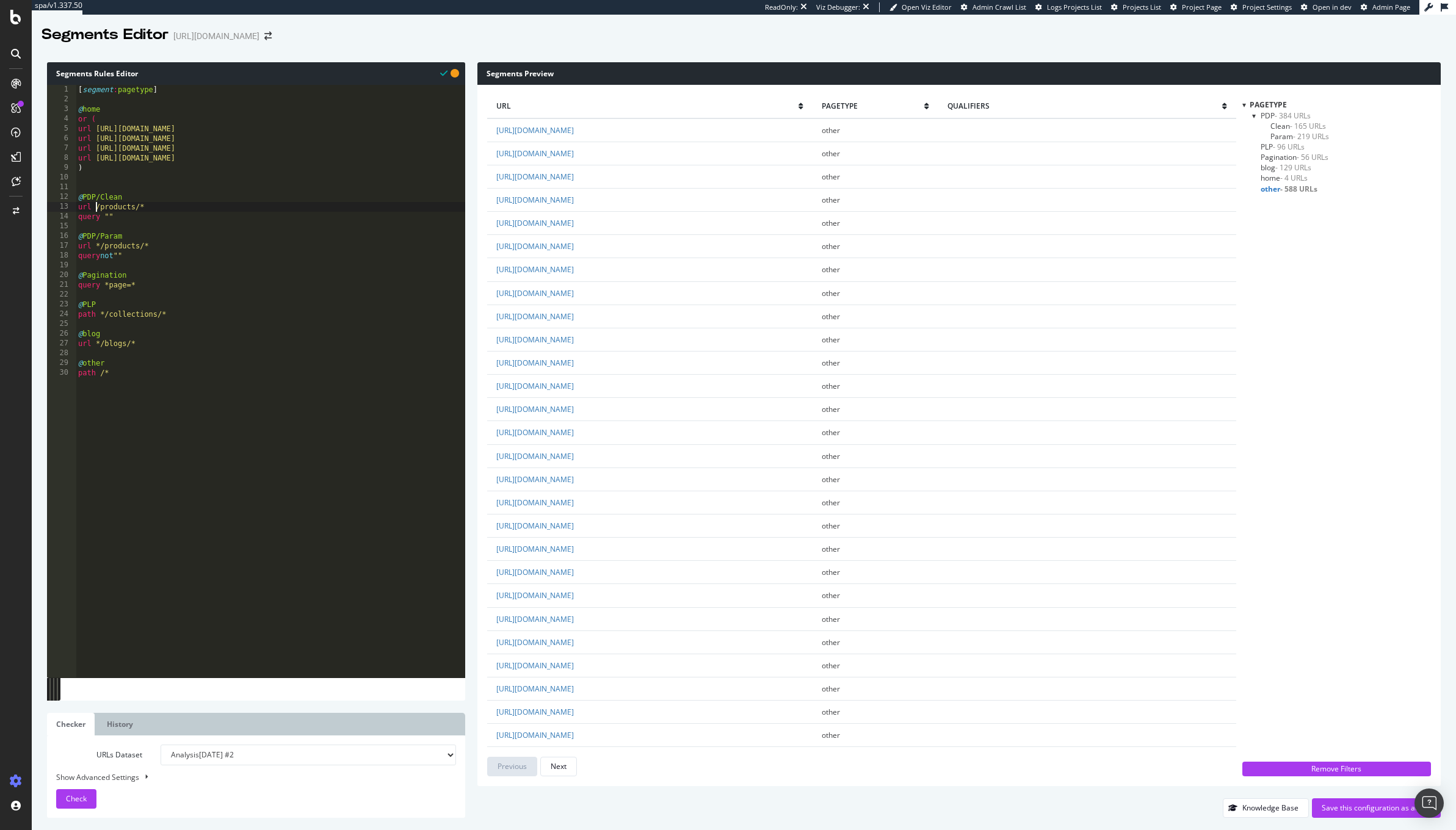
scroll to position [9, 16]
drag, startPoint x: 99, startPoint y: 315, endPoint x: 68, endPoint y: 316, distance: 31.0
click at [68, 315] on div "ab*cde fg 1 2 3 4 5 6 7 8 9 10 11 12 13 14 15 16 17 18 19 20 21 22 23 24 25 26 …" at bounding box center [256, 381] width 419 height 593
click at [213, 351] on div "[ segment : pagetype ] @ home or ( url https://demellierlondon.com/ url https:/…" at bounding box center [271, 391] width 390 height 613
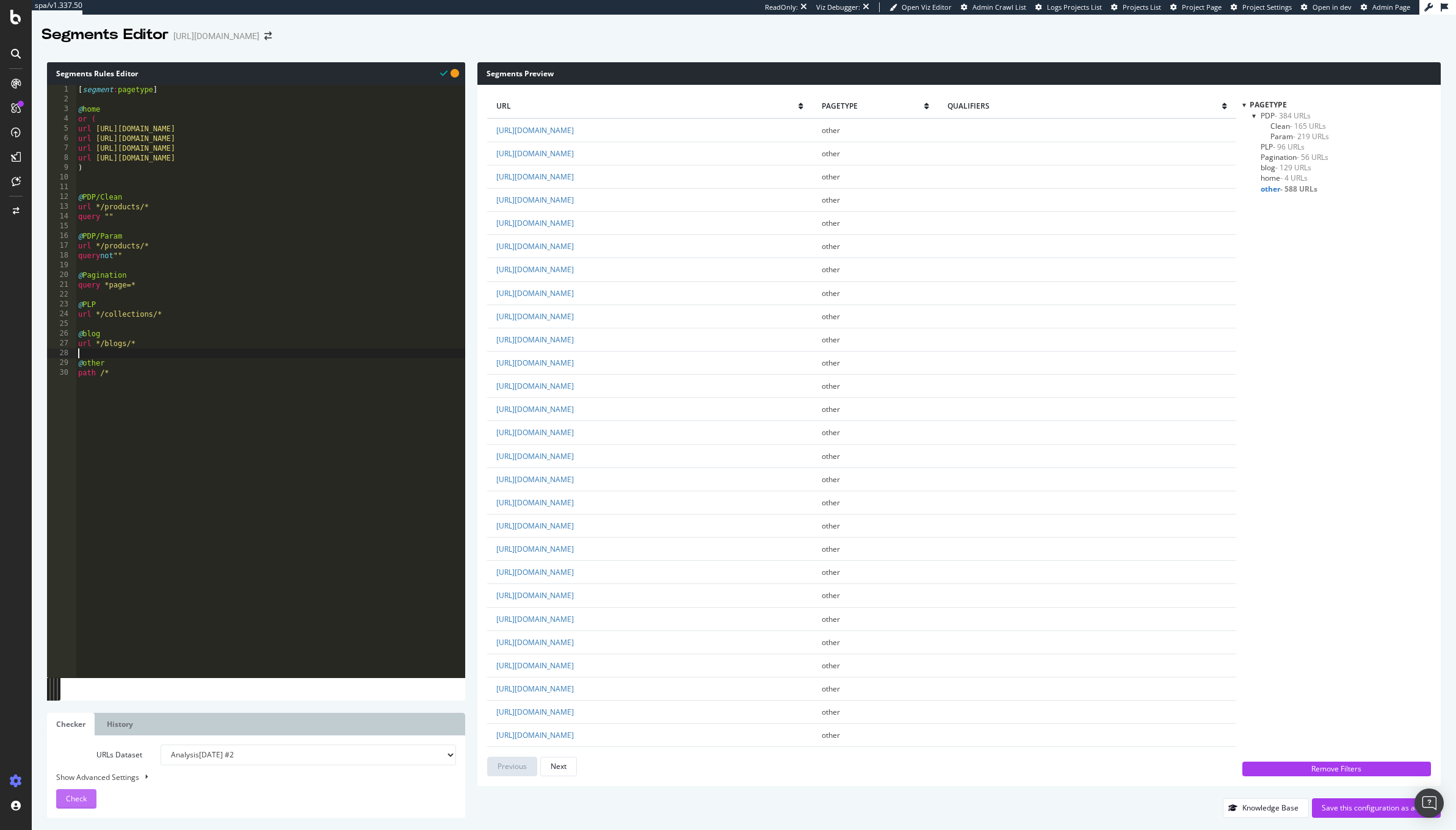
click at [78, 801] on span "Check" at bounding box center [76, 798] width 21 height 10
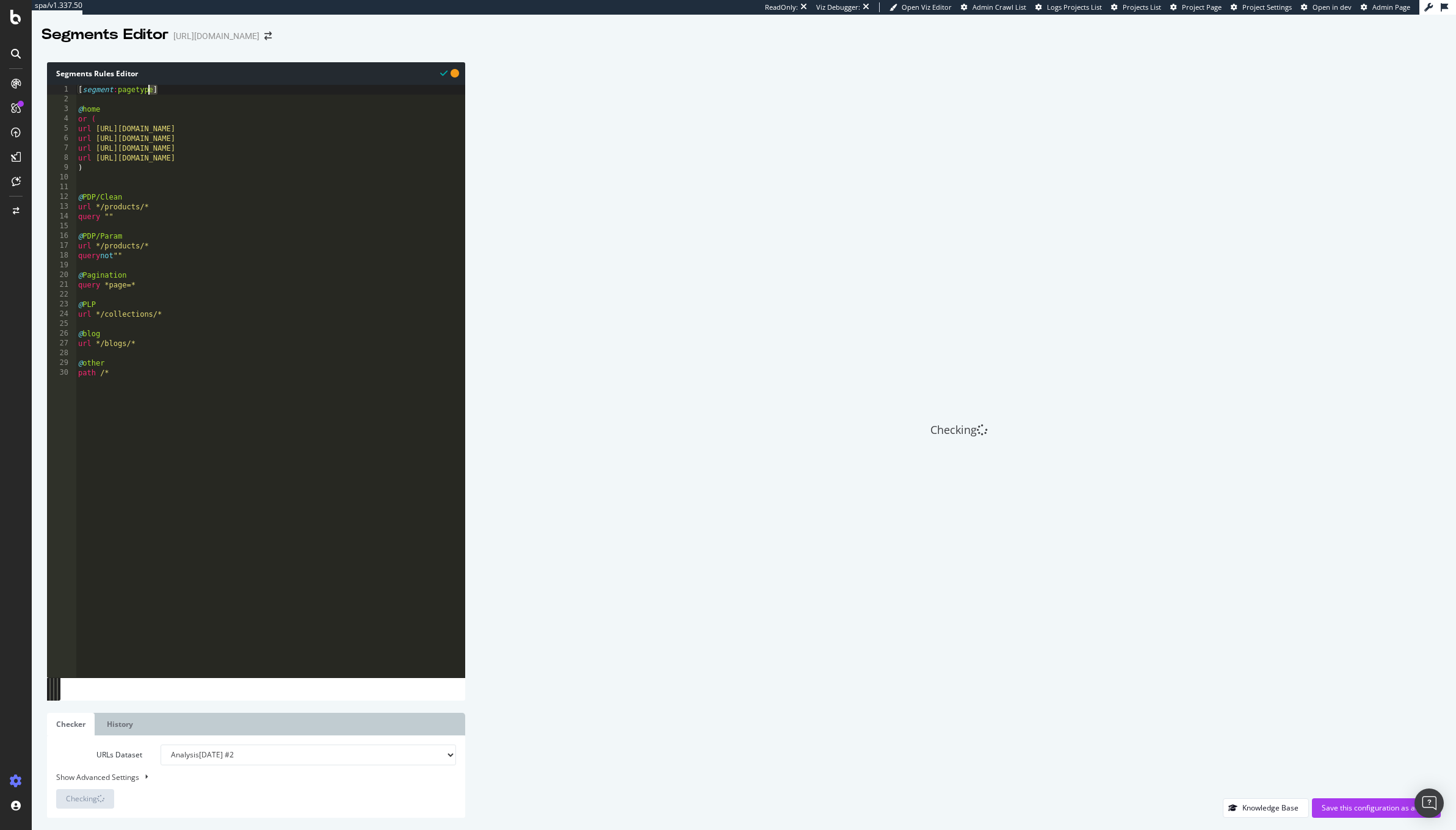
drag, startPoint x: 163, startPoint y: 95, endPoint x: 20, endPoint y: 85, distance: 143.3
click at [20, 85] on div "spa/v1.337.50 ReadOnly: Viz Debugger: Open Viz Editor Admin Crawl List Logs Pro…" at bounding box center [728, 415] width 1456 height 830
click at [117, 368] on div "[ segment : pagetype ] @ home or ( url https://demellierlondon.com/ url https:/…" at bounding box center [271, 391] width 390 height 613
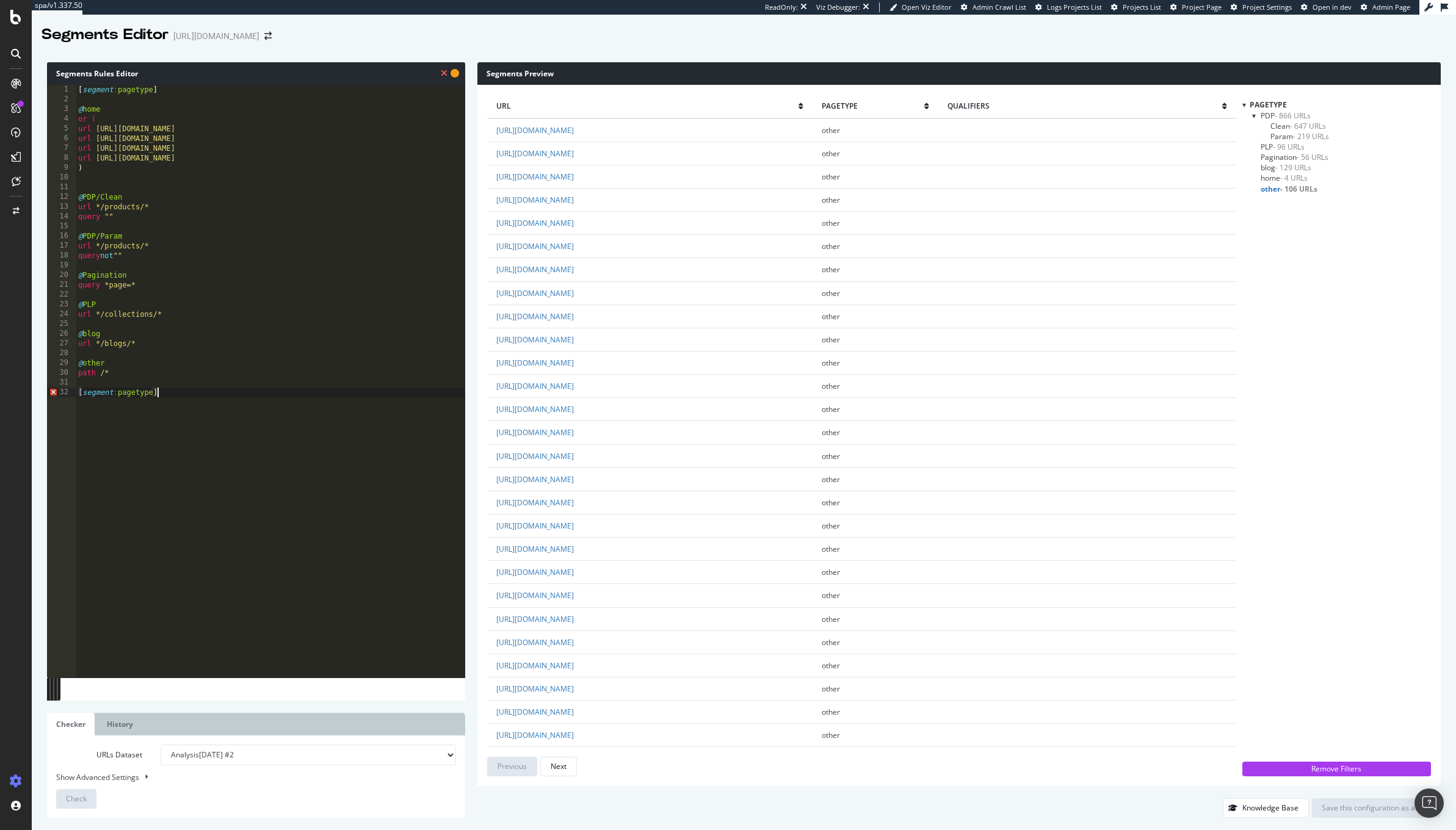
click at [154, 399] on div "[ segment : pagetype ] @ home or ( url https://demellierlondon.com/ url https:/…" at bounding box center [271, 391] width 390 height 613
click at [153, 393] on div "[ segment : pagetype ] @ home or ( url https://demellierlondon.com/ url https:/…" at bounding box center [271, 391] width 390 height 613
click at [227, 494] on div "[ segment : pagetype ] @ home or ( url https://demellierlondon.com/ url https:/…" at bounding box center [271, 391] width 390 height 613
click at [218, 411] on div "[ segment : pagetype ] @ home or ( url https://demellierlondon.com/ url https:/…" at bounding box center [271, 391] width 390 height 613
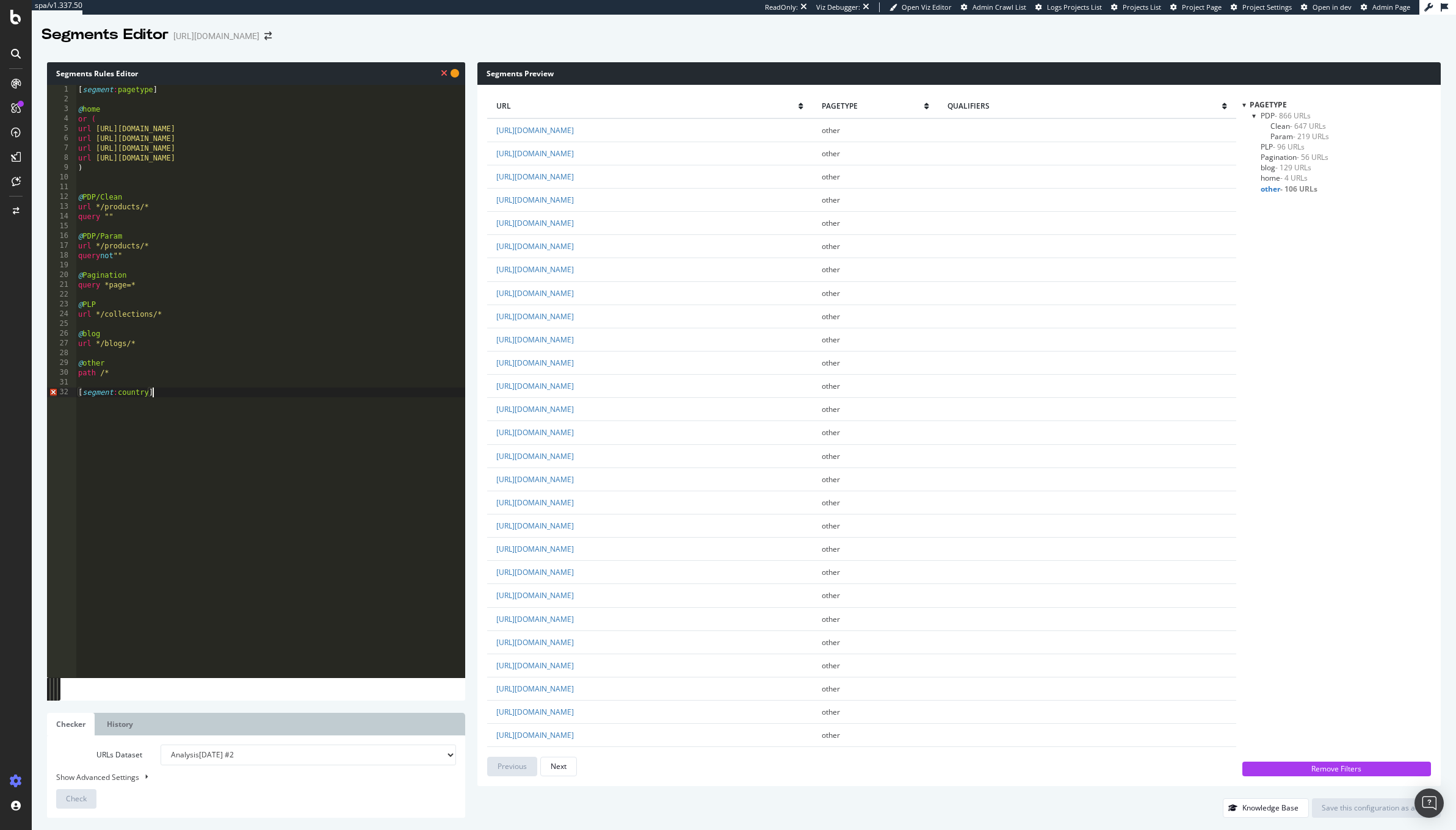
scroll to position [9, 13]
click at [143, 417] on div "[ segment : pagetype ] @ home or ( url https://demellierlondon.com/ url https:/…" at bounding box center [271, 391] width 390 height 613
click at [574, 659] on link "https://demellierlondon.com/de/pages/the-paris" at bounding box center [534, 654] width 77 height 10
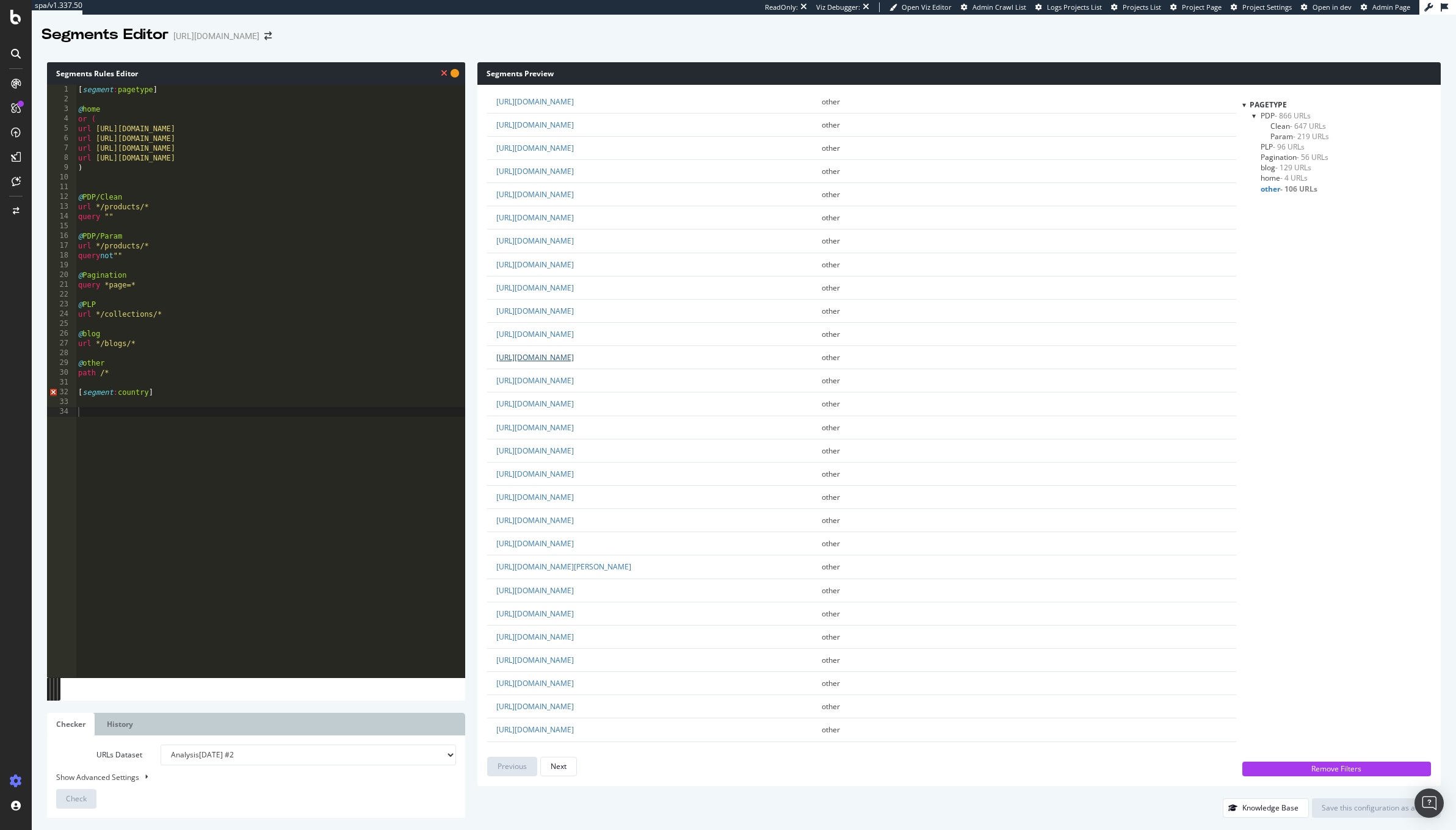
click at [574, 363] on link "https://demellierlondon.com/pages/the-siena-hobo" at bounding box center [534, 357] width 77 height 10
click at [574, 349] on link "https://demellierlondon.com/fr/pages/stockists" at bounding box center [534, 343] width 77 height 10
drag, startPoint x: 143, startPoint y: 372, endPoint x: 41, endPoint y: 361, distance: 102.6
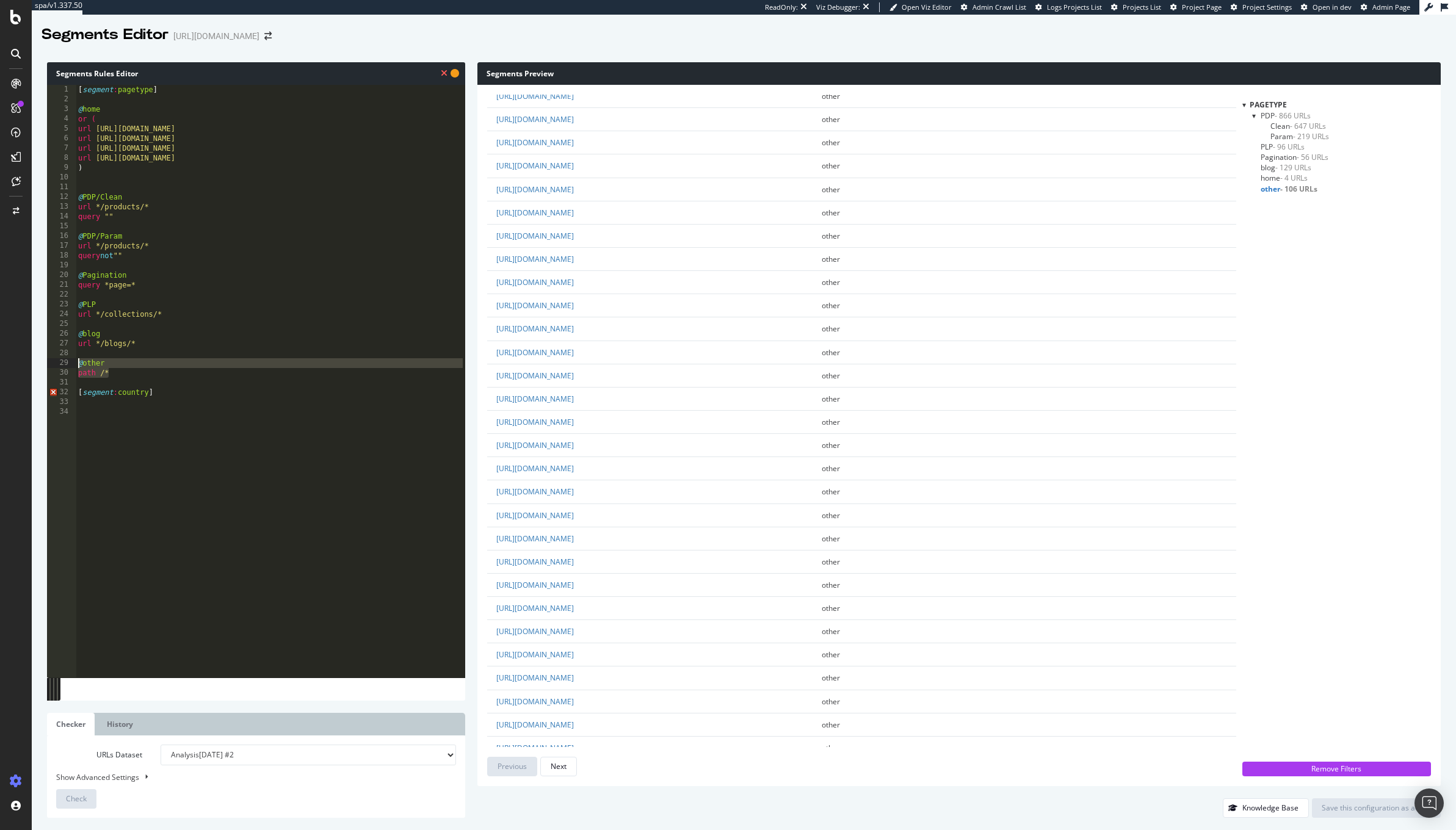
click at [41, 361] on div "Segments Rules Editor abcde fg 1 2 3 4 5 6 7 8 9 10 11 12 13 14 15 16 17 18 19 …" at bounding box center [744, 440] width 1425 height 780
click at [172, 343] on div "[ segment : pagetype ] @ home or ( url https://demellierlondon.com/ url https:/…" at bounding box center [271, 391] width 390 height 613
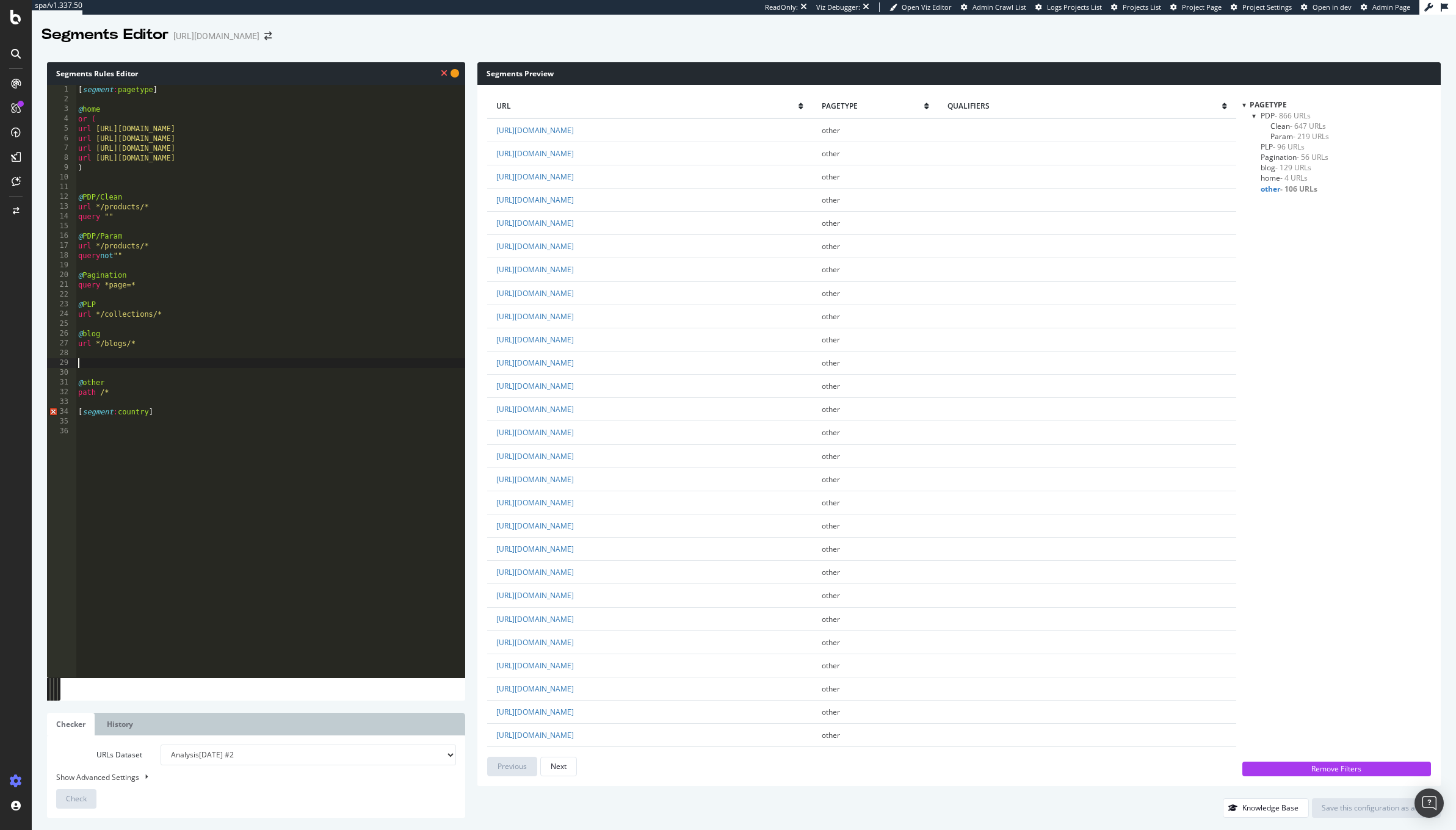
paste textarea "p"
click at [112, 365] on div "[ segment : pagetype ] @ home or ( url https://demellierlondon.com/ url https:/…" at bounding box center [271, 391] width 390 height 613
click at [88, 332] on div "[ segment : pagetype ] @ home or ( url https://demellierlondon.com/ url https:/…" at bounding box center [271, 391] width 390 height 613
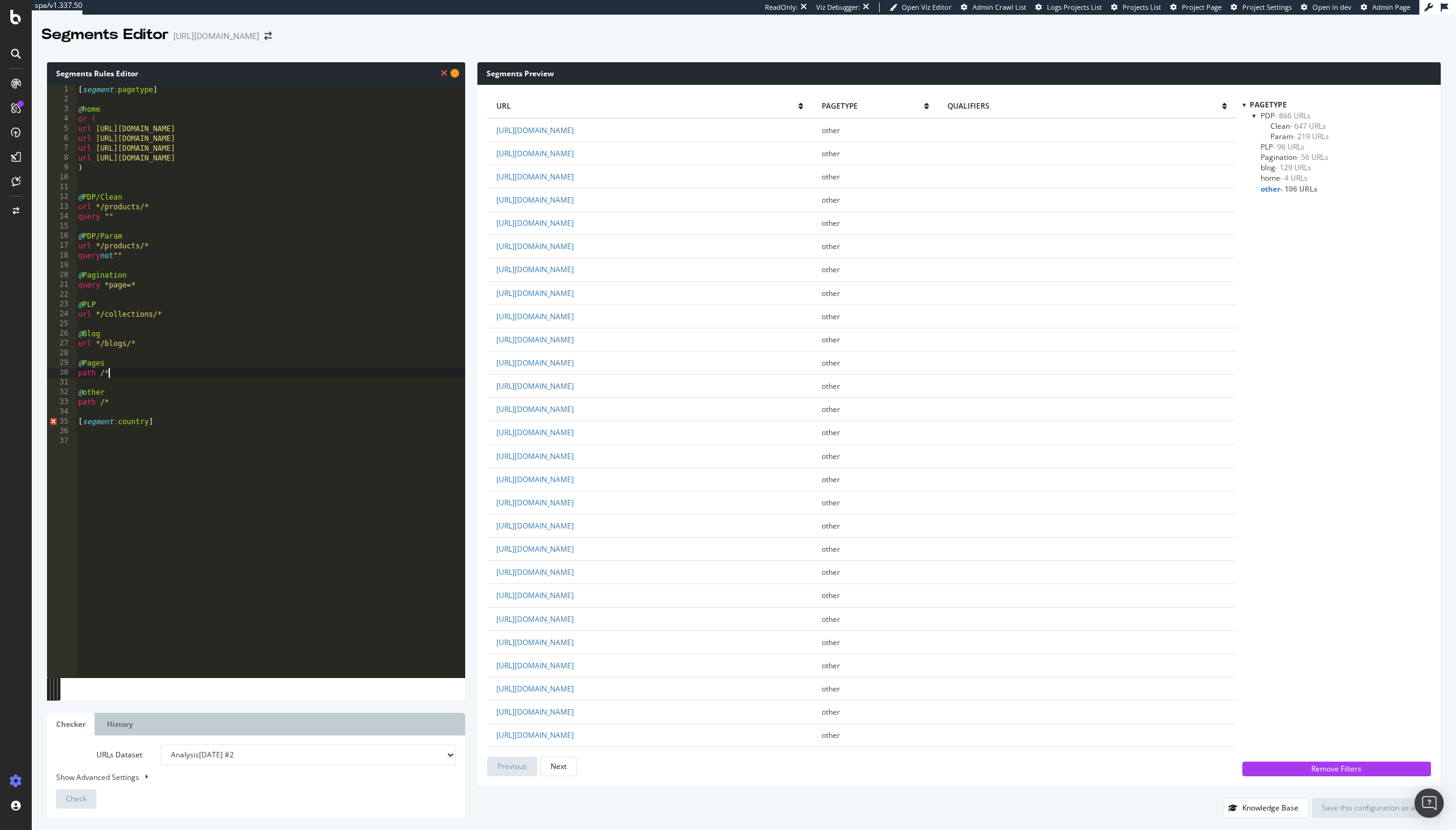
click at [124, 368] on div "[ segment : pagetype ] @ home or ( url https://demellierlondon.com/ url https:/…" at bounding box center [271, 391] width 390 height 613
drag, startPoint x: 161, startPoint y: 420, endPoint x: 60, endPoint y: 419, distance: 101.0
click at [63, 419] on div "ab*/pages/*cde fg 1 2 3 4 5 6 7 8 9 10 11 12 13 14 15 16 17 18 19 20 21 22 23 2…" at bounding box center [256, 381] width 419 height 593
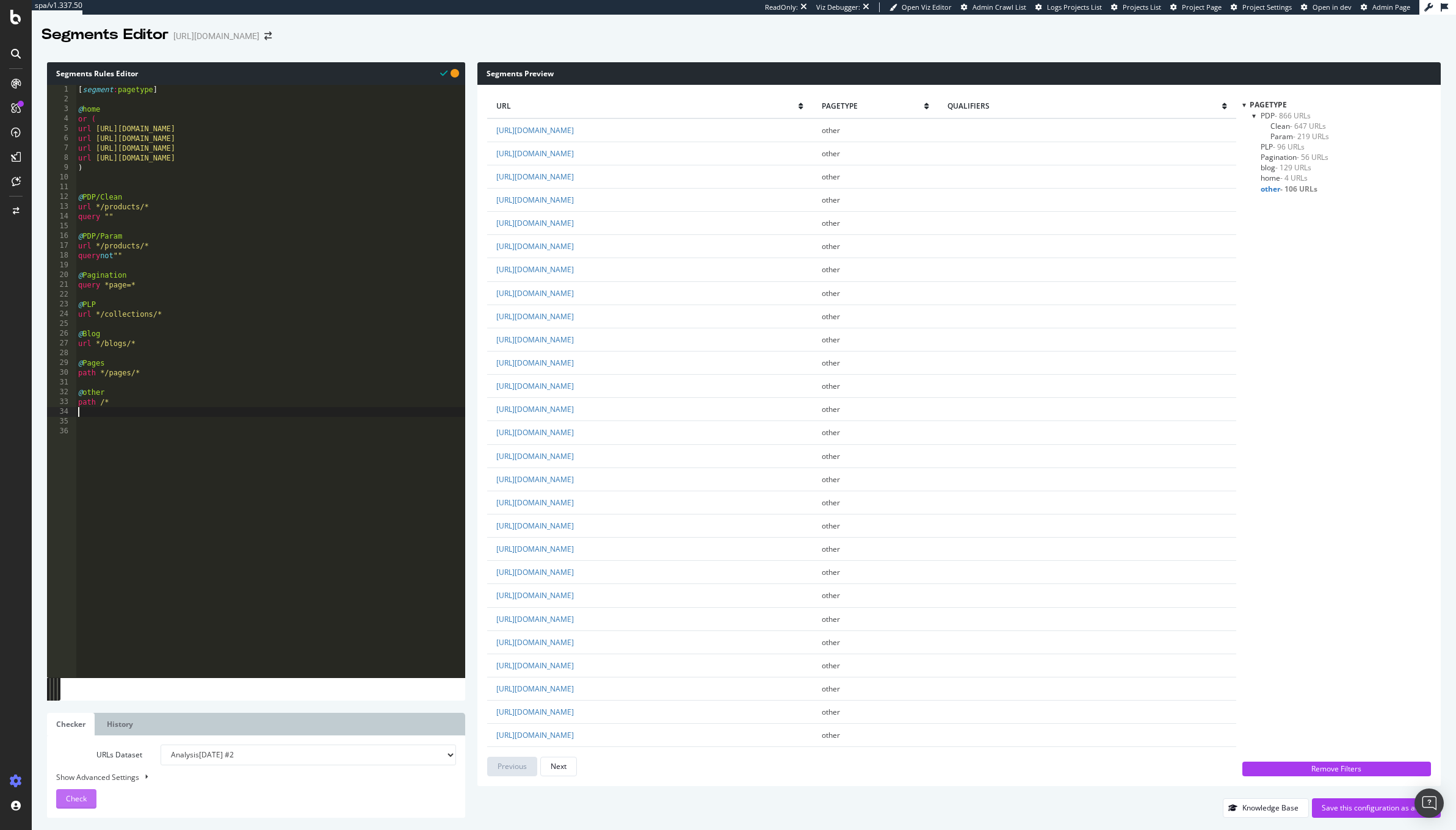
click at [74, 796] on span "Check" at bounding box center [76, 798] width 21 height 10
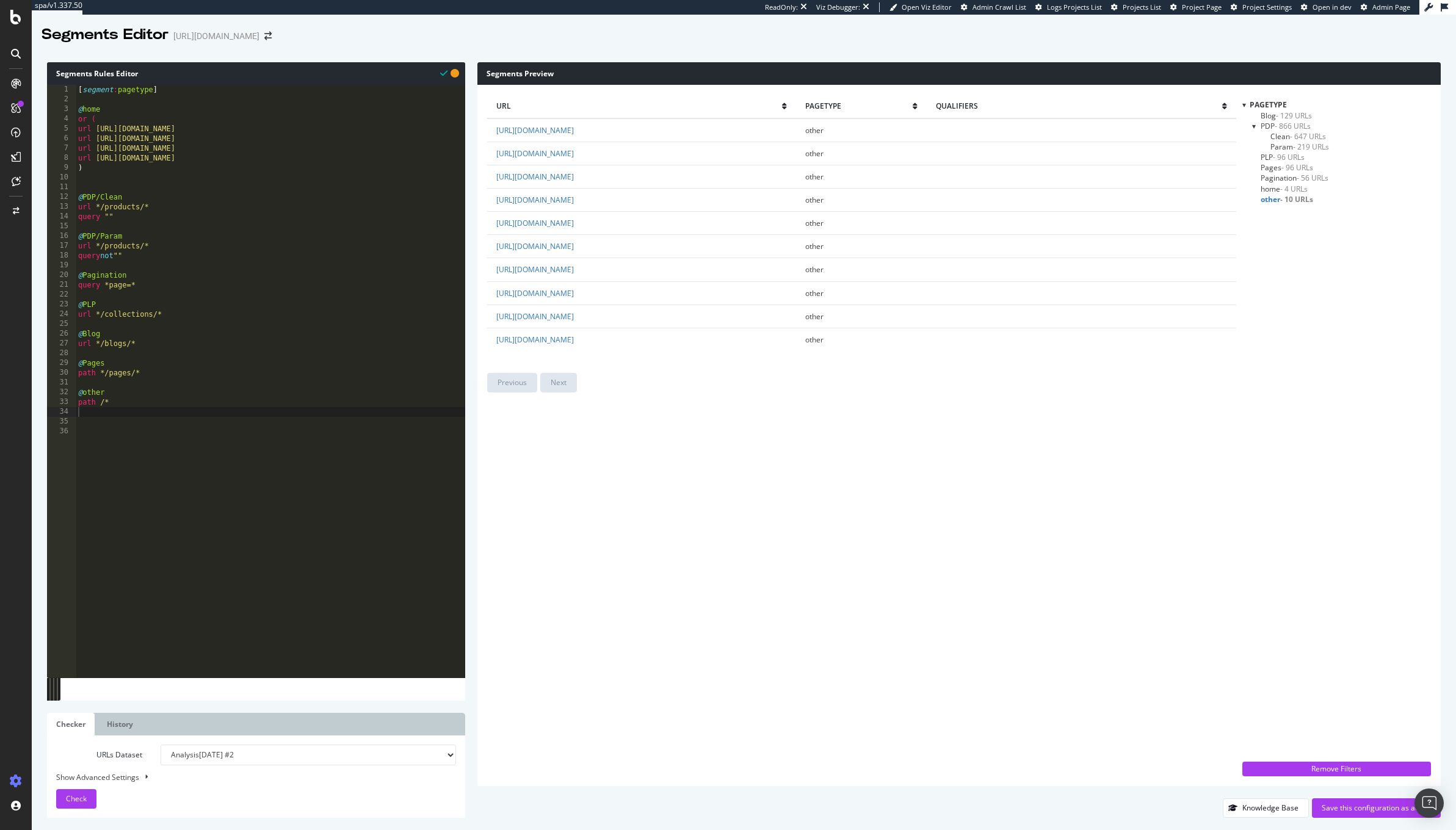
click at [1274, 184] on span "home - 4 URLs" at bounding box center [1284, 189] width 47 height 10
click at [1278, 178] on span "Pagination - 56 URLs" at bounding box center [1294, 178] width 68 height 10
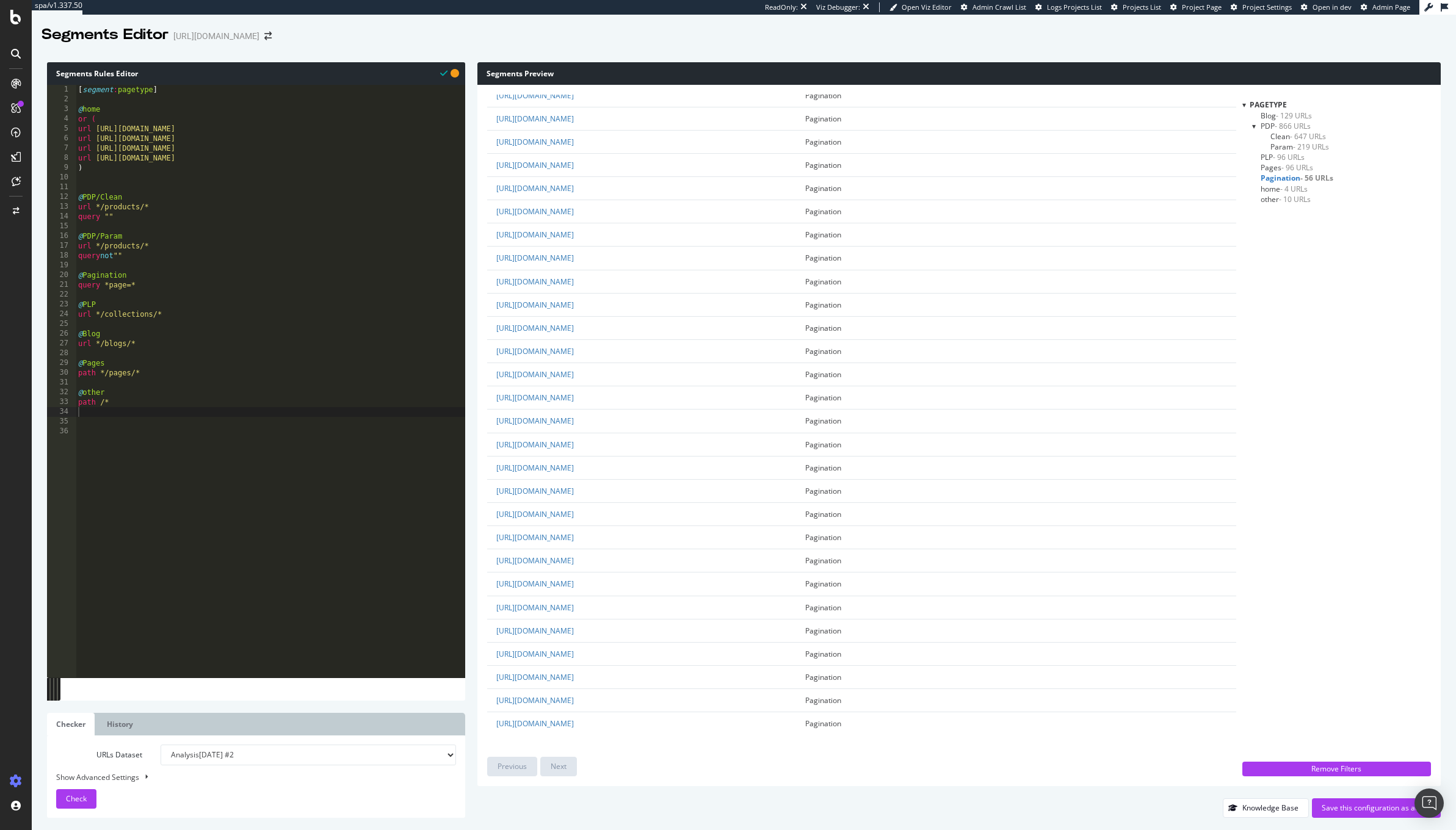
scroll to position [0, 0]
click at [1273, 163] on span "Pages - 96 URLs" at bounding box center [1286, 167] width 52 height 10
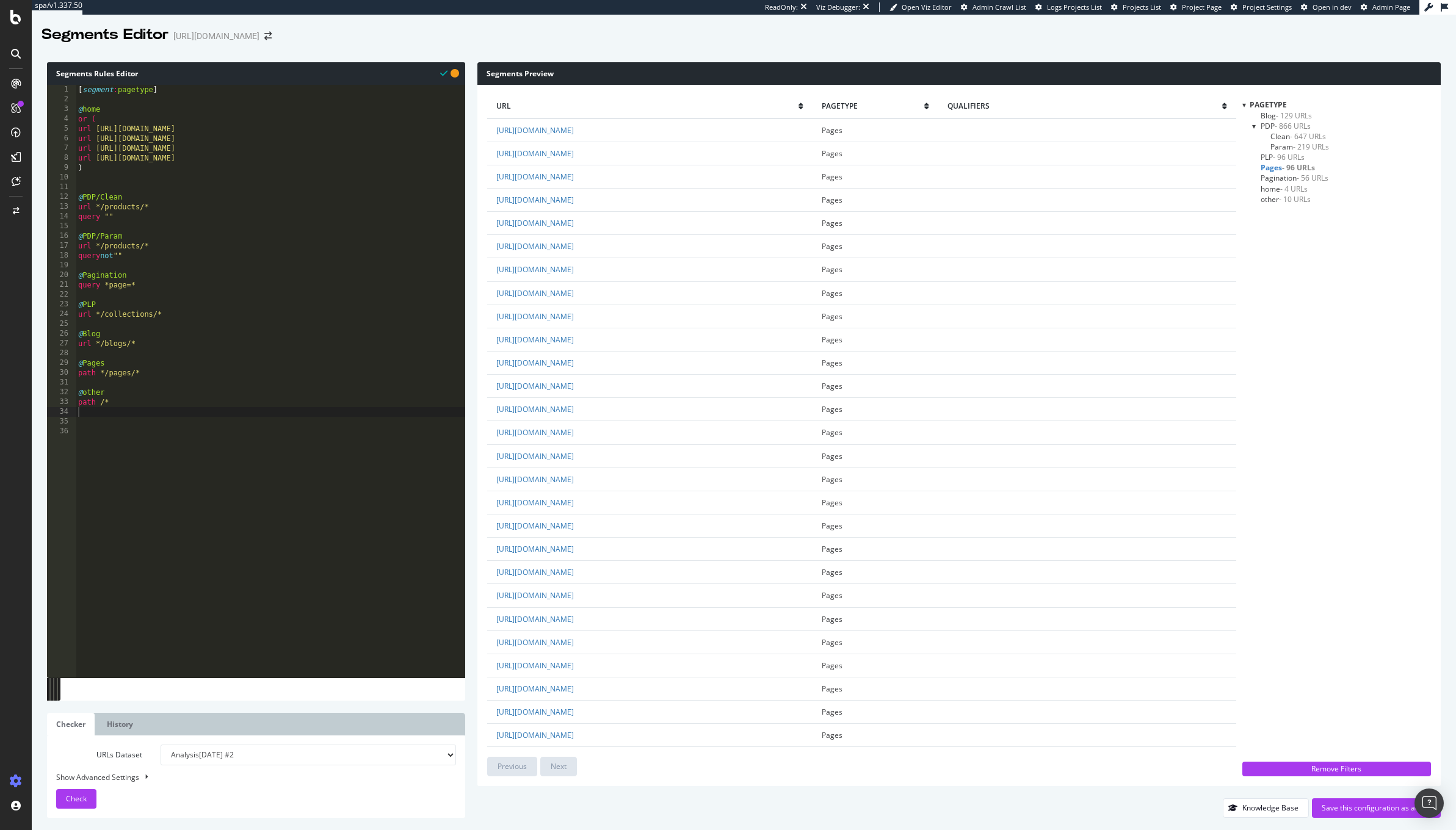
click at [190, 435] on div "[ segment : pagetype ] @ home or ( url https://demellierlondon.com/ url https:/…" at bounding box center [271, 391] width 390 height 613
click at [149, 424] on div "[ segment : pagetype ] @ home or ( url https://demellierlondon.com/ url https:/…" at bounding box center [271, 391] width 390 height 613
drag, startPoint x: 182, startPoint y: 87, endPoint x: 67, endPoint y: 88, distance: 115.0
click at [67, 88] on div "abcde fg 1 2 3 4 5 6 7 8 9 10 11 12 13 14 15 16 17 18 19 20 21 22 23 24 25 26 2…" at bounding box center [256, 381] width 419 height 593
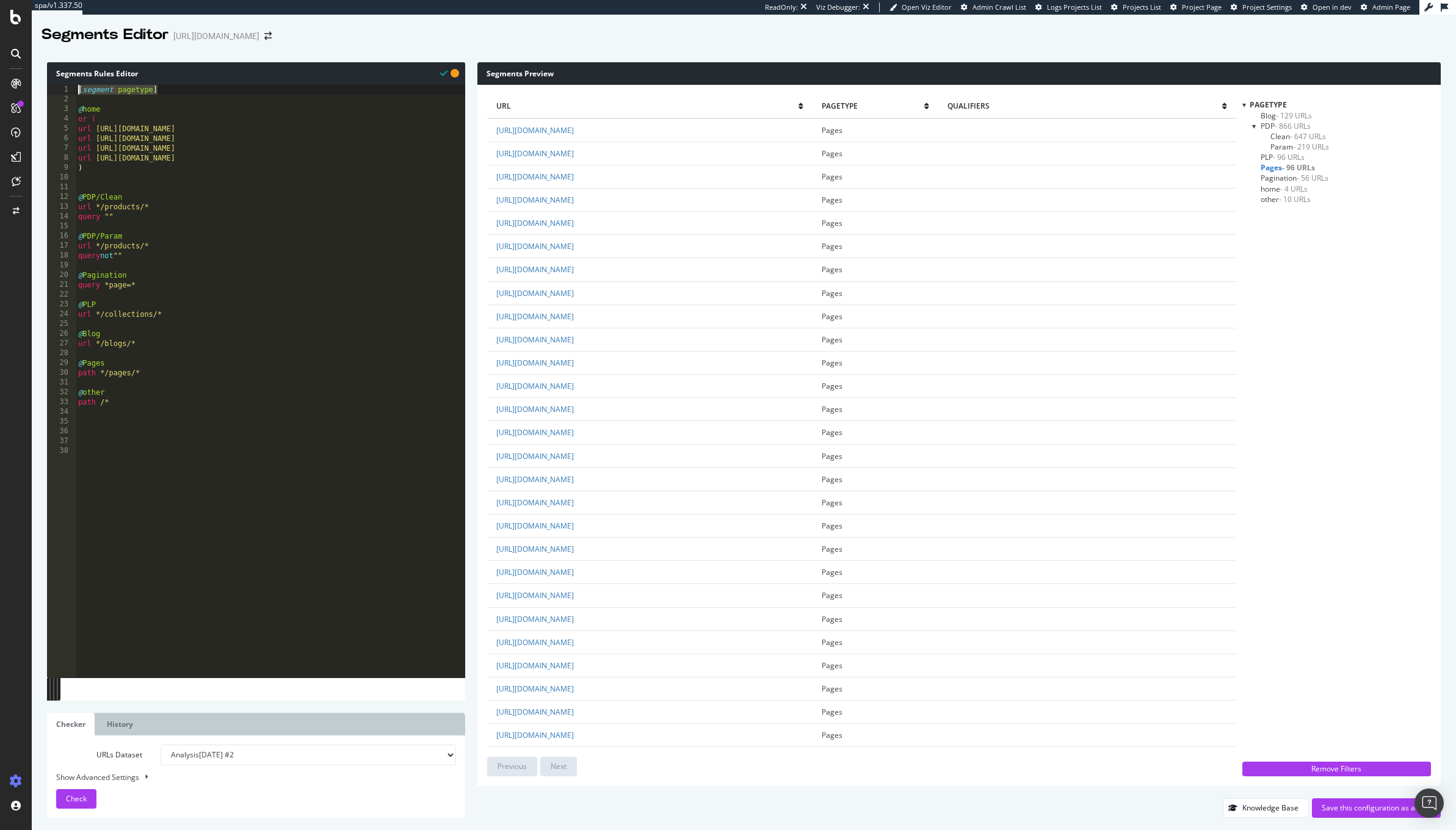
click at [124, 444] on div "[ segment : pagetype ] @ home or ( url https://demellierlondon.com/ url https:/…" at bounding box center [271, 391] width 390 height 613
click at [110, 427] on div "[ segment : pagetype ] @ home or ( url https://demellierlondon.com/ url https:/…" at bounding box center [271, 391] width 390 height 613
paste textarea "c"
click at [152, 437] on div "[ segment : pagetype ] @ home or ( url https://demellierlondon.com/ url https:/…" at bounding box center [271, 391] width 390 height 613
click at [192, 444] on div "[ segment : pagetype ] @ home or ( url https://demellierlondon.com/ url https:/…" at bounding box center [271, 391] width 390 height 613
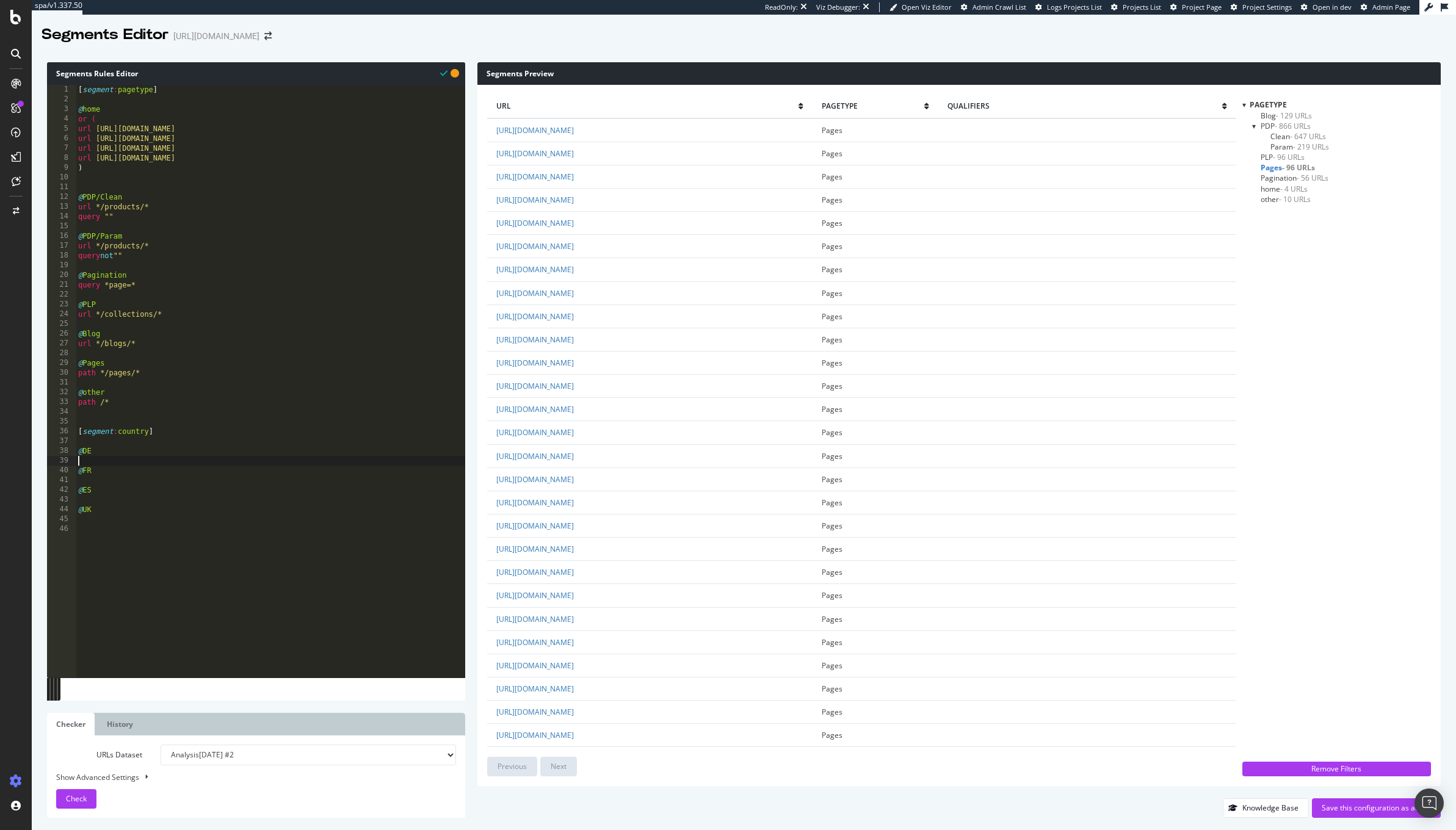
click at [115, 461] on div "[ segment : pagetype ] @ home or ( url https://demellierlondon.com/ url https:/…" at bounding box center [271, 391] width 390 height 613
click at [99, 464] on div "[ segment : pagetype ] @ home or ( url https://demellierlondon.com/ url https:/…" at bounding box center [271, 391] width 390 height 613
click at [121, 462] on div "[ segment : pagetype ] @ home or ( url https://demellierlondon.com/ url https:/…" at bounding box center [271, 391] width 390 height 613
click at [100, 453] on div "[ segment : pagetype ] @ home or ( url https://demellierlondon.com/ url https:/…" at bounding box center [271, 391] width 390 height 613
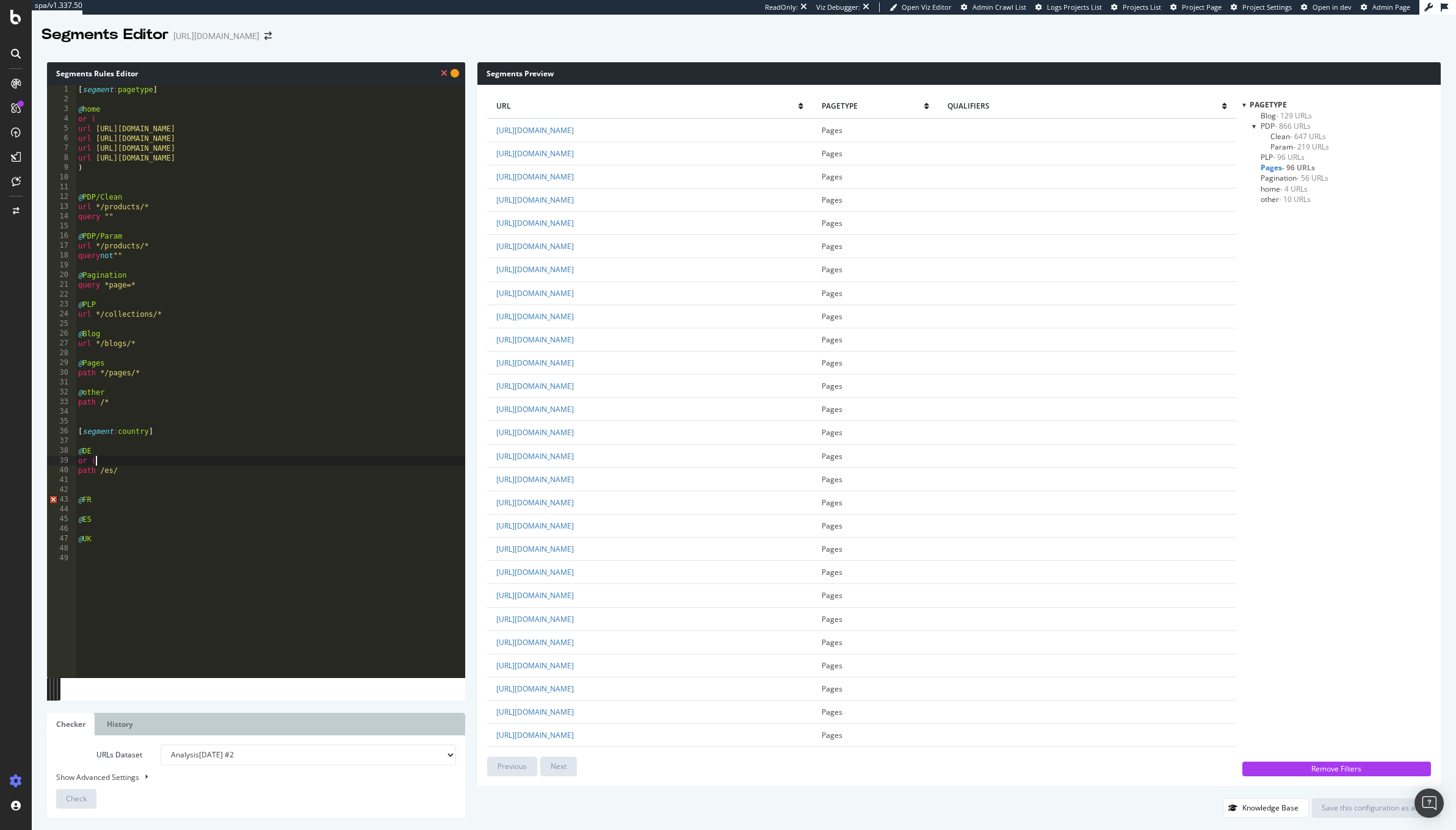
scroll to position [9, 16]
click at [149, 474] on div "[ segment : pagetype ] @ home or ( url https://demellierlondon.com/ url https:/…" at bounding box center [271, 391] width 390 height 613
drag, startPoint x: 143, startPoint y: 471, endPoint x: 68, endPoint y: 471, distance: 75.0
click at [68, 471] on div "abcde fg 1 2 3 4 5 6 7 8 9 10 11 12 13 14 15 16 17 18 19 20 21 22 23 24 25 26 2…" at bounding box center [256, 381] width 419 height 593
click at [116, 472] on div "[ segment : pagetype ] @ home or ( url https://demellierlondon.com/ url https:/…" at bounding box center [271, 391] width 390 height 613
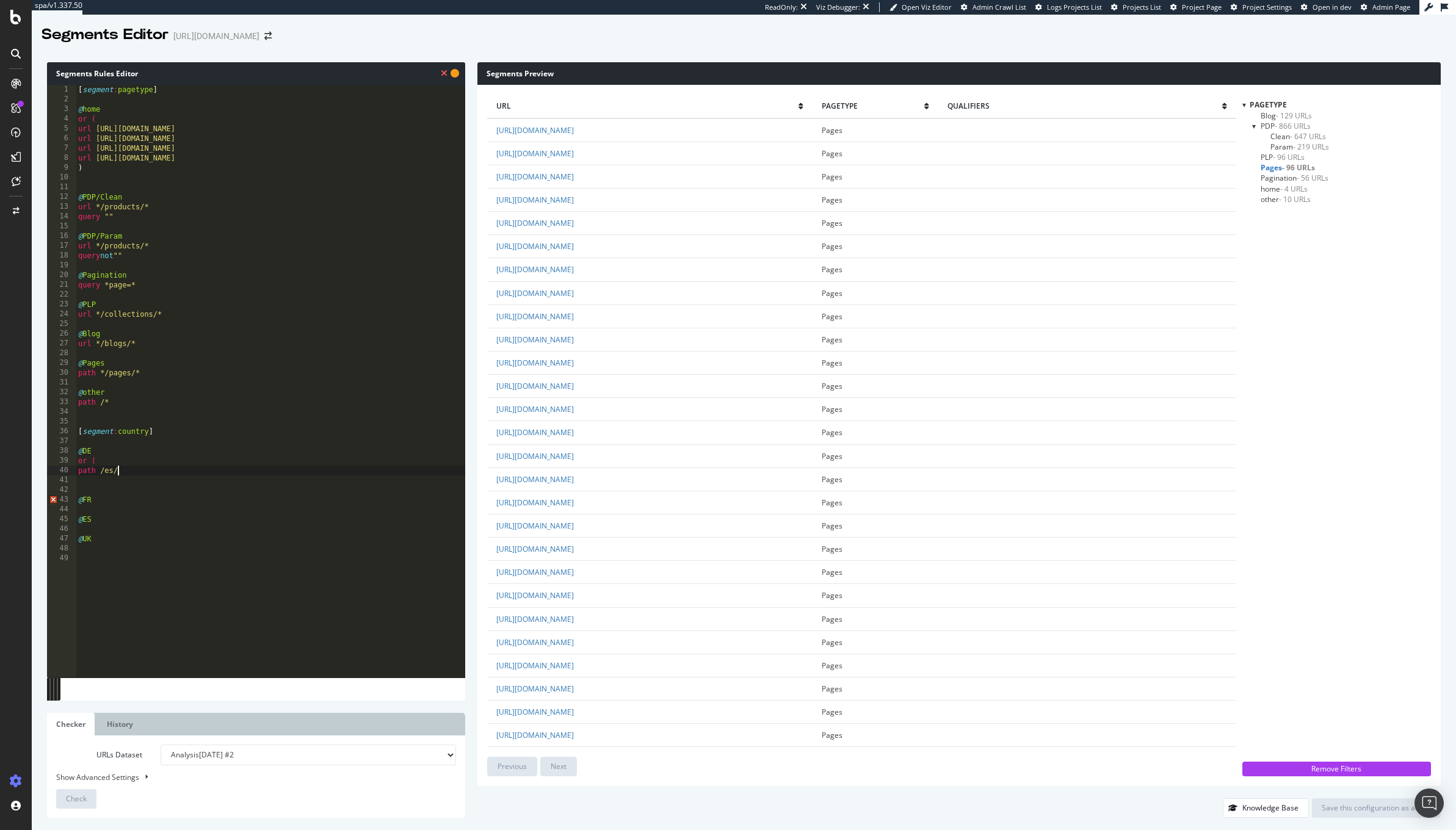
click at [122, 472] on div "[ segment : pagetype ] @ home or ( url https://demellierlondon.com/ url https:/…" at bounding box center [271, 391] width 390 height 613
drag, startPoint x: 128, startPoint y: 469, endPoint x: 70, endPoint y: 468, distance: 58.0
click at [70, 468] on div "abcde fg 1 2 3 4 5 6 7 8 9 10 11 12 13 14 15 16 17 18 19 20 21 22 23 24 25 26 2…" at bounding box center [256, 381] width 419 height 593
click at [125, 471] on div "[ segment : pagetype ] @ home or ( url https://demellierlondon.com/ url https:/…" at bounding box center [271, 391] width 390 height 613
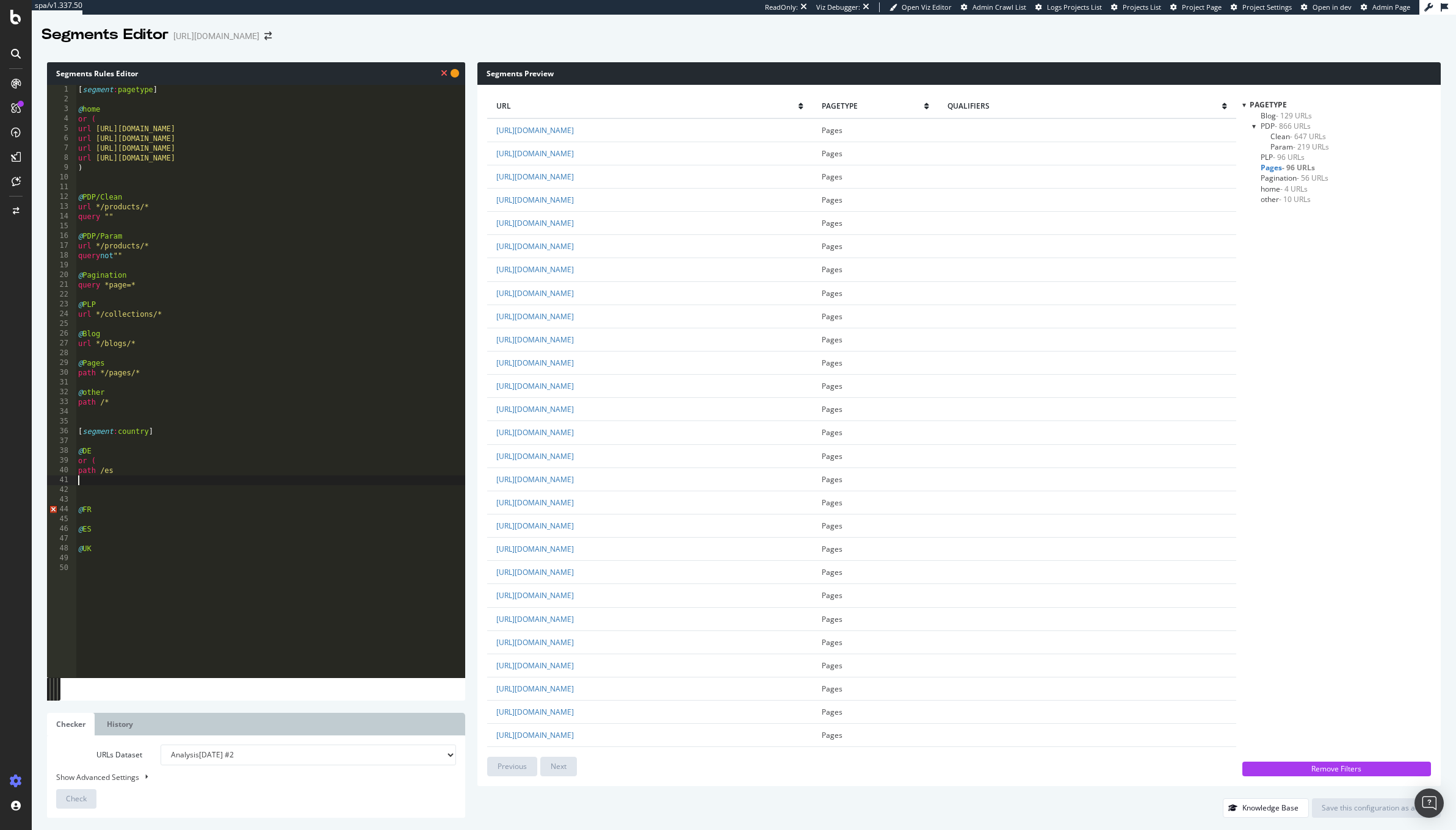
paste textarea "/"
click at [116, 490] on div "[ segment : pagetype ] @ home or ( url https://demellierlondon.com/ url https:/…" at bounding box center [271, 391] width 390 height 613
click at [151, 492] on div "[ segment : pagetype ] @ home or ( url https://demellierlondon.com/ url https:/…" at bounding box center [271, 391] width 390 height 613
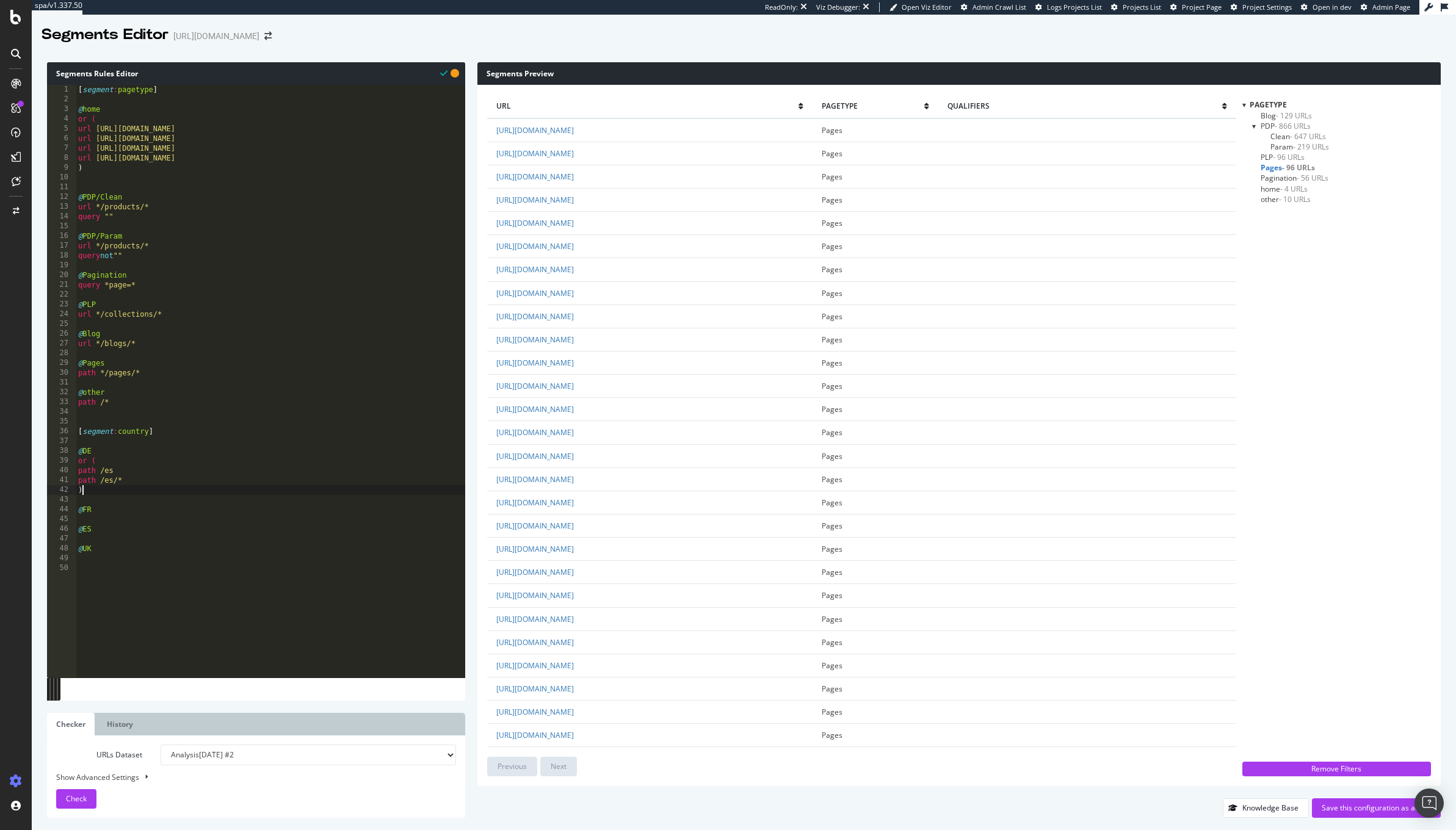
click at [119, 494] on div "[ segment : pagetype ] @ home or ( url https://demellierlondon.com/ url https:/…" at bounding box center [271, 391] width 390 height 613
click at [140, 458] on div "[ segment : pagetype ] @ home or ( url https://demellierlondon.com/ url https:/…" at bounding box center [271, 391] width 390 height 613
drag, startPoint x: 113, startPoint y: 494, endPoint x: 67, endPoint y: 458, distance: 58.4
click at [67, 458] on div "abcde fg 1 2 3 4 5 6 7 8 9 10 11 12 13 14 15 16 17 18 19 20 21 22 23 24 25 26 2…" at bounding box center [256, 381] width 419 height 593
click at [113, 499] on div "[ segment : pagetype ] @ home or ( url https://demellierlondon.com/ url https:/…" at bounding box center [271, 391] width 390 height 613
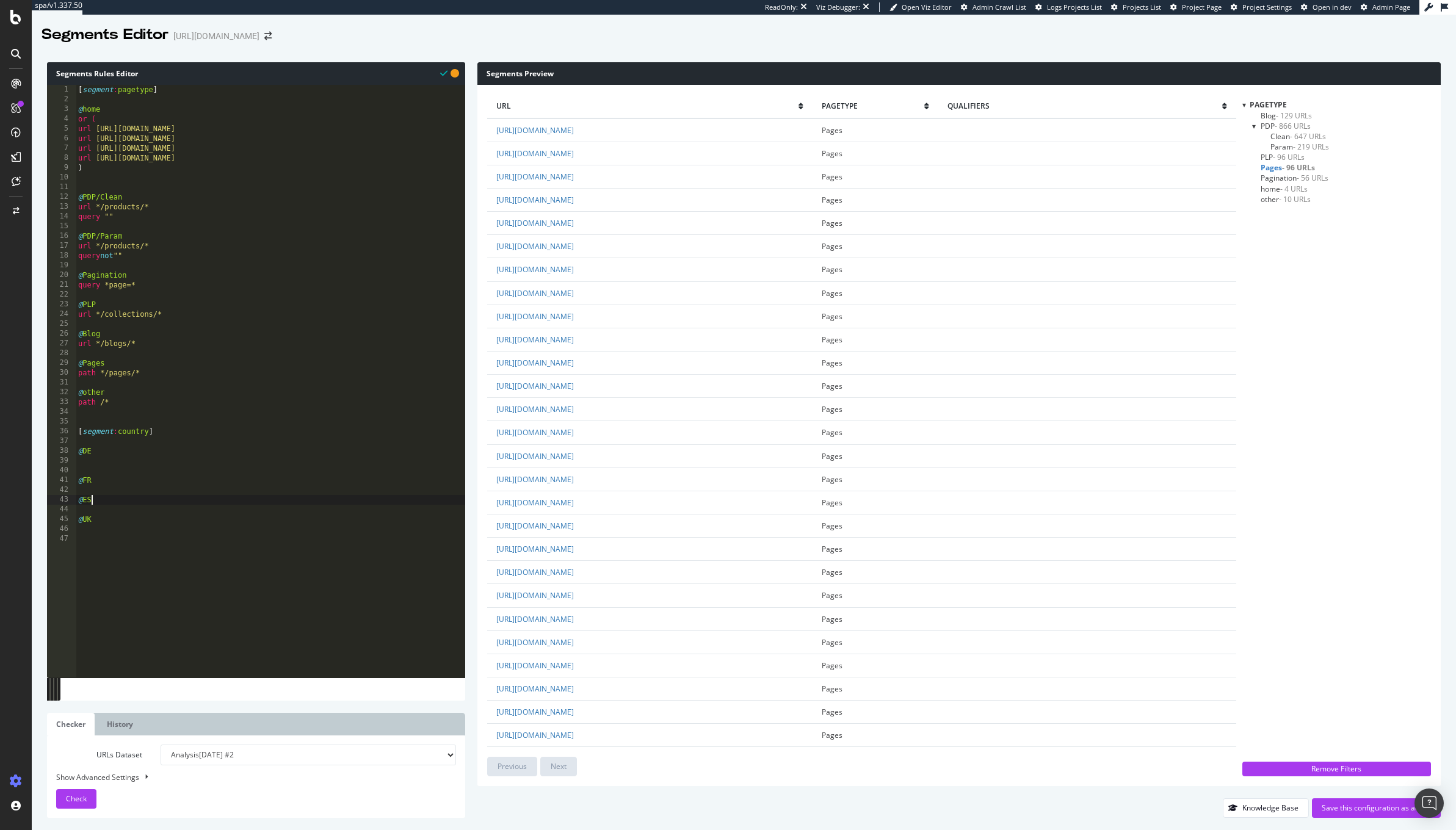
scroll to position [9, 13]
paste textarea "path /es path /es/* )"
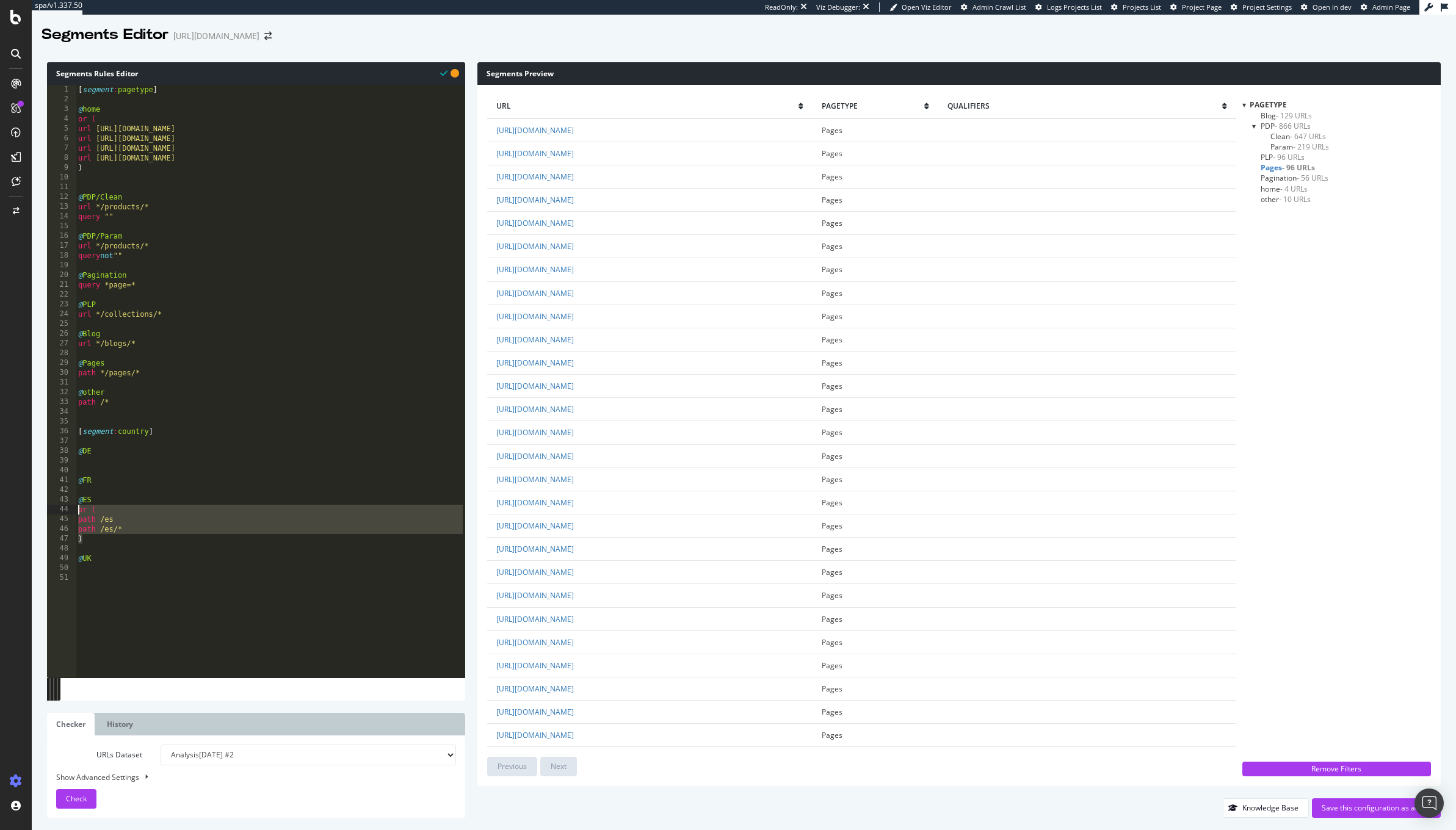
drag, startPoint x: 99, startPoint y: 537, endPoint x: 70, endPoint y: 516, distance: 35.8
click at [70, 516] on div "abcde fg 1 2 3 4 5 6 7 8 9 10 11 12 13 14 15 16 17 18 19 20 21 22 23 24 25 26 2…" at bounding box center [256, 381] width 419 height 593
click at [73, 507] on div "44" at bounding box center [61, 509] width 29 height 9
click at [98, 530] on div "[ segment : pagetype ] @ home or ( url https://demellierlondon.com/ url https:/…" at bounding box center [271, 391] width 390 height 613
drag, startPoint x: 91, startPoint y: 535, endPoint x: 74, endPoint y: 509, distance: 31.1
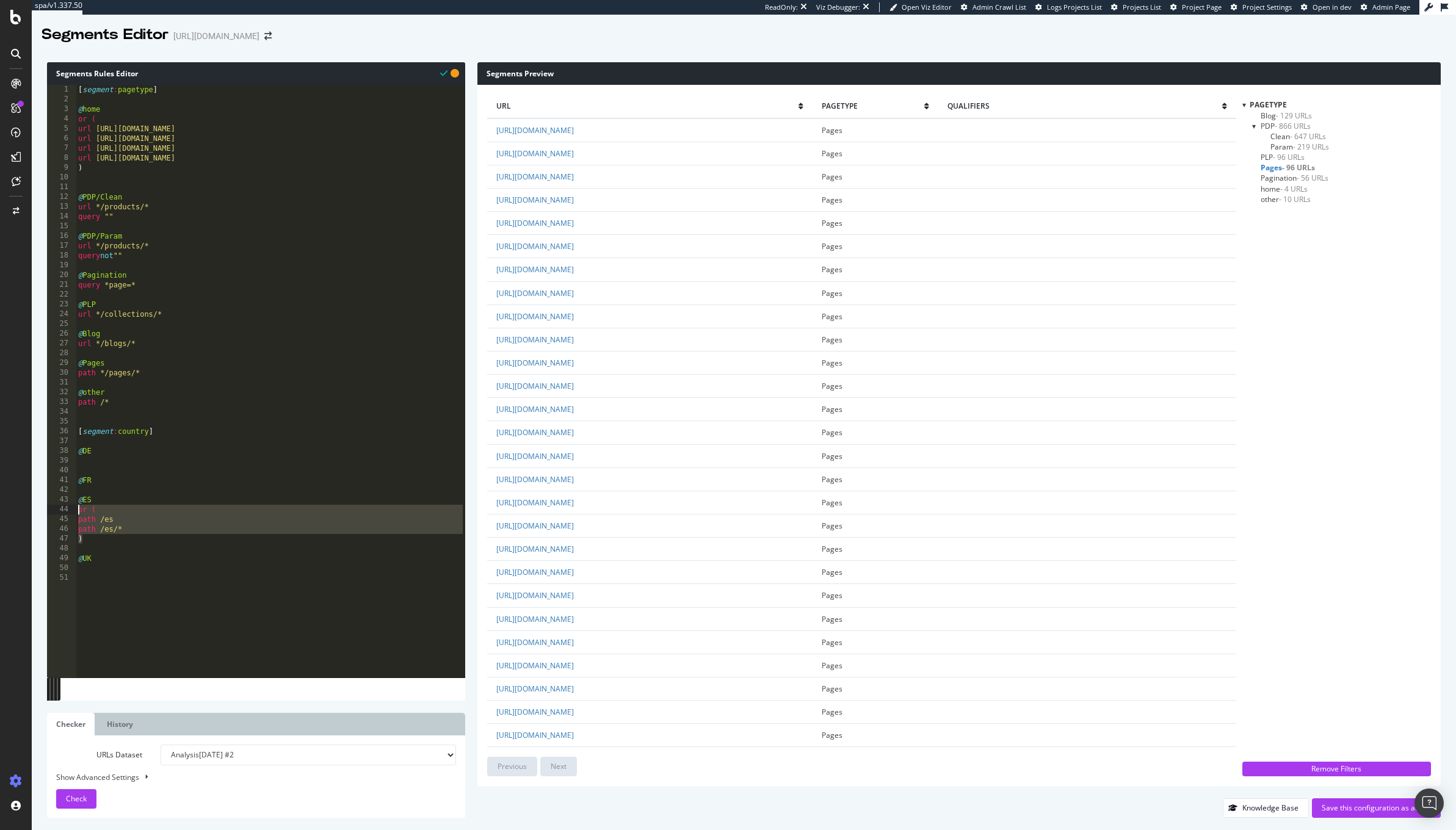
click at [74, 509] on div "abcde fg 1 2 3 4 5 6 7 8 9 10 11 12 13 14 15 16 17 18 19 20 21 22 23 24 25 26 2…" at bounding box center [256, 381] width 419 height 593
click at [89, 460] on div "[ segment : pagetype ] @ home or ( url https://demellierlondon.com/ url https:/…" at bounding box center [271, 391] width 390 height 613
paste textarea "Cursor at row 45"
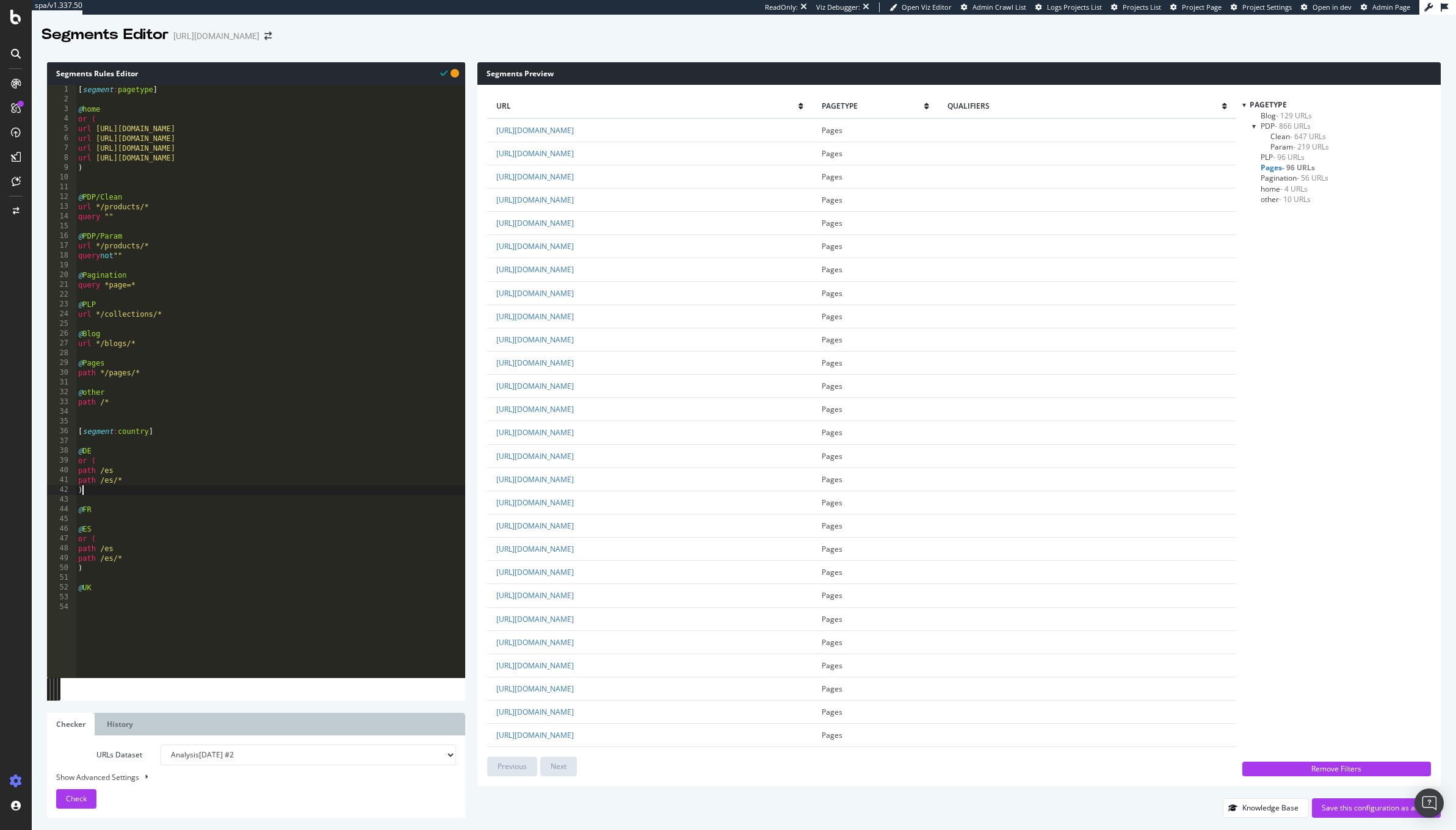
click at [99, 514] on div "[ segment : pagetype ] @ home or ( url https://demellierlondon.com/ url https:/…" at bounding box center [271, 391] width 390 height 613
click at [91, 521] on div "[ segment : pagetype ] @ home or ( url https://demellierlondon.com/ url https:/…" at bounding box center [271, 391] width 390 height 613
paste textarea "Cursor at row 58"
click at [116, 634] on div "[ segment : pagetype ] @ home or ( url https://demellierlondon.com/ url https:/…" at bounding box center [271, 391] width 390 height 613
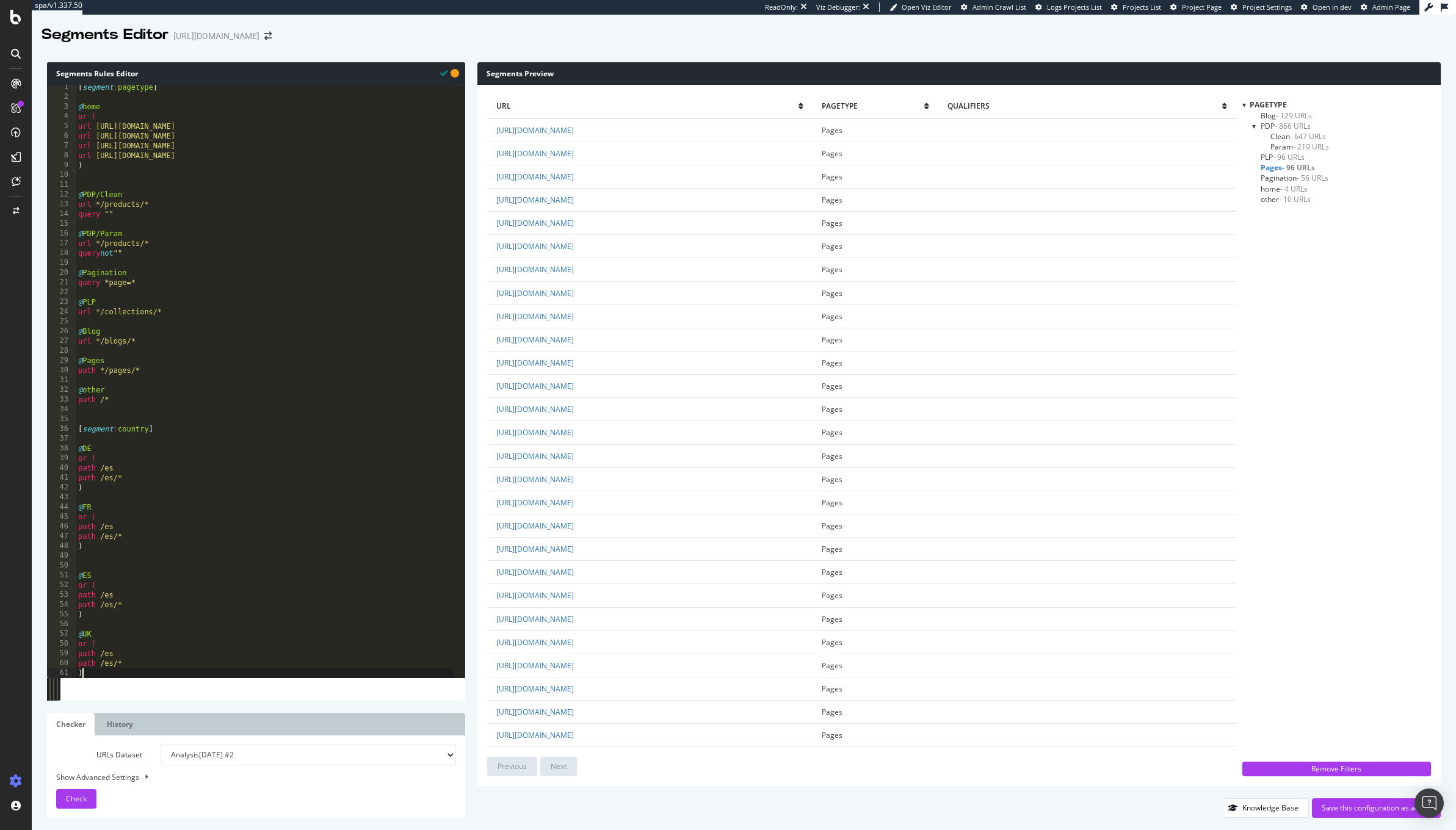
click at [121, 657] on div "[ segment : pagetype ] @ home or ( url https://demellierlondon.com/ url https:/…" at bounding box center [264, 389] width 378 height 613
drag, startPoint x: 105, startPoint y: 677, endPoint x: 72, endPoint y: 664, distance: 35.5
click at [72, 664] on div "ab*cde fg 1 2 3 4 5 6 7 8 9 10 11 12 13 14 15 16 17 18 19 20 21 22 23 24 25 26 …" at bounding box center [256, 381] width 419 height 593
click at [99, 647] on div "[ segment : pagetype ] @ home or ( url https://demellierlondon.com/ url https:/…" at bounding box center [264, 389] width 378 height 613
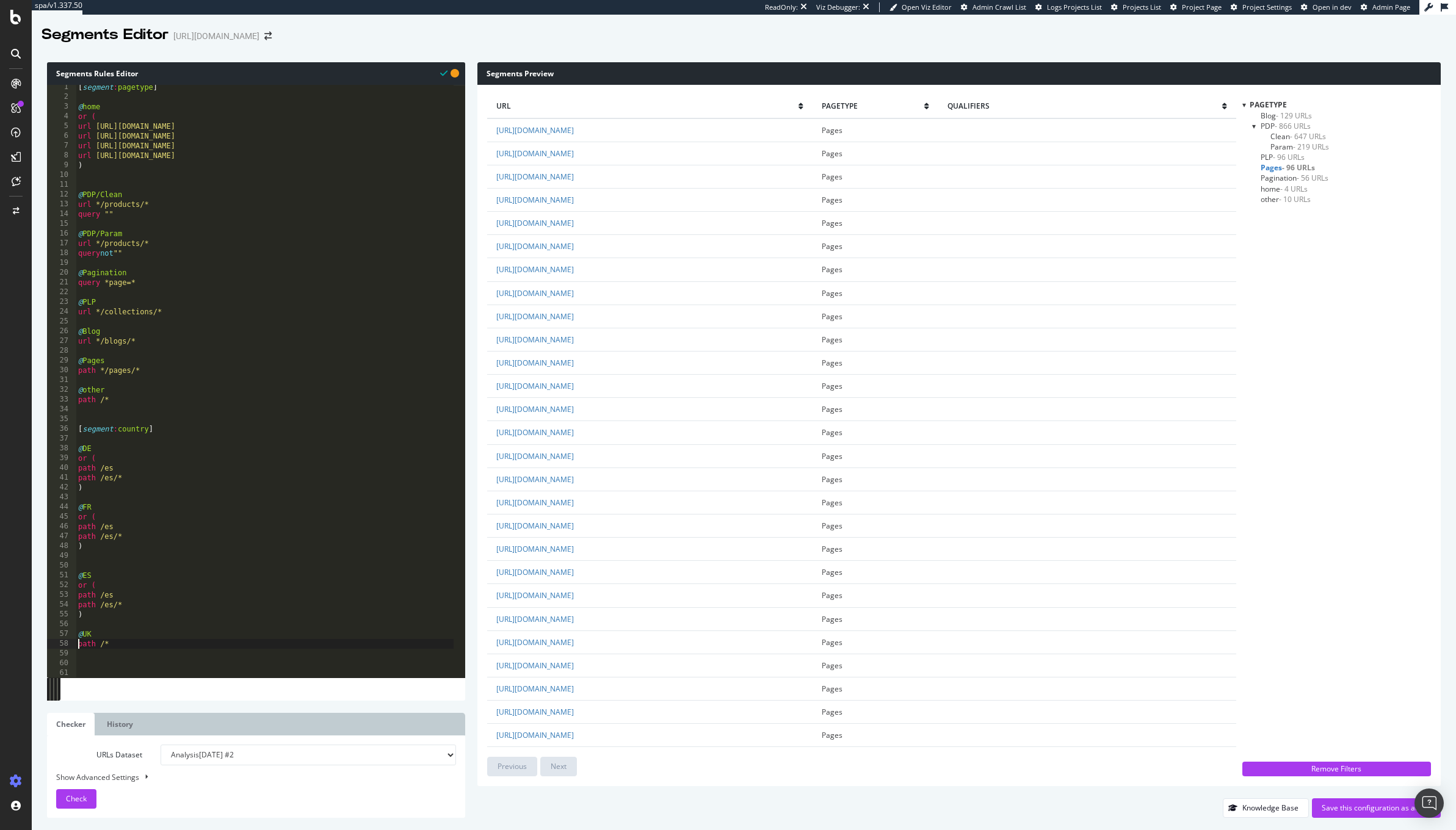
click at [113, 465] on div "[ segment : pagetype ] @ home or ( url https://demellierlondon.com/ url https:/…" at bounding box center [264, 389] width 378 height 613
click at [117, 523] on div "[ segment : pagetype ] @ home or ( url https://demellierlondon.com/ url https:/…" at bounding box center [264, 389] width 378 height 613
click at [113, 530] on div "[ segment : pagetype ] @ home or ( url https://demellierlondon.com/ url https:/…" at bounding box center [264, 389] width 378 height 613
click at [115, 540] on div "[ segment : pagetype ] @ home or ( url https://demellierlondon.com/ url https:/…" at bounding box center [264, 389] width 378 height 613
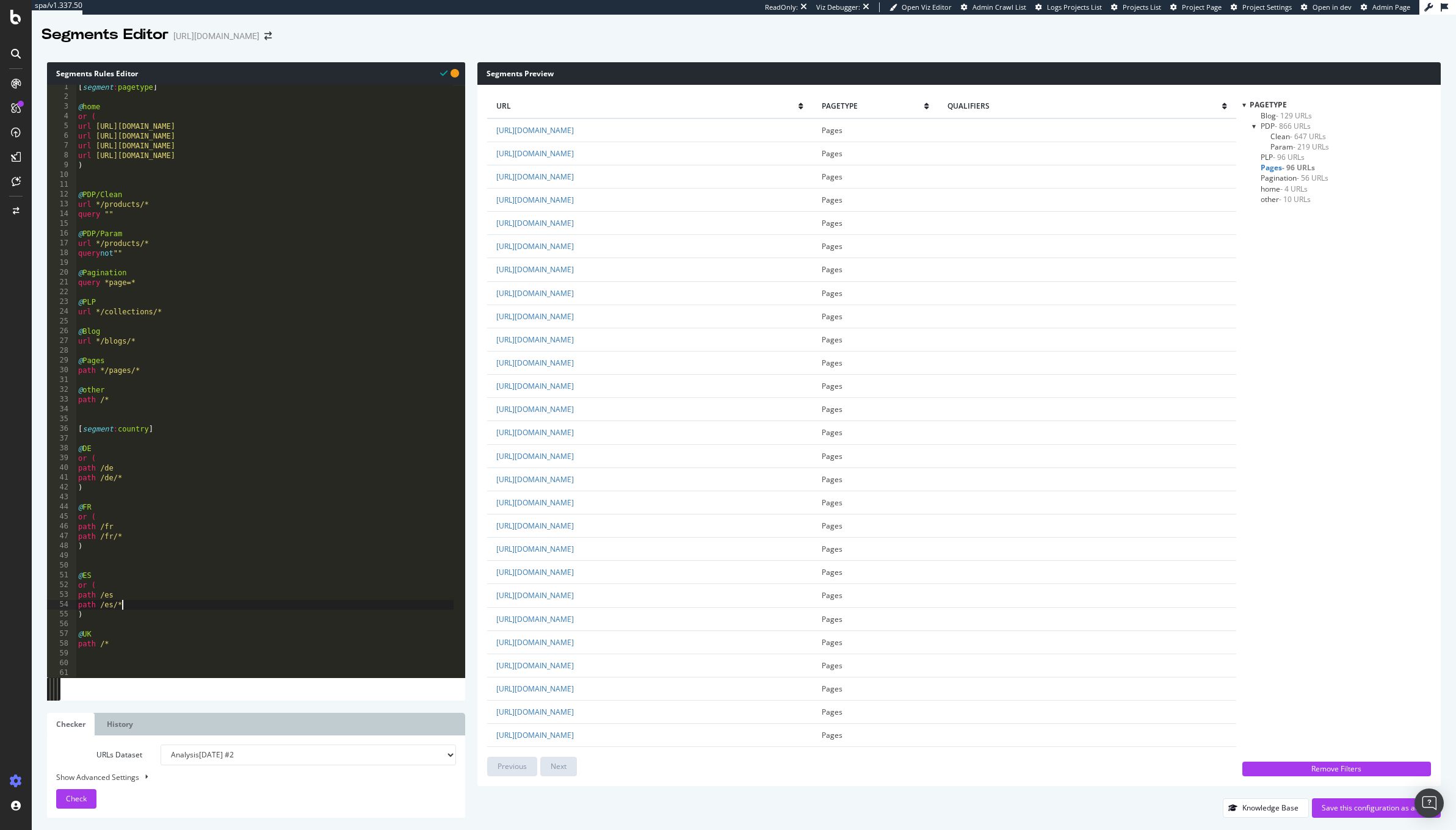
click at [261, 607] on div "[ segment : pagetype ] @ home or ( url https://demellierlondon.com/ url https:/…" at bounding box center [264, 389] width 378 height 613
type textarea "abcde fg"
click at [69, 802] on span "Check" at bounding box center [76, 798] width 21 height 10
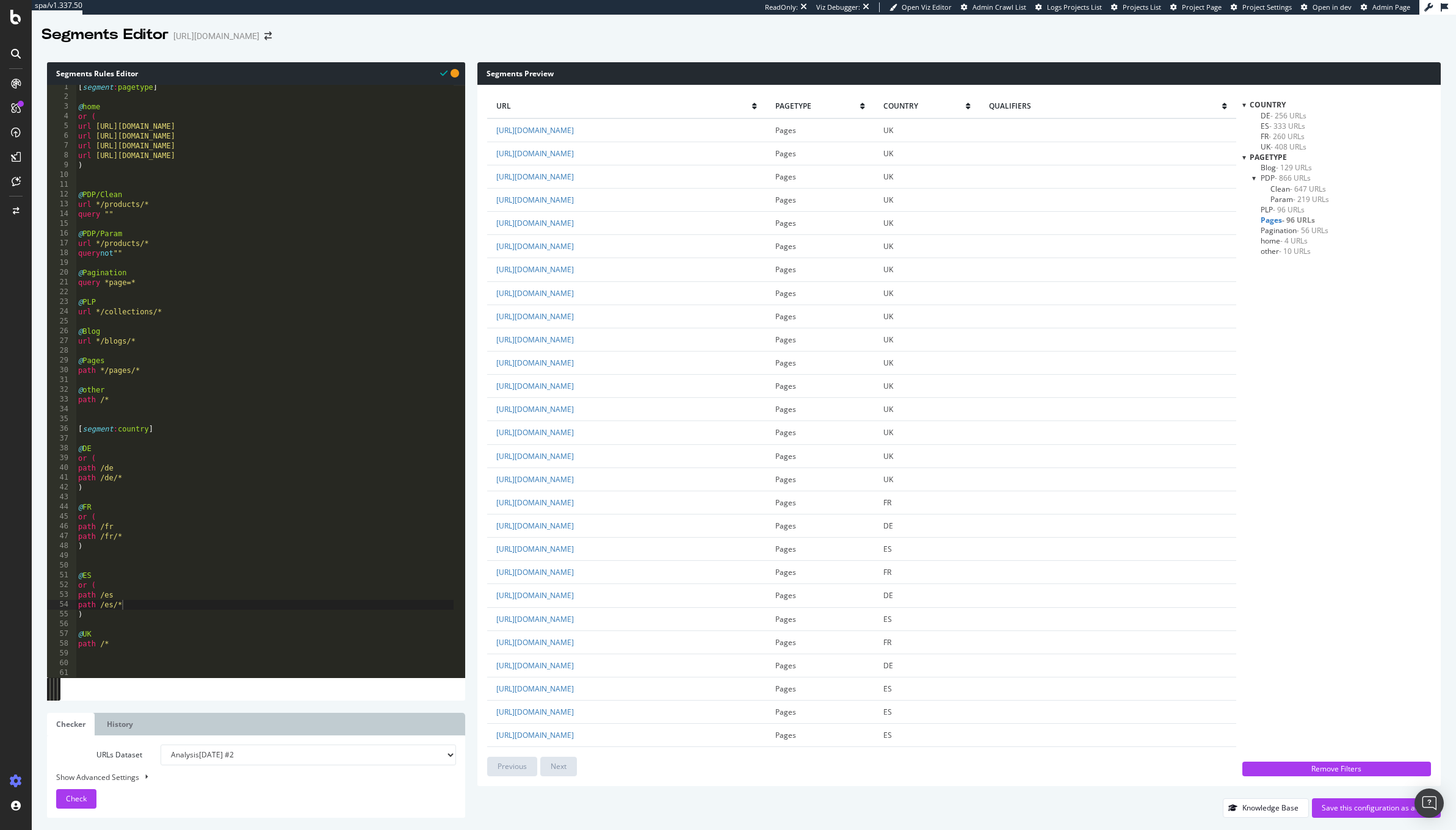
click at [1264, 146] on span "UK - 408 URLs" at bounding box center [1283, 146] width 46 height 10
click at [1292, 135] on span "- 260 URLs" at bounding box center [1287, 136] width 36 height 10
click at [1296, 124] on span "- 333 URLs" at bounding box center [1287, 126] width 36 height 10
click at [1289, 117] on span "- 256 URLs" at bounding box center [1289, 115] width 36 height 10
click at [1285, 129] on span "- 333 URLs" at bounding box center [1287, 126] width 36 height 10
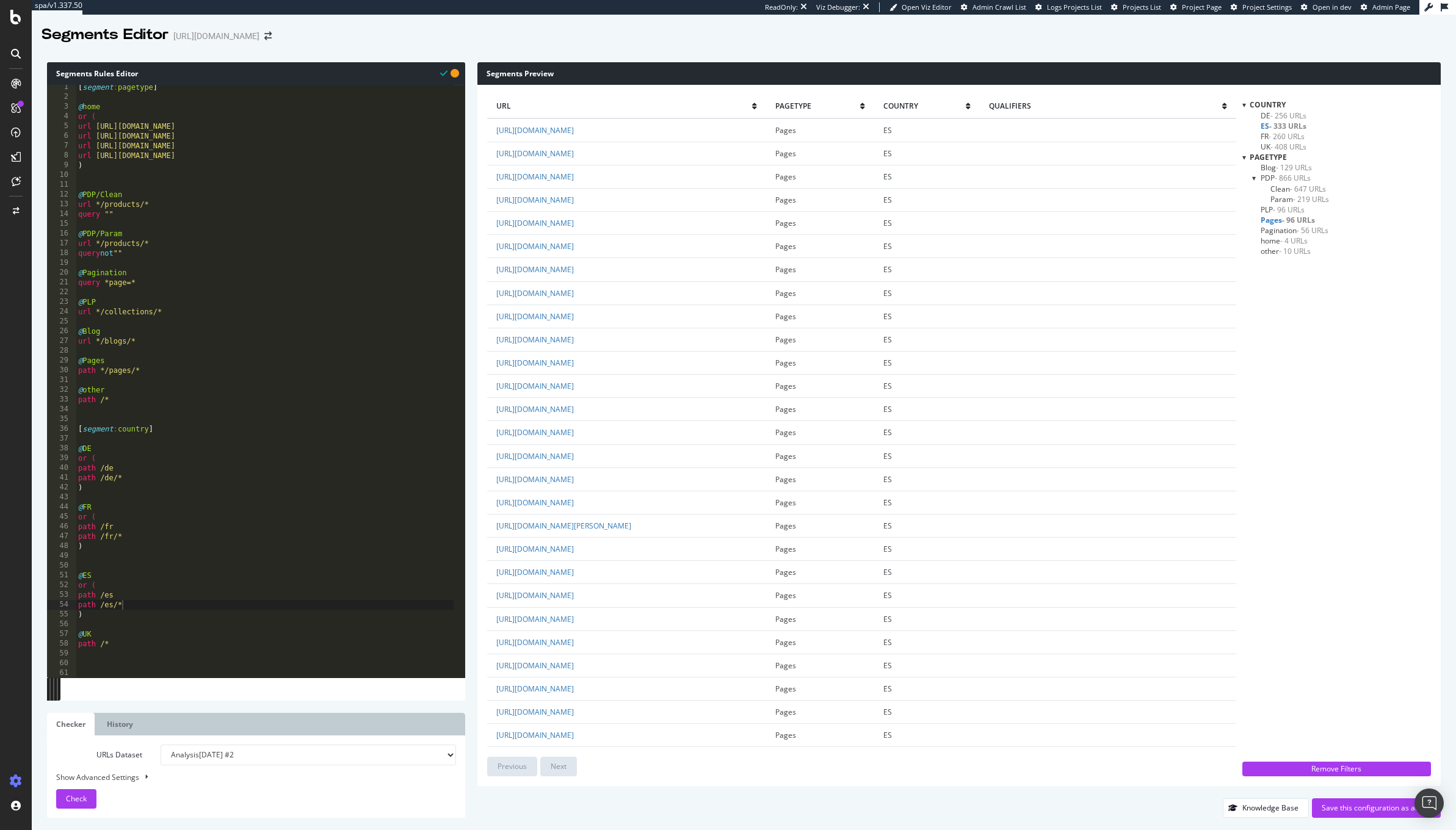
click at [1284, 135] on span "- 260 URLs" at bounding box center [1287, 136] width 36 height 10
click at [1285, 147] on span "- 408 URLs" at bounding box center [1289, 146] width 36 height 10
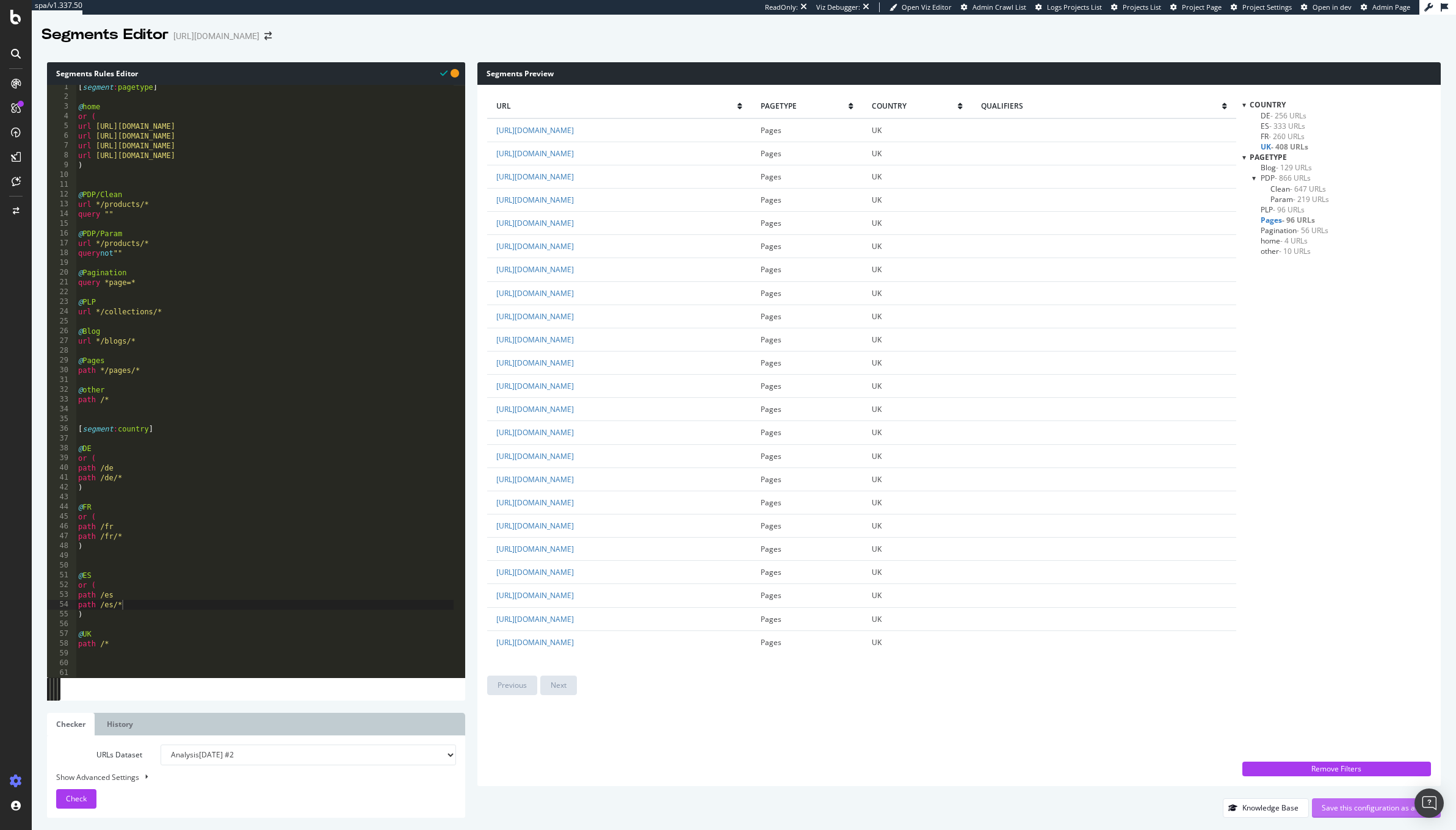
click at [1358, 804] on div "Save this configuration as active" at bounding box center [1377, 807] width 110 height 10
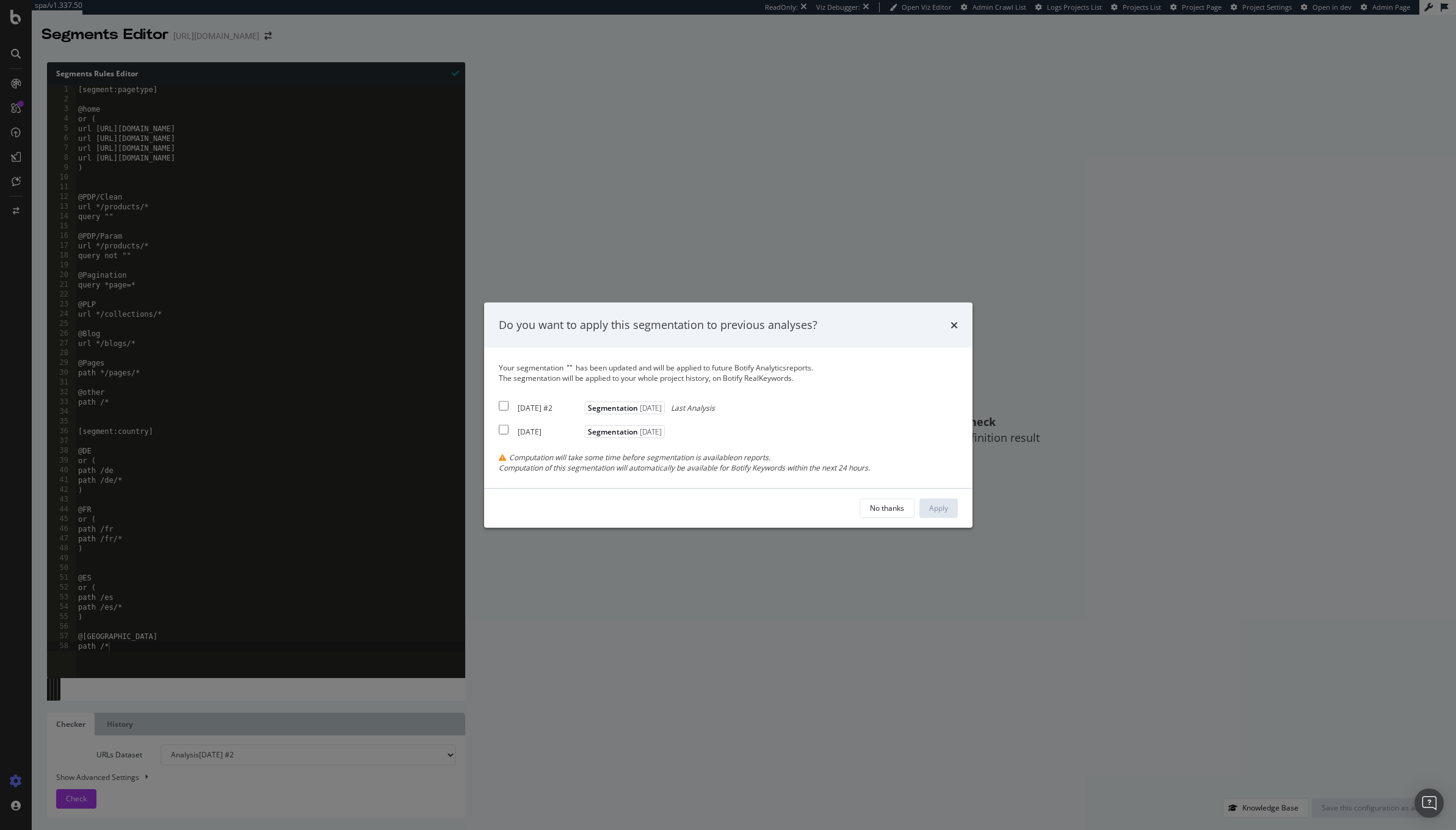
click at [519, 410] on div "2025 Oct. 1st #2" at bounding box center [550, 408] width 64 height 10
checkbox input "true"
click at [938, 506] on div "Apply" at bounding box center [939, 508] width 19 height 10
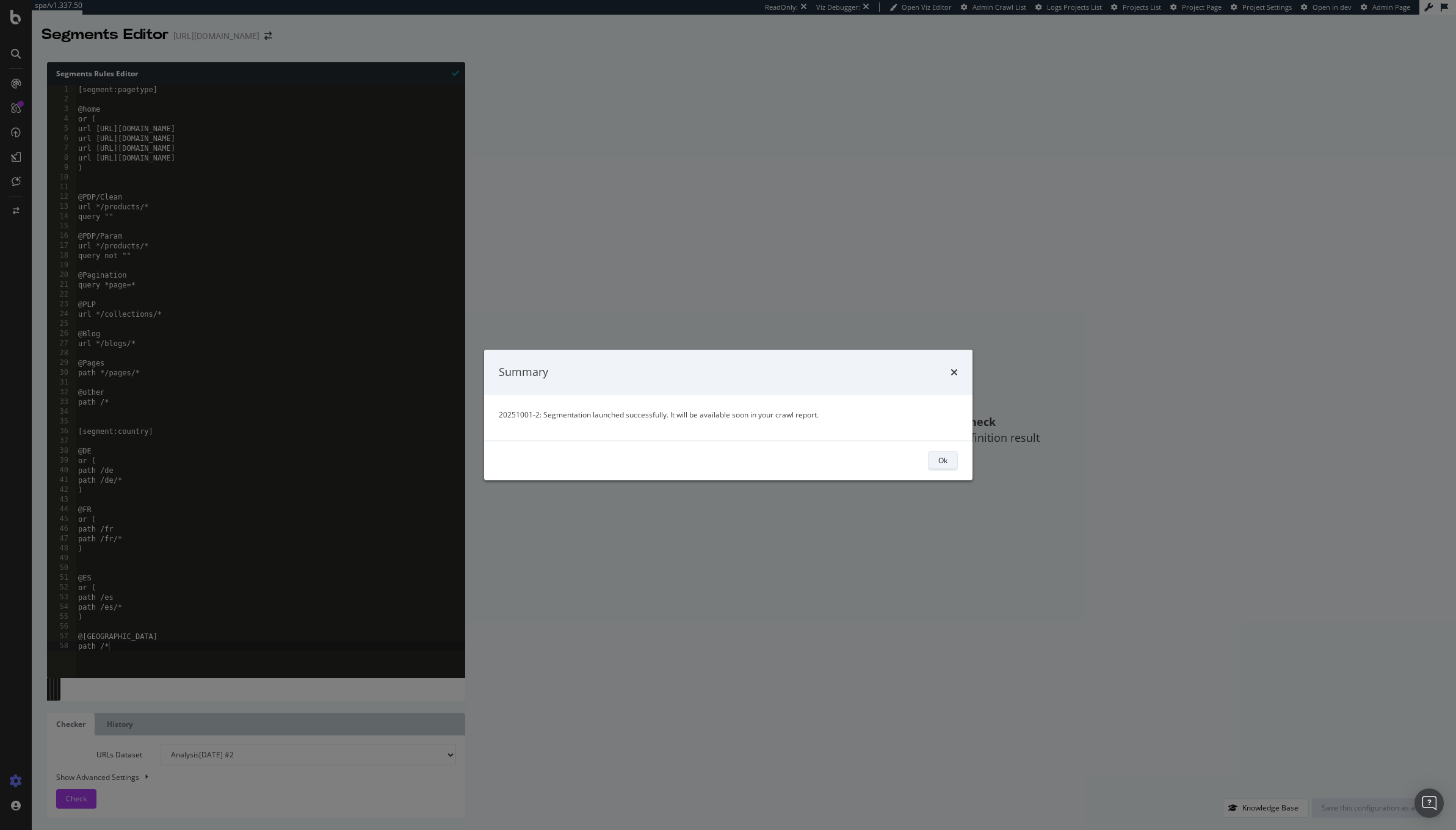
click at [949, 455] on button "Ok" at bounding box center [943, 461] width 30 height 20
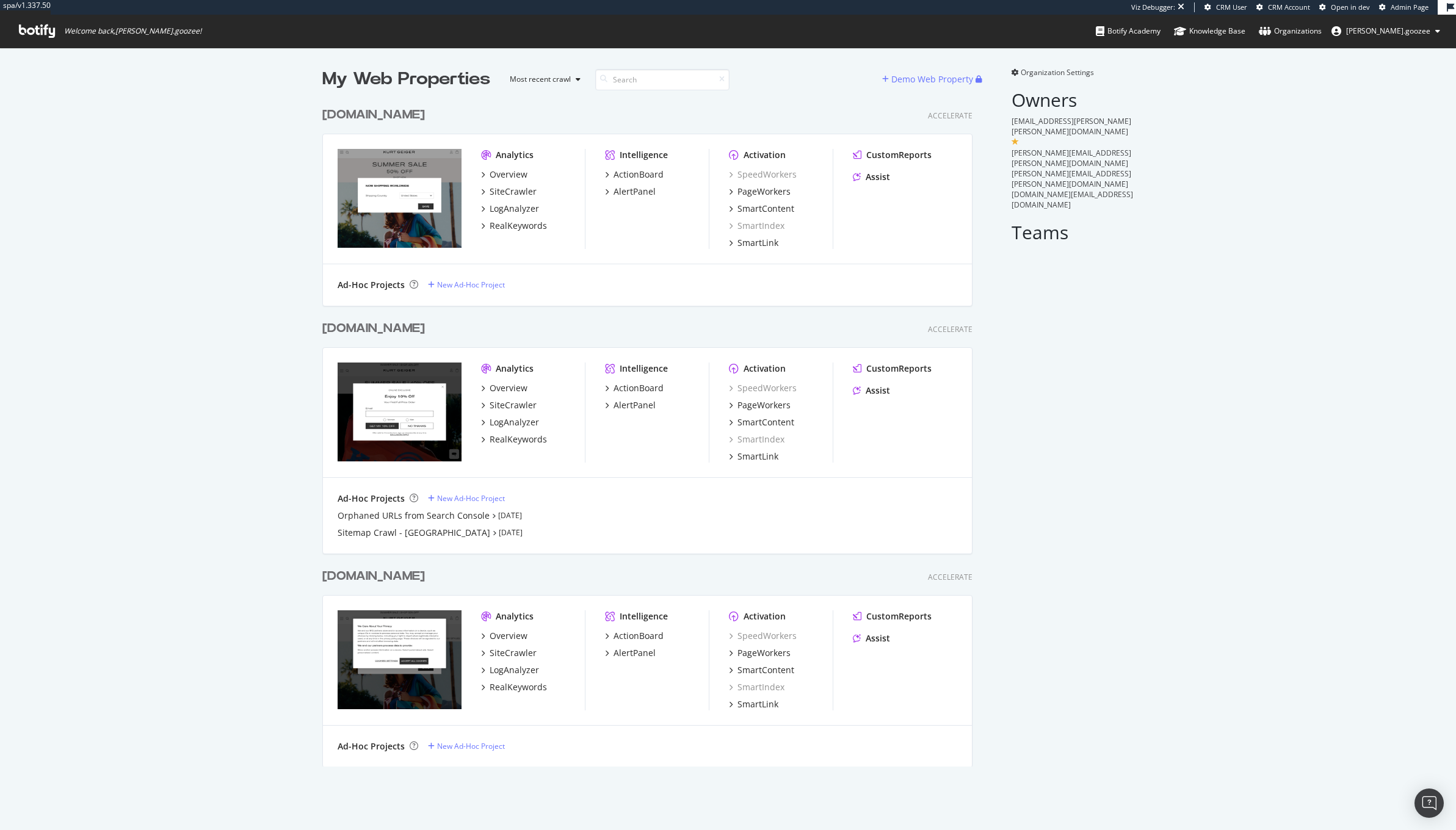
scroll to position [663, 649]
click at [425, 572] on div "www.kurtgeiger.com" at bounding box center [373, 577] width 102 height 18
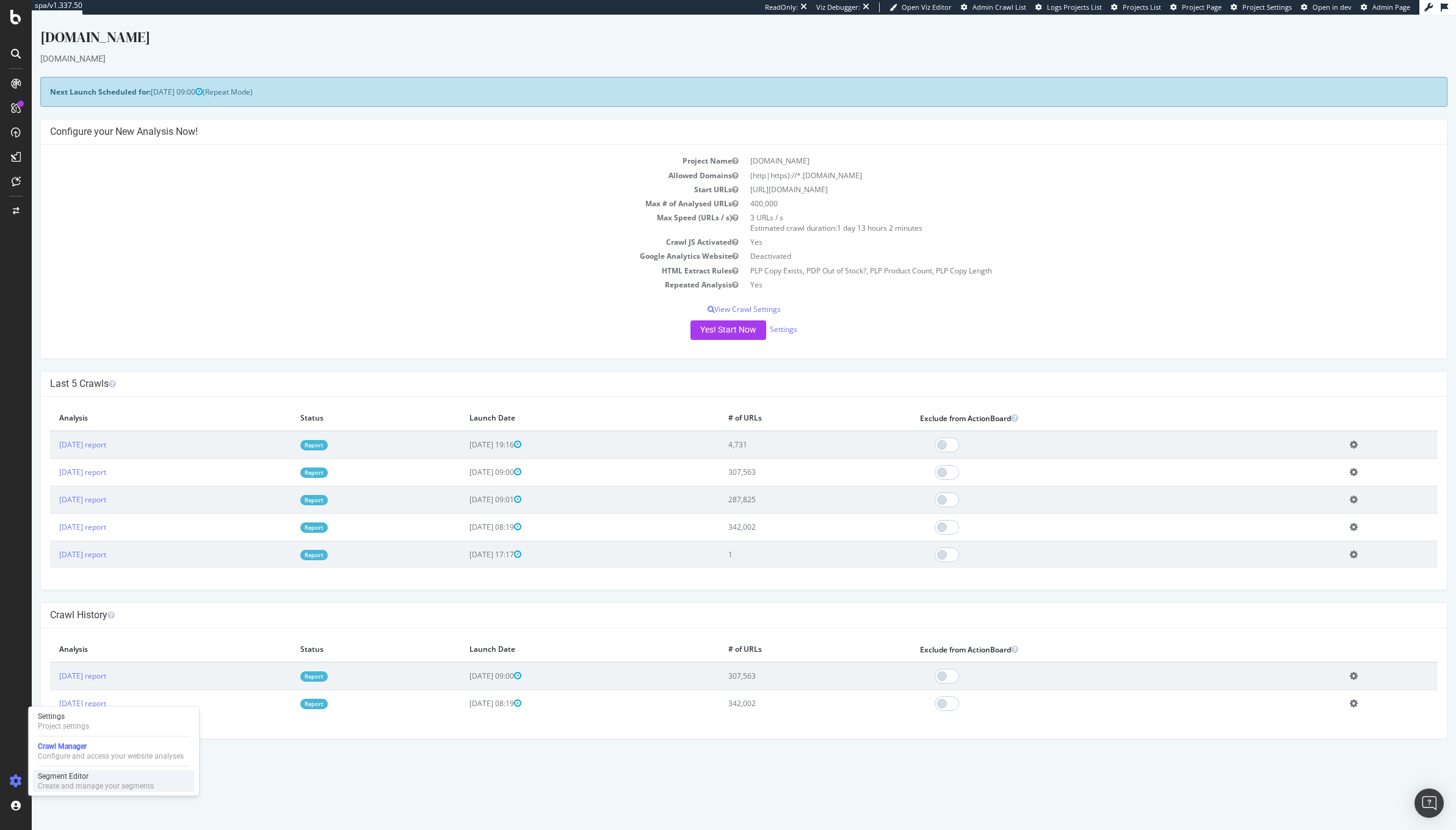
click at [65, 783] on div "Create and manage your segments" at bounding box center [95, 786] width 116 height 9
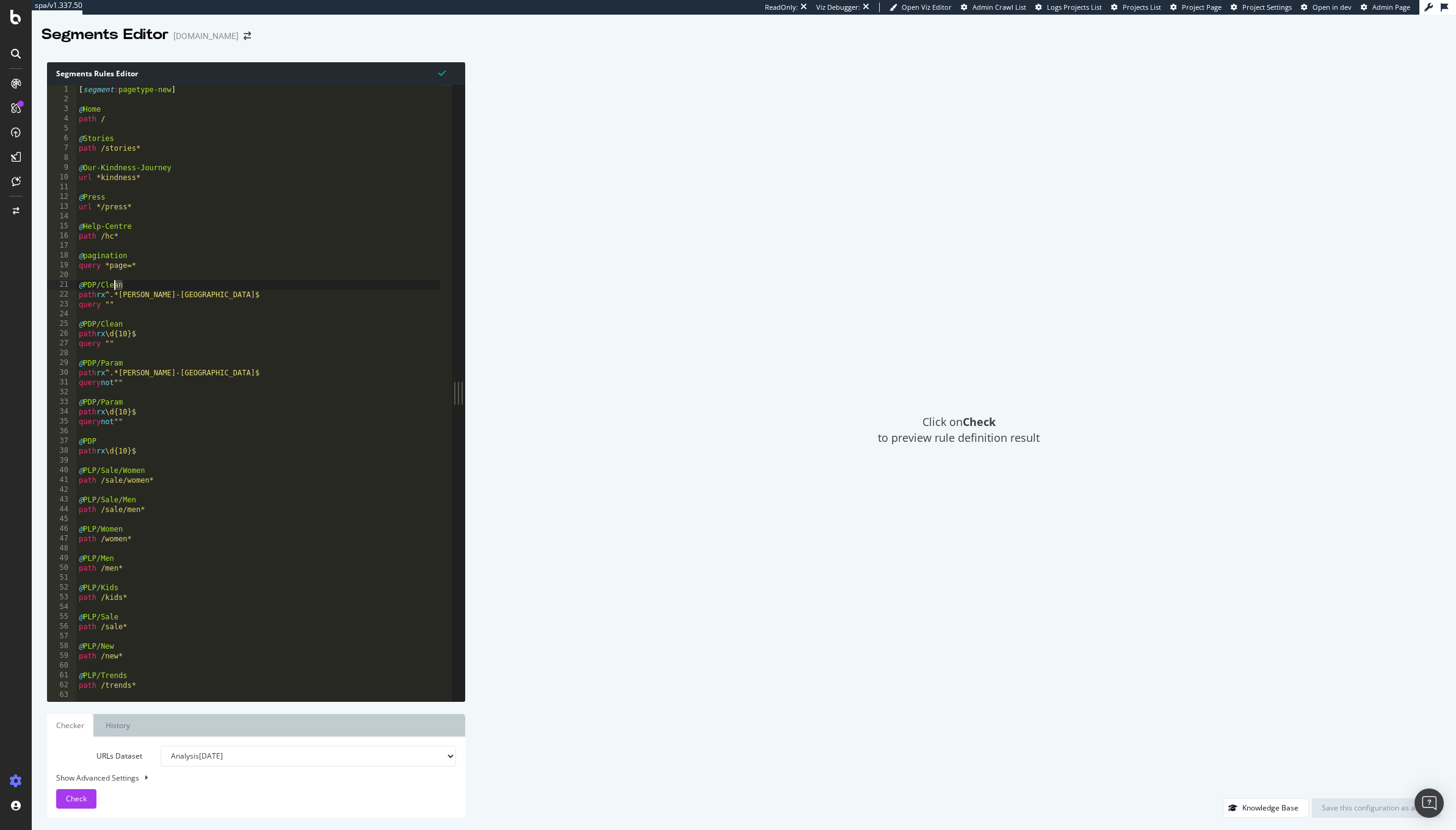
drag, startPoint x: 138, startPoint y: 287, endPoint x: 62, endPoint y: 284, distance: 76.1
click at [61, 284] on div "abcde fg 1 2 3 4 5 6 7 8 9 10 11 12 13 14 15 16 17 18 19 20 21 22 23 24 25 26 2…" at bounding box center [249, 393] width 404 height 616
type textarea "abcde fg"
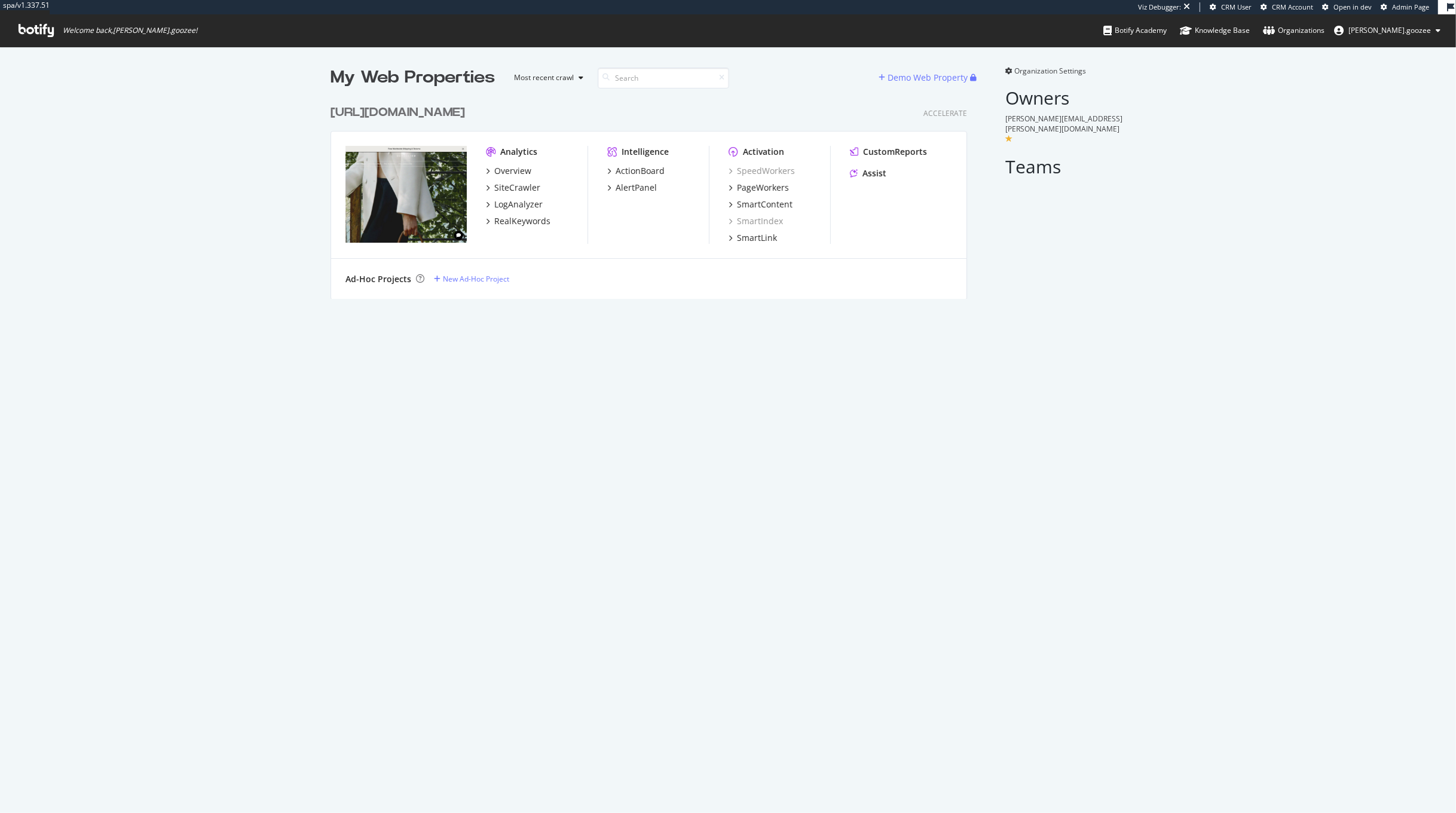
scroll to position [198, 635]
click at [470, 115] on div "[URL][DOMAIN_NAME]" at bounding box center [401, 113] width 139 height 18
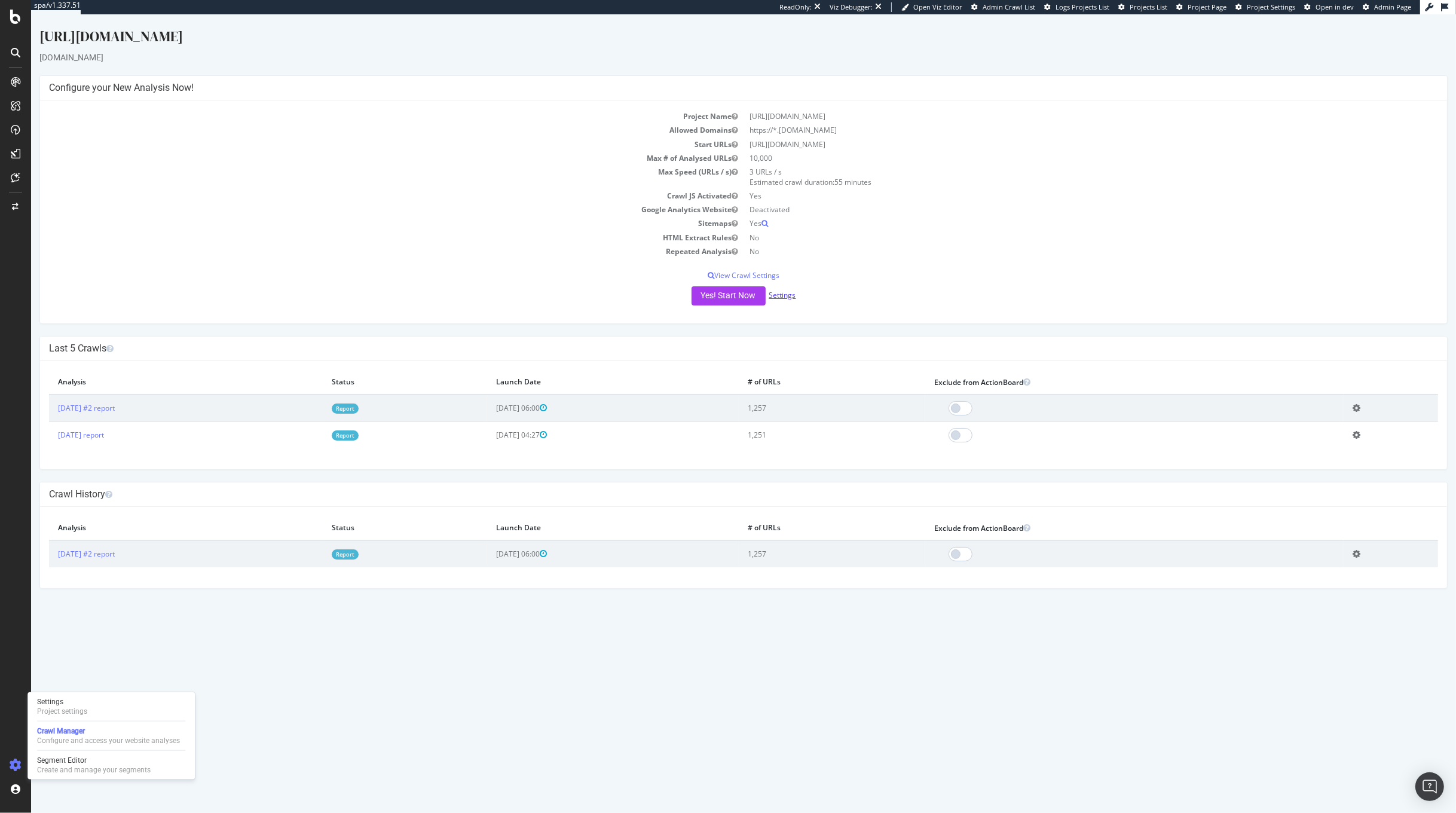
click at [785, 297] on link "Settings" at bounding box center [782, 294] width 27 height 10
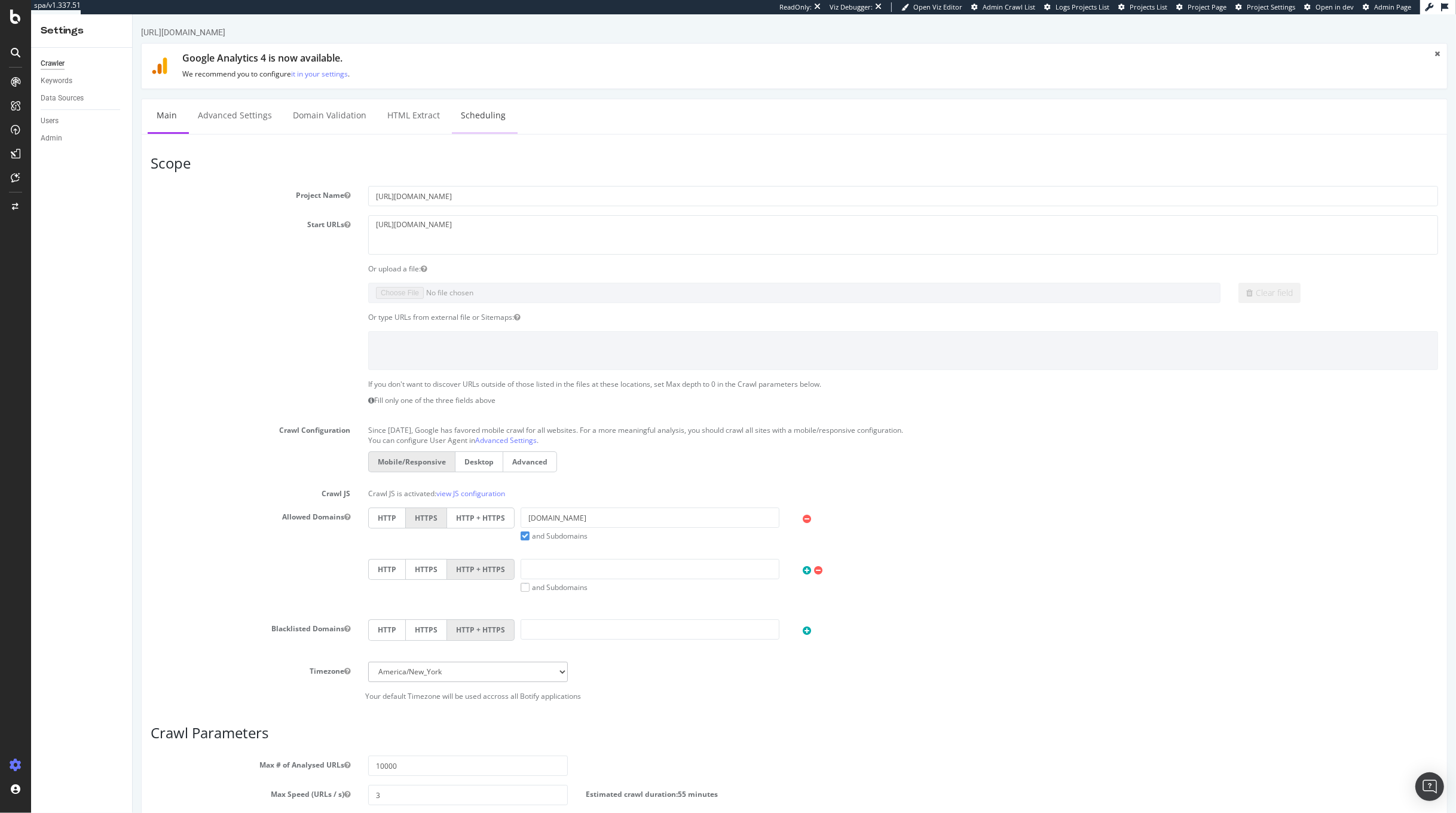
click at [451, 112] on link "Scheduling" at bounding box center [483, 116] width 63 height 33
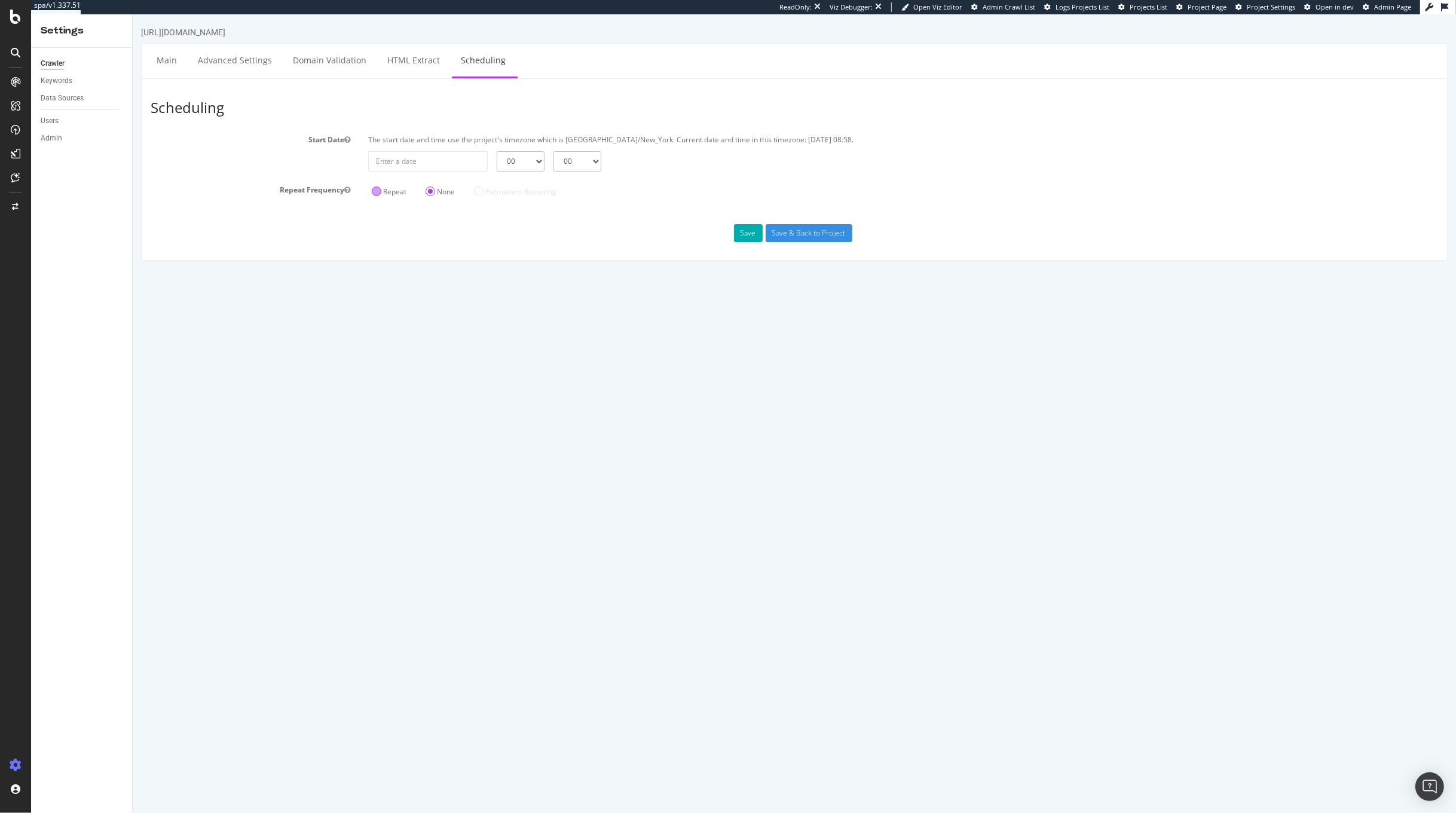
click at [391, 194] on label "Repeat" at bounding box center [388, 191] width 34 height 10
click at [132, 15] on input "Repeat" at bounding box center [132, 15] width 0 height 0
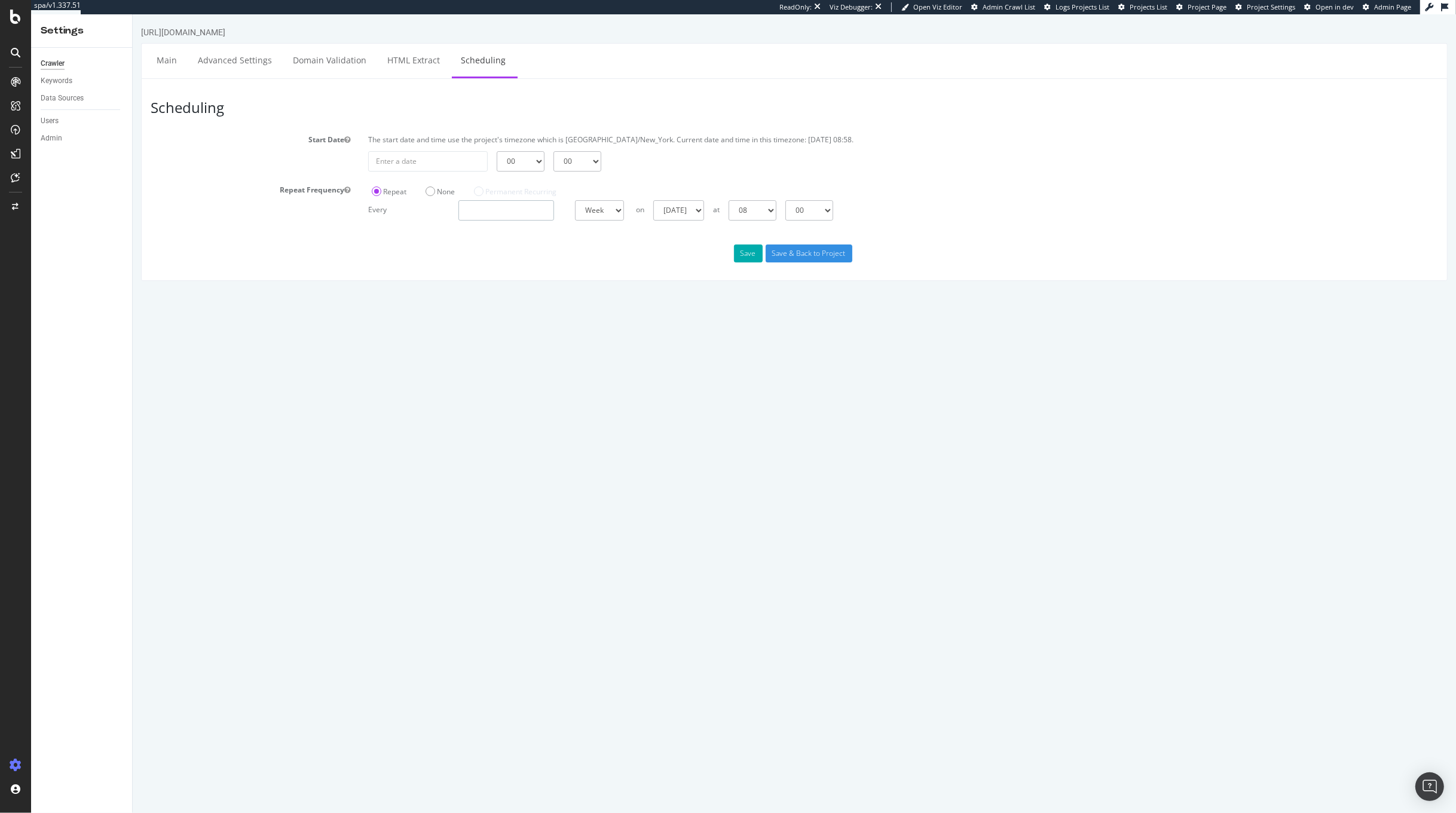
click at [510, 215] on input "number" at bounding box center [506, 210] width 96 height 21
type input "1"
click at [811, 260] on div "Save Save & Back to Project" at bounding box center [793, 263] width 1305 height 18
click at [463, 200] on input "1" at bounding box center [506, 210] width 96 height 21
click at [497, 208] on input "1" at bounding box center [506, 210] width 96 height 21
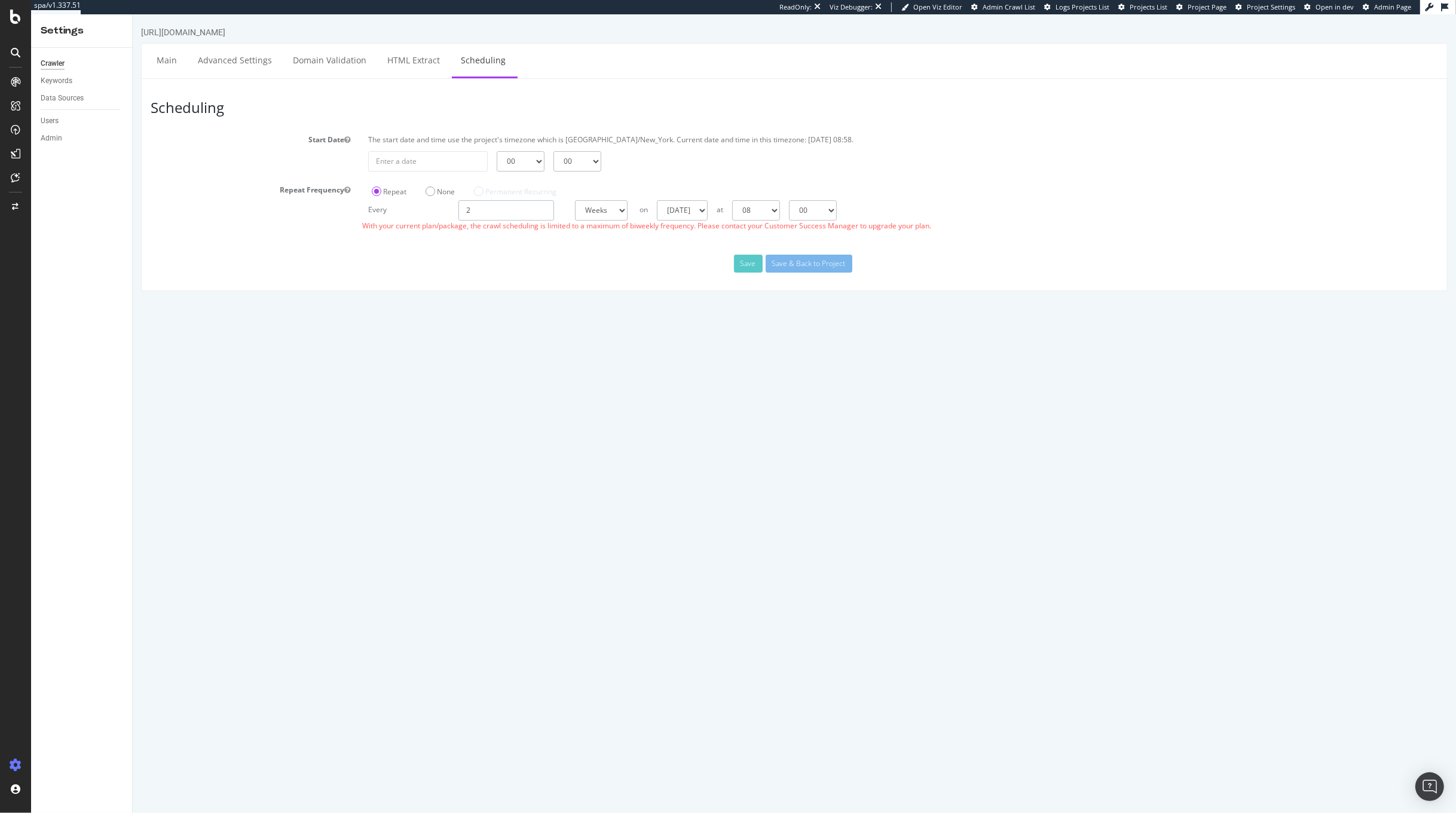
type input "2"
click at [813, 267] on div "Scheduling Start Date The start date and time use the project's timezone which …" at bounding box center [793, 185] width 1307 height 213
click at [809, 255] on input "Save & Back to Project" at bounding box center [808, 253] width 87 height 18
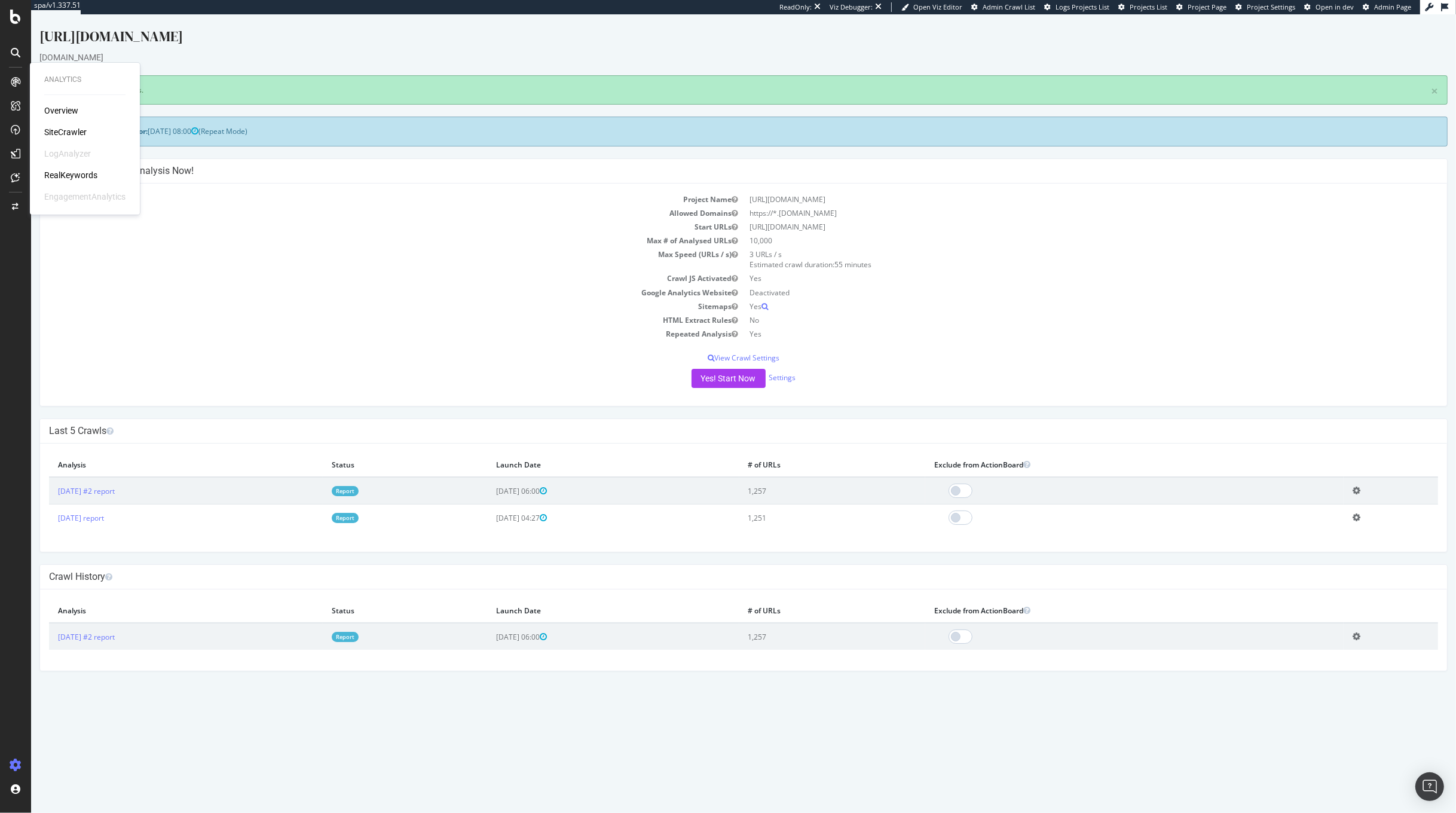
click at [67, 146] on div "Overview SiteCrawler LogAnalyzer RealKeywords EngagementAnalytics" at bounding box center [85, 154] width 81 height 98
click at [71, 126] on div "SiteCrawler" at bounding box center [65, 133] width 42 height 12
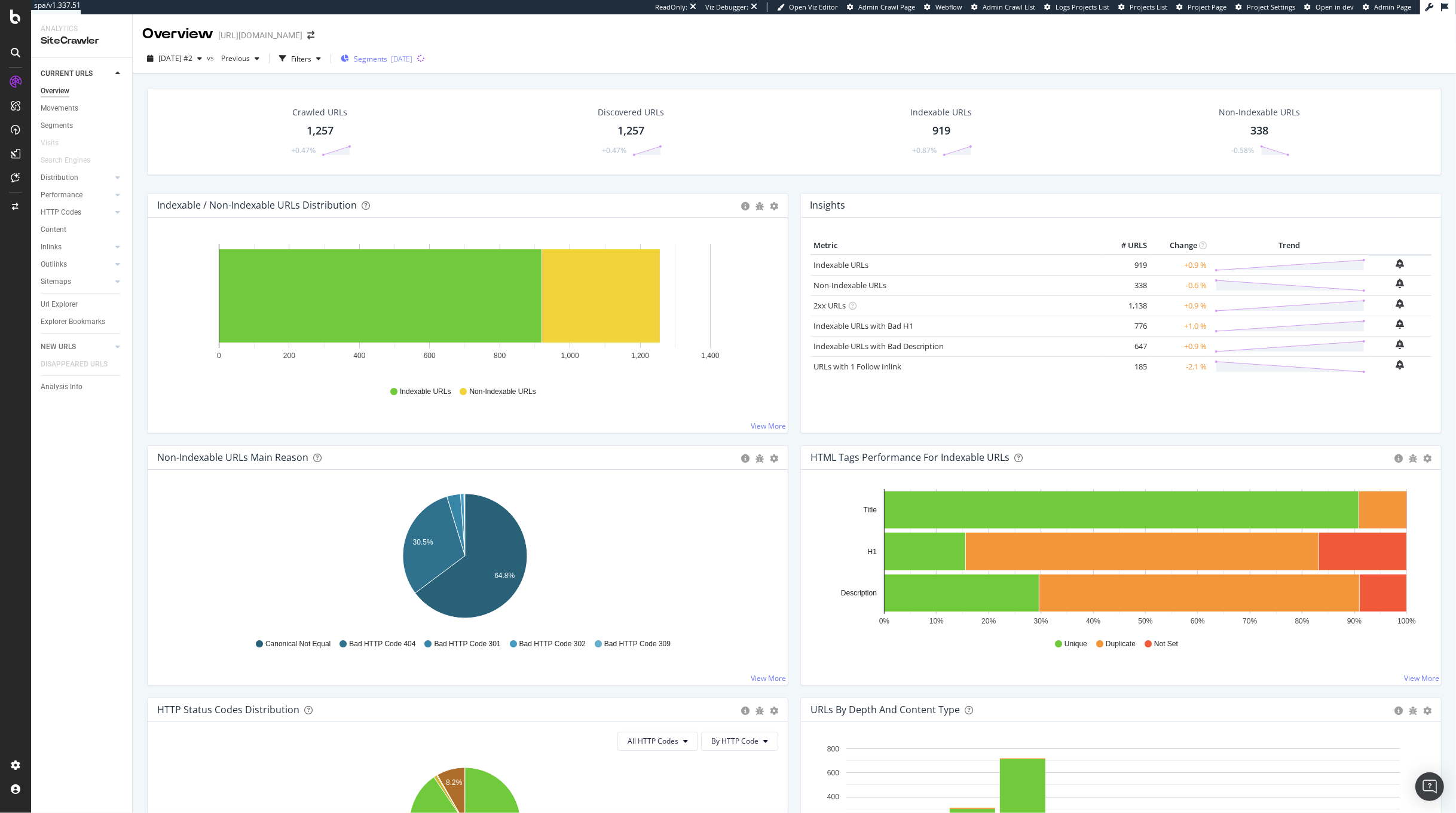
click at [388, 62] on span "Segments" at bounding box center [371, 58] width 34 height 10
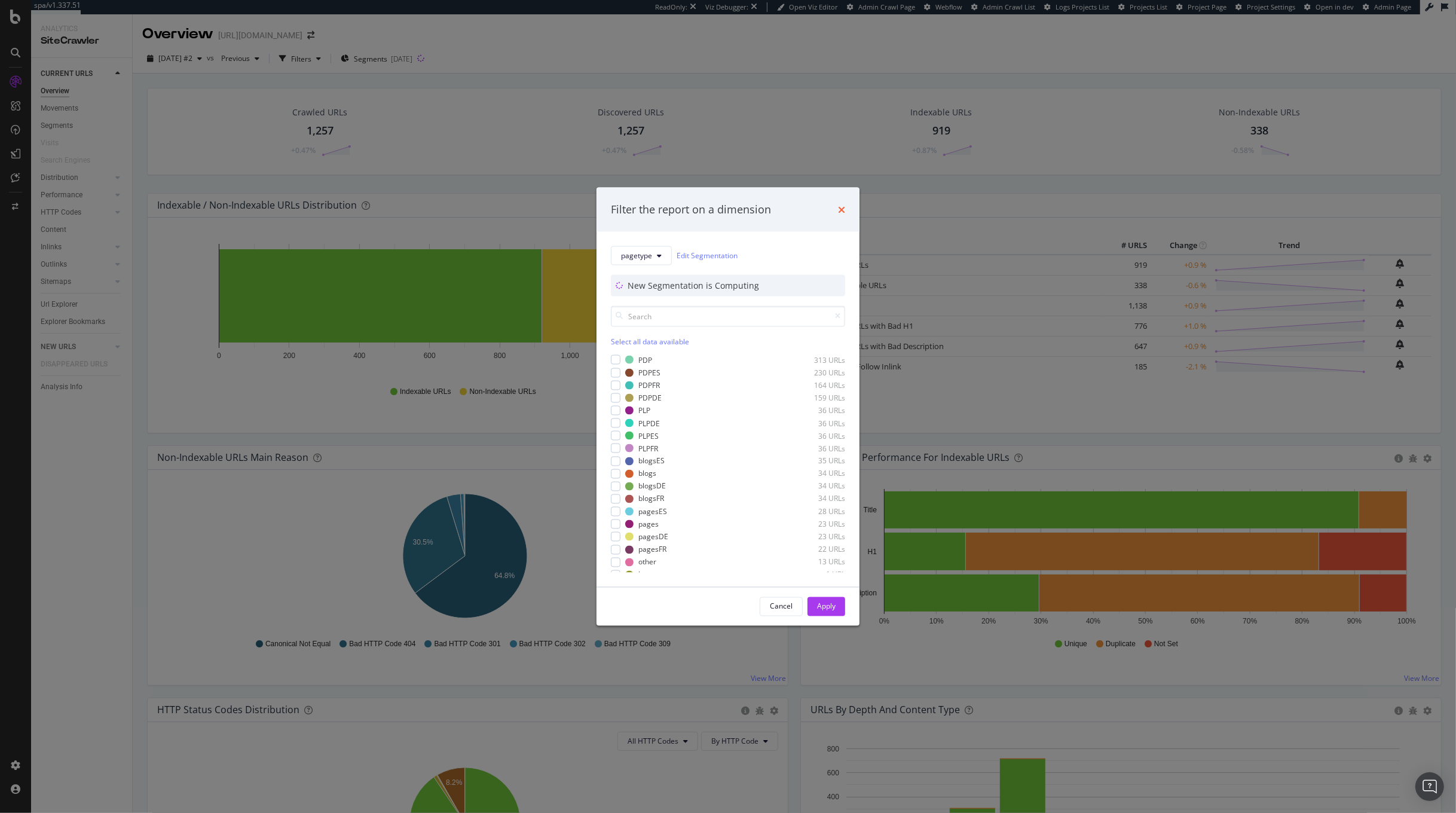
click at [845, 214] on icon "times" at bounding box center [841, 209] width 7 height 9
